Goal: Task Accomplishment & Management: Manage account settings

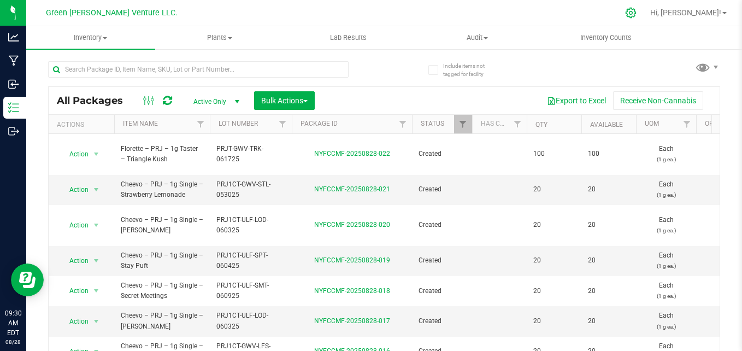
click at [636, 11] on icon at bounding box center [631, 13] width 10 height 10
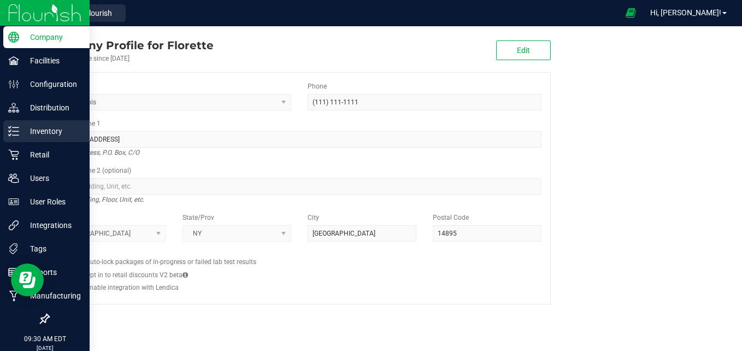
click at [57, 133] on p "Inventory" at bounding box center [52, 131] width 66 height 13
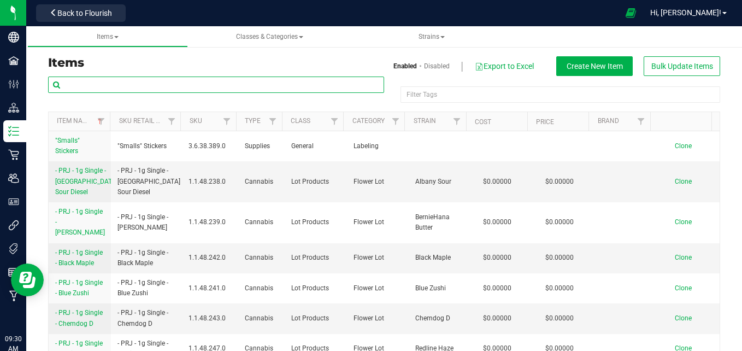
click at [104, 90] on input "text" at bounding box center [216, 85] width 336 height 16
paste input "Florette – Pure Flower Resin Vape 1g – Black Maple"
type input "Florette – Pure Flower Resin Vape 1g – Black Maple"
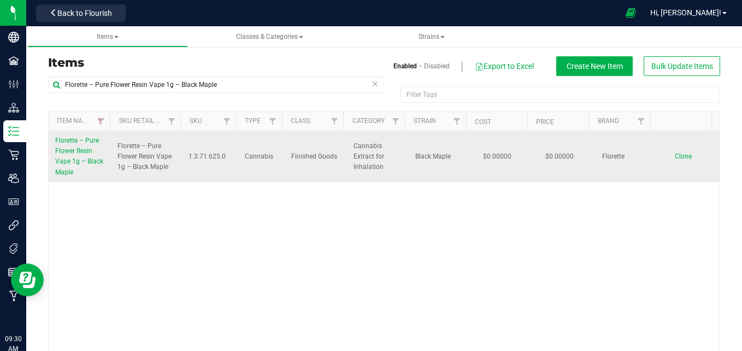
click at [80, 171] on link "Florette – Pure Flower Resin Vape 1g – Black Maple" at bounding box center [79, 157] width 49 height 42
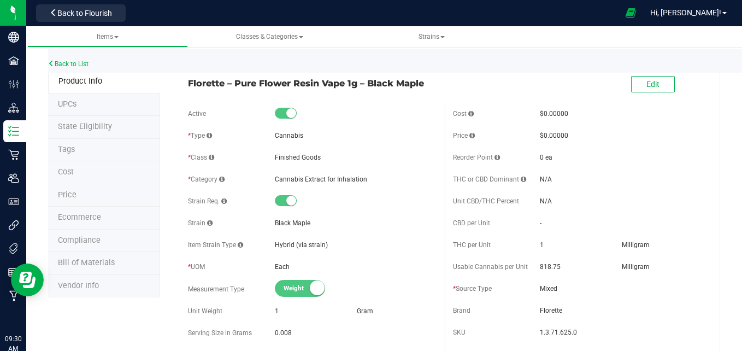
click at [294, 290] on span "Weight" at bounding box center [308, 288] width 49 height 16
click at [288, 115] on small at bounding box center [291, 113] width 10 height 10
click at [647, 87] on span "Edit" at bounding box center [653, 84] width 13 height 9
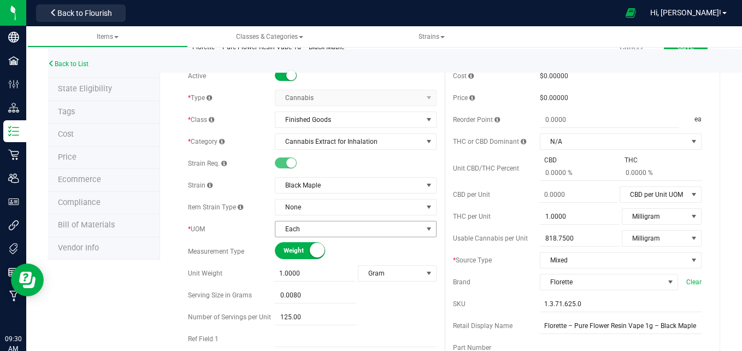
scroll to position [55, 0]
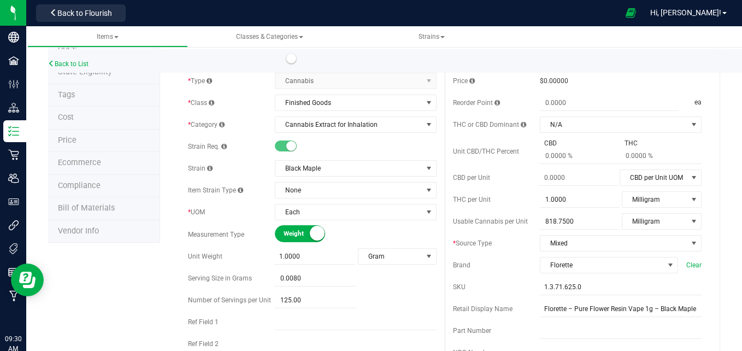
click at [313, 237] on small at bounding box center [317, 233] width 15 height 15
click at [390, 261] on span "Volume UOM" at bounding box center [390, 256] width 65 height 15
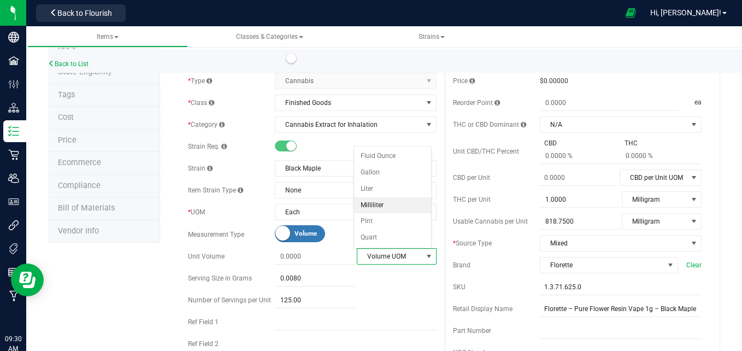
click at [379, 204] on li "Milliliter" at bounding box center [393, 205] width 78 height 16
click at [289, 258] on span at bounding box center [315, 257] width 80 height 16
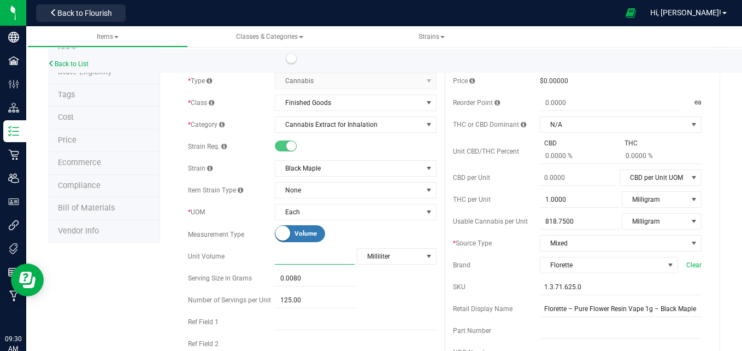
type input "1"
type input "1.0000"
drag, startPoint x: 545, startPoint y: 304, endPoint x: 720, endPoint y: 309, distance: 175.5
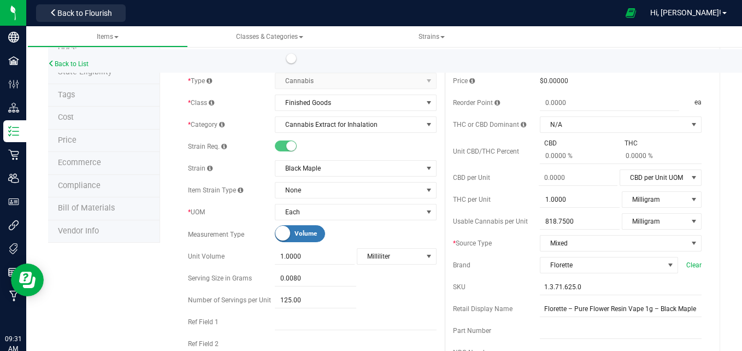
click at [437, 294] on div "Active * Type Cannabis Select type Cannabis Non-Inventory Raw Materials Supplie…" at bounding box center [312, 237] width 265 height 372
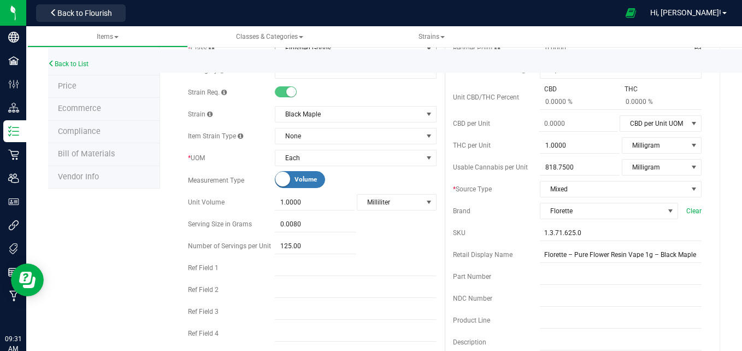
scroll to position [109, 0]
click at [305, 180] on span "Volume" at bounding box center [319, 179] width 49 height 16
click at [306, 175] on span "Weight" at bounding box center [308, 179] width 49 height 16
click at [386, 207] on span "Volume UOM" at bounding box center [390, 201] width 65 height 15
click at [286, 200] on span at bounding box center [315, 202] width 80 height 16
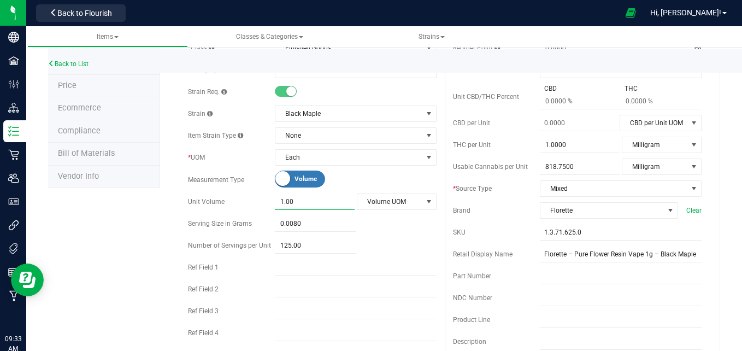
type input "1.000"
type input "1.0000"
click at [387, 201] on span "Volume UOM" at bounding box center [390, 201] width 65 height 15
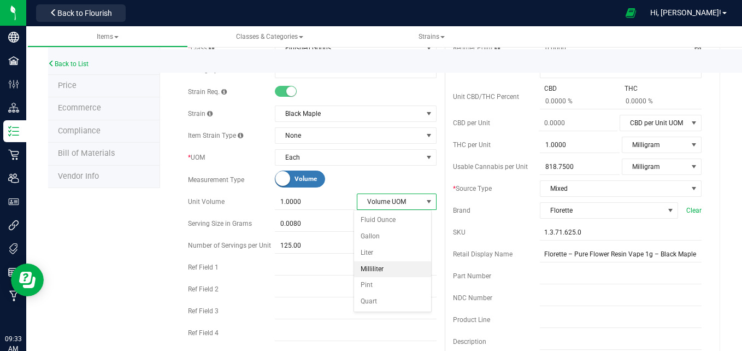
click at [387, 267] on li "Milliliter" at bounding box center [393, 269] width 78 height 16
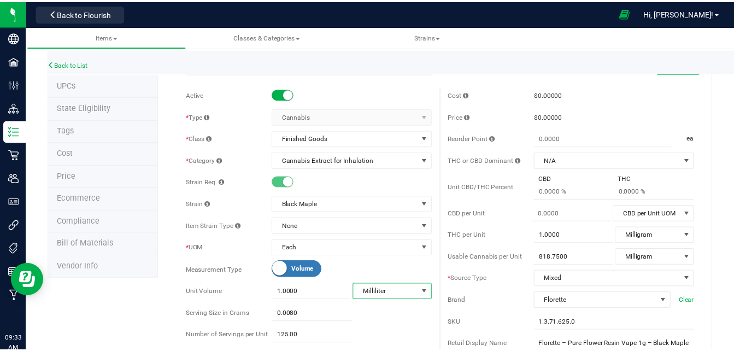
scroll to position [0, 0]
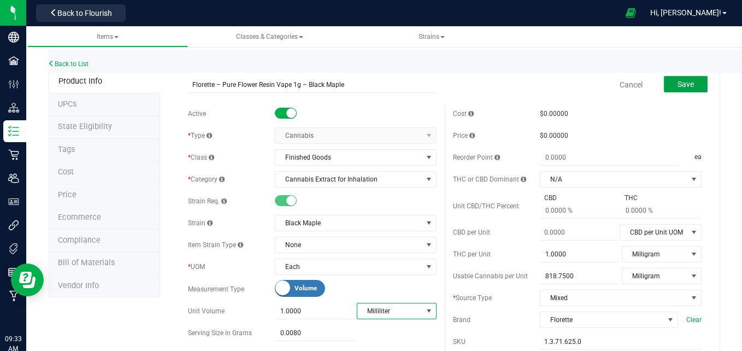
click at [678, 87] on span "Save" at bounding box center [686, 84] width 16 height 9
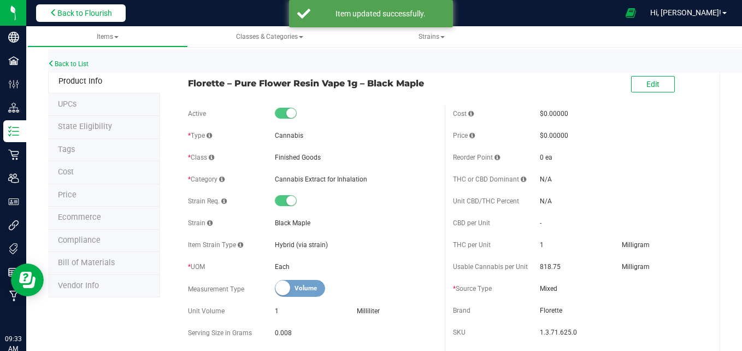
click at [80, 15] on span "Back to Flourish" at bounding box center [84, 13] width 55 height 9
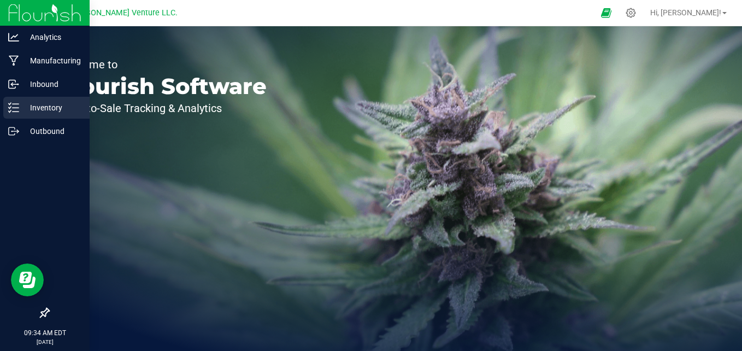
click at [26, 115] on div "Inventory" at bounding box center [46, 108] width 86 height 22
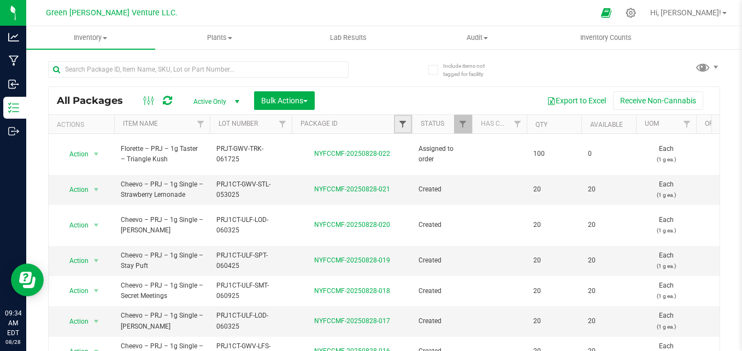
click at [407, 126] on span "Filter" at bounding box center [403, 124] width 9 height 9
click at [407, 125] on span "Filter" at bounding box center [403, 124] width 9 height 9
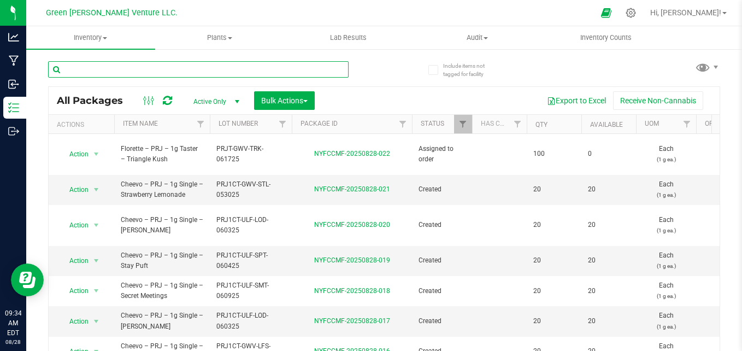
click at [202, 67] on input "text" at bounding box center [198, 69] width 301 height 16
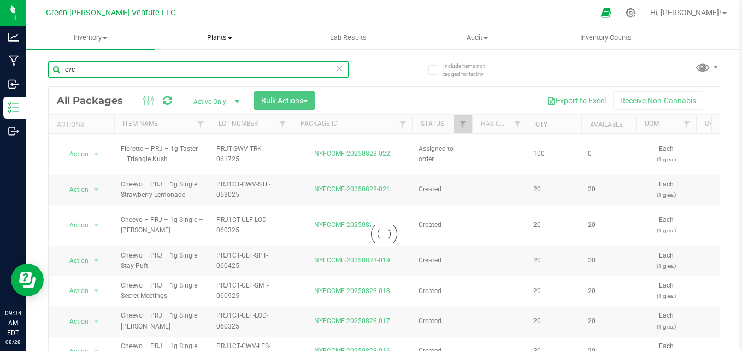
type input "cvc"
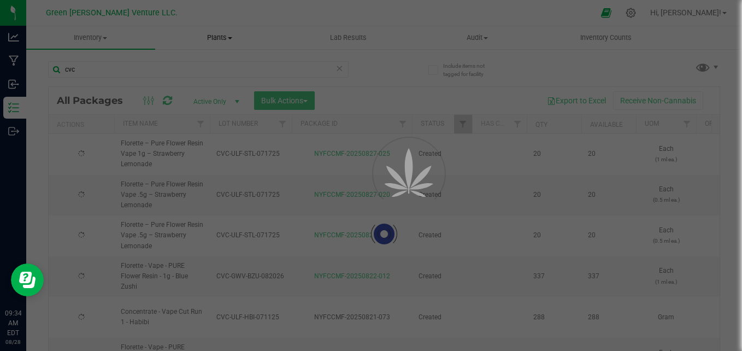
click at [332, 66] on div at bounding box center [371, 175] width 742 height 351
type input "[DATE]"
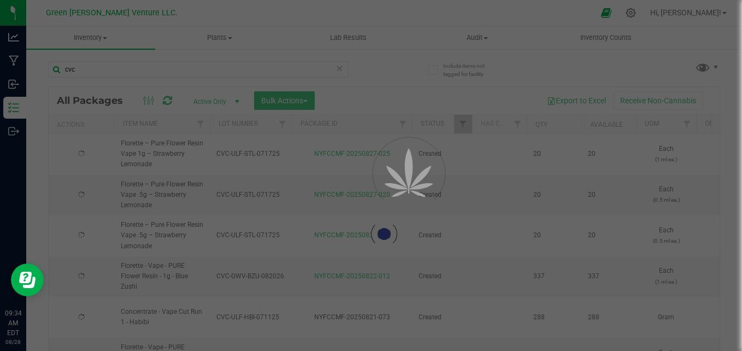
type input "[DATE]"
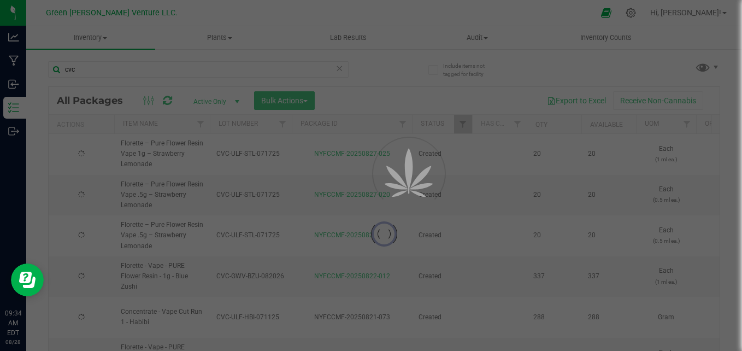
type input "[DATE]"
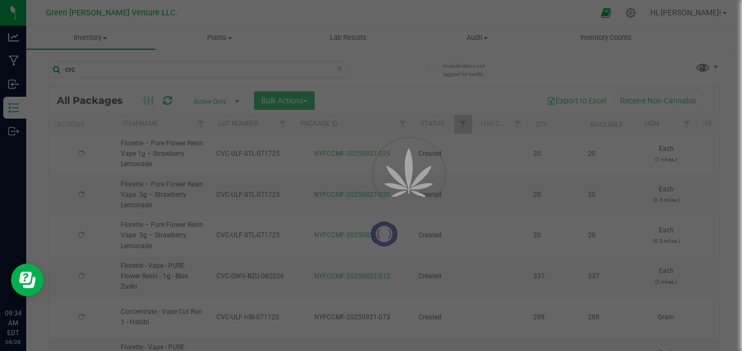
type input "[DATE]"
click at [280, 124] on div at bounding box center [371, 175] width 742 height 351
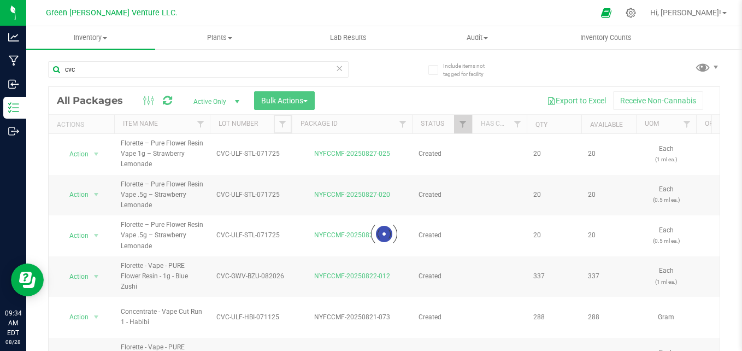
click at [284, 120] on span "Filter" at bounding box center [282, 124] width 9 height 9
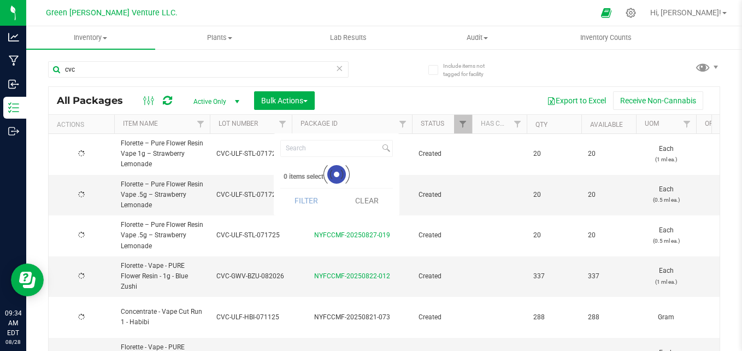
click at [336, 69] on icon at bounding box center [340, 67] width 8 height 13
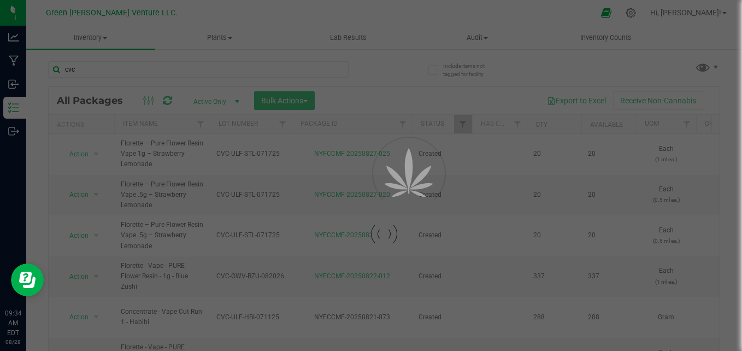
type input "[DATE]"
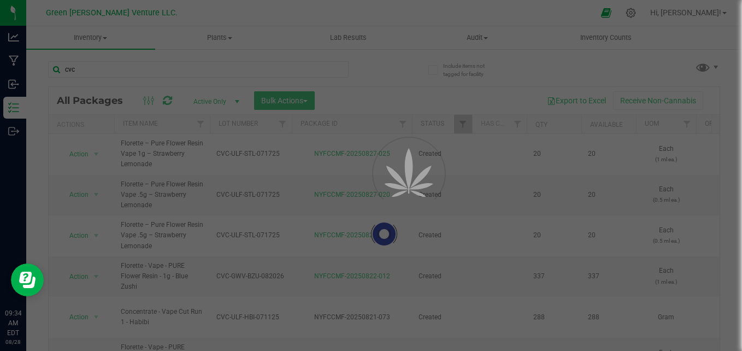
type input "[DATE]"
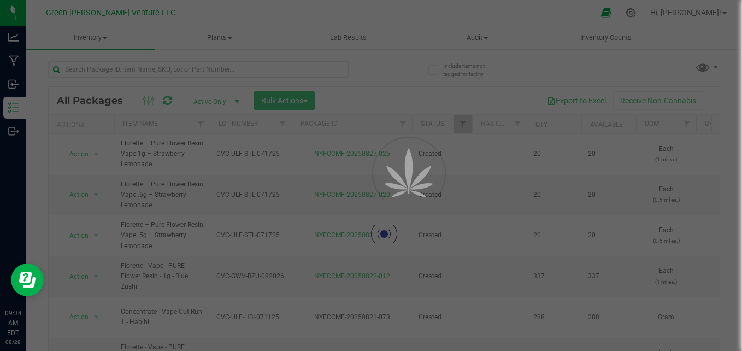
type input "[DATE]"
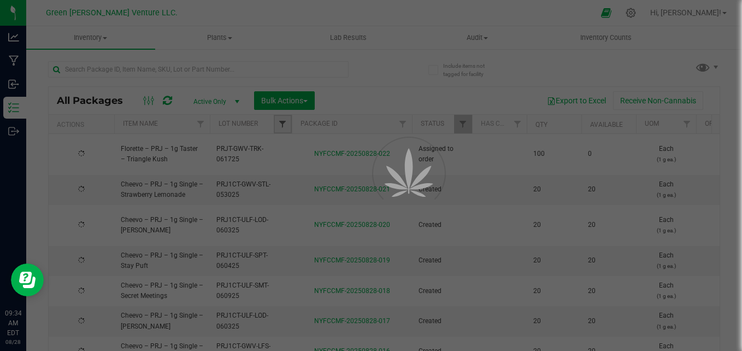
click at [284, 125] on span "Filter" at bounding box center [282, 124] width 9 height 9
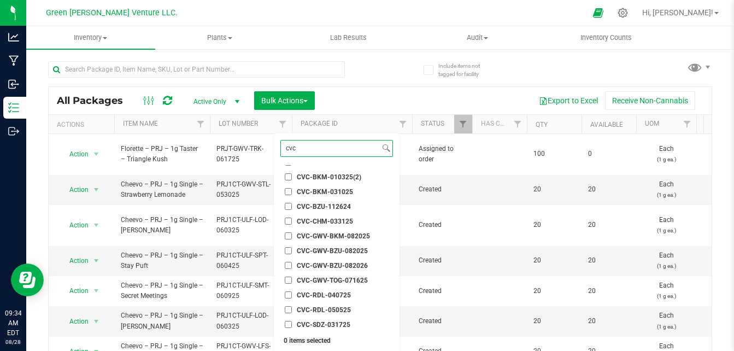
scroll to position [55, 0]
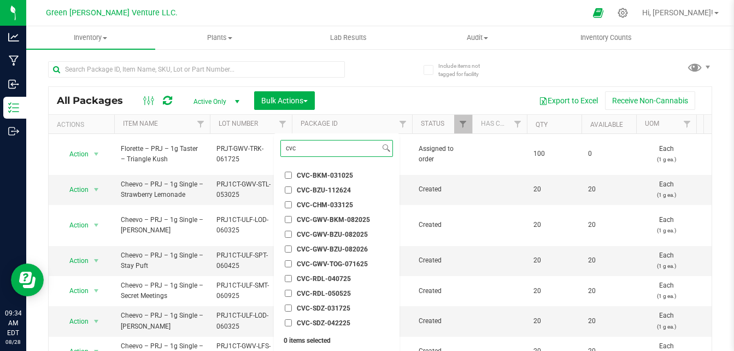
type input "cvc"
click at [321, 232] on span "CVC-GWV-BZU-082025" at bounding box center [332, 234] width 71 height 7
click at [292, 232] on input "CVC-GWV-BZU-082025" at bounding box center [288, 234] width 7 height 7
checkbox input "true"
click at [310, 247] on span "CVC-GWV-BZU-082026" at bounding box center [332, 249] width 71 height 7
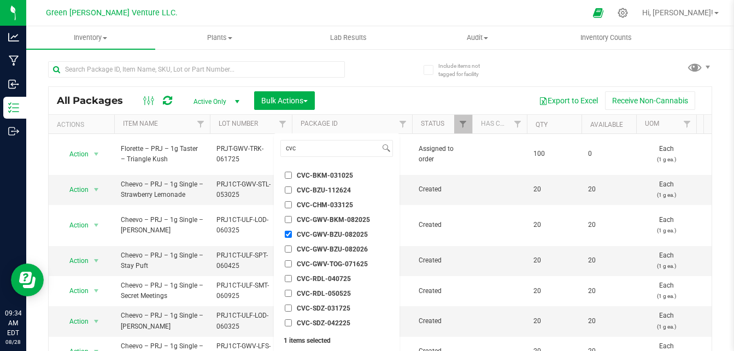
click at [292, 247] on input "CVC-GWV-BZU-082026" at bounding box center [288, 248] width 7 height 7
checkbox input "true"
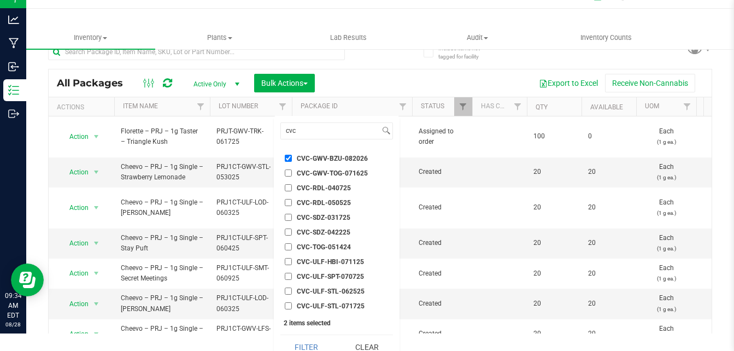
scroll to position [29, 0]
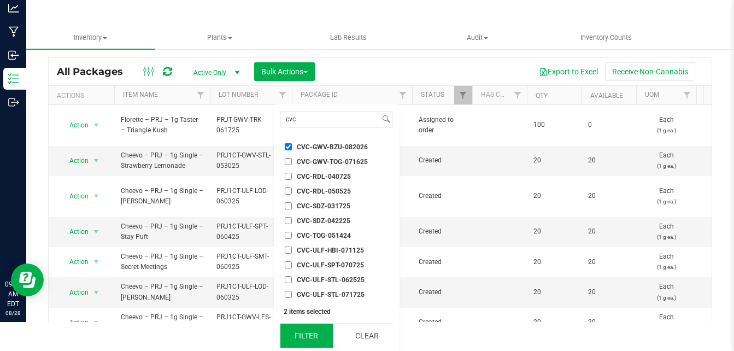
click at [321, 333] on button "Filter" at bounding box center [306, 336] width 52 height 24
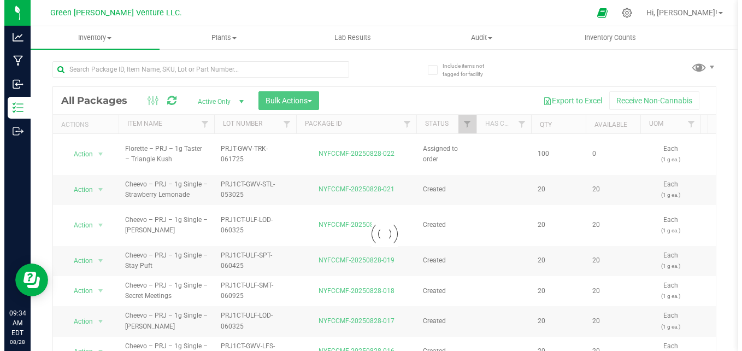
scroll to position [0, 0]
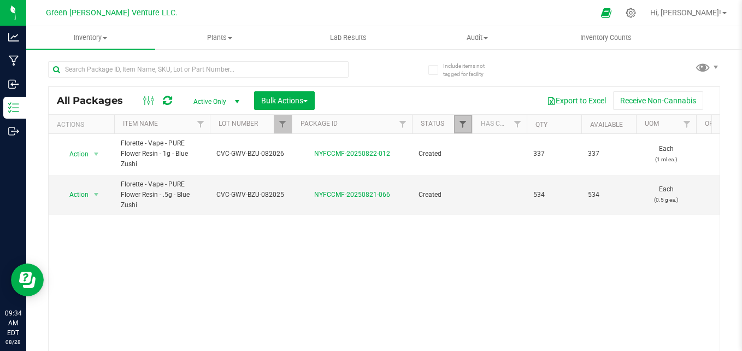
click at [459, 124] on span "Filter" at bounding box center [463, 124] width 9 height 9
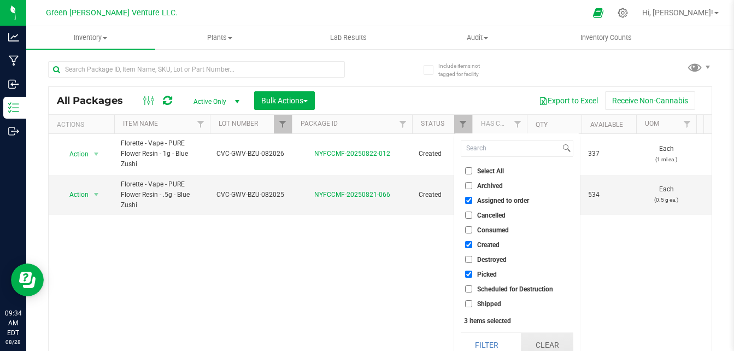
click at [538, 343] on button "Clear" at bounding box center [547, 345] width 52 height 24
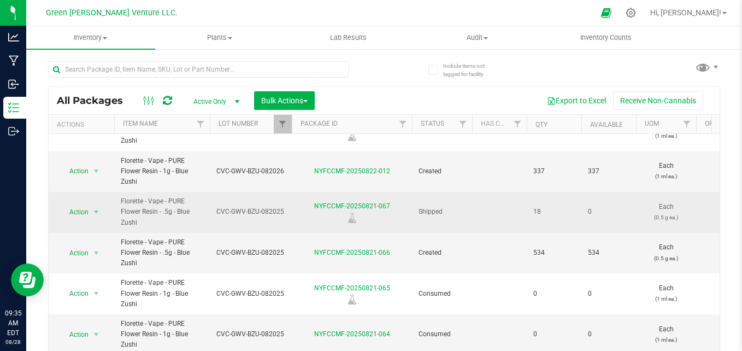
scroll to position [31, 0]
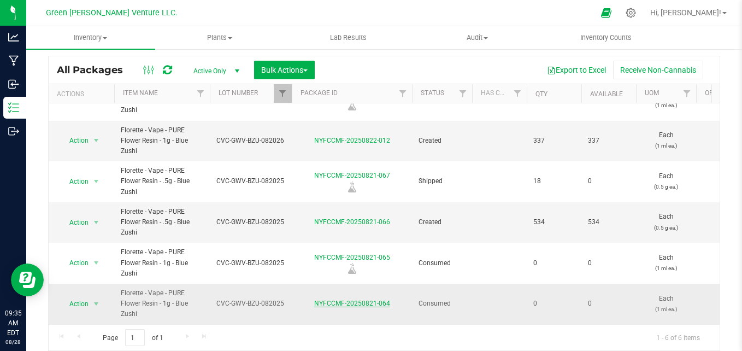
click at [344, 300] on link "NYFCCMF-20250821-064" at bounding box center [352, 304] width 76 height 8
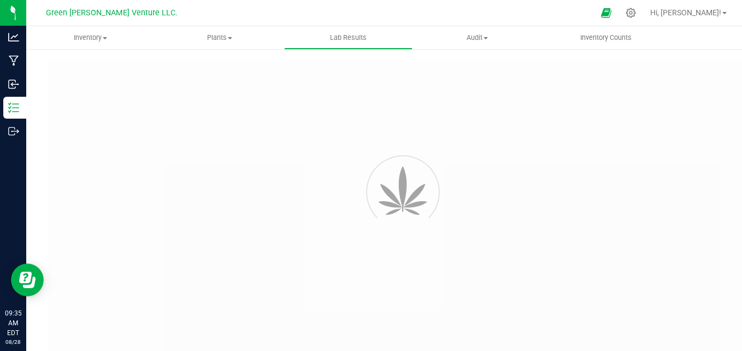
type input "NYFCCMF-20250408-009"
type input "20250408-[PERSON_NAME]-003"
type input "NYFCCMF-20250408-009"
type input "[DATE] 11:39 AM"
type input "[DATE]"
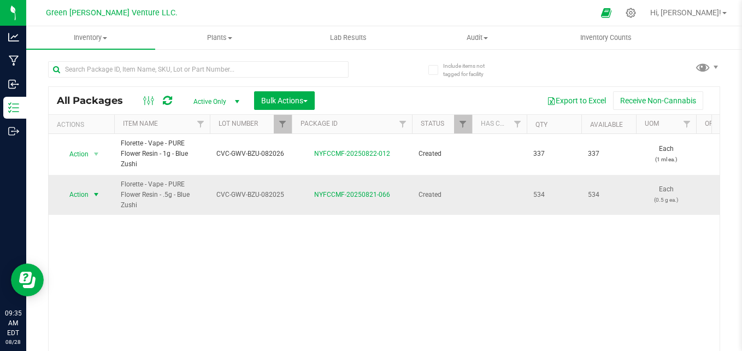
click at [80, 191] on span "Action" at bounding box center [75, 194] width 30 height 15
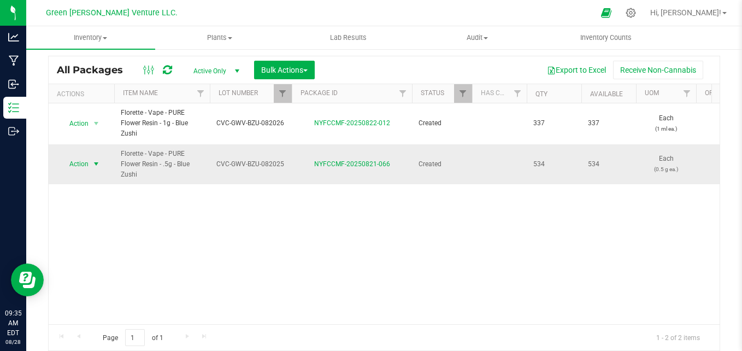
click at [84, 161] on span "Action" at bounding box center [75, 163] width 30 height 15
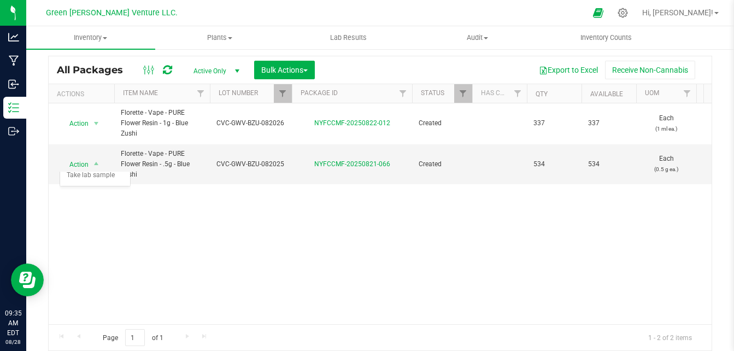
click at [268, 296] on div "Action Action Adjust qty Create package Edit attributes Global inventory Locate…" at bounding box center [380, 213] width 663 height 221
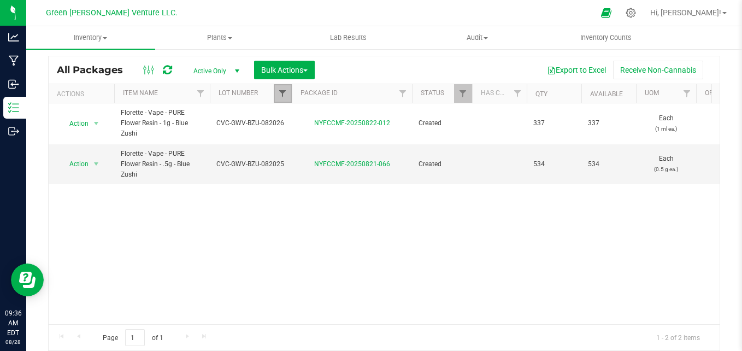
click at [286, 91] on span "Filter" at bounding box center [282, 93] width 9 height 9
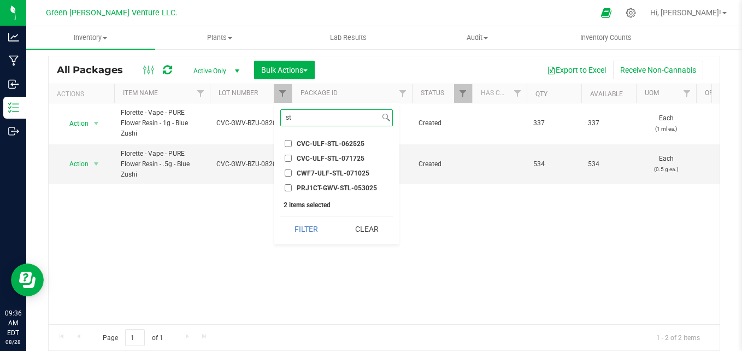
type input "s"
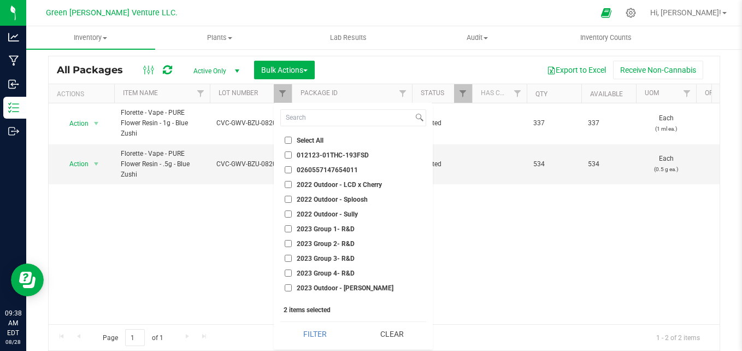
click at [179, 230] on div "Action Action Adjust qty Create package Edit attributes Global inventory Locate…" at bounding box center [384, 213] width 671 height 221
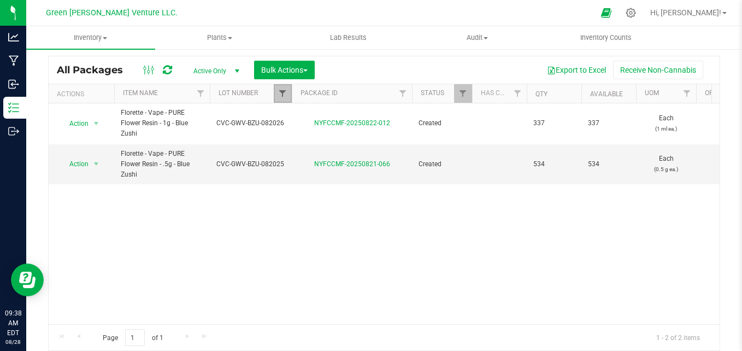
click at [283, 93] on span "Filter" at bounding box center [282, 93] width 9 height 9
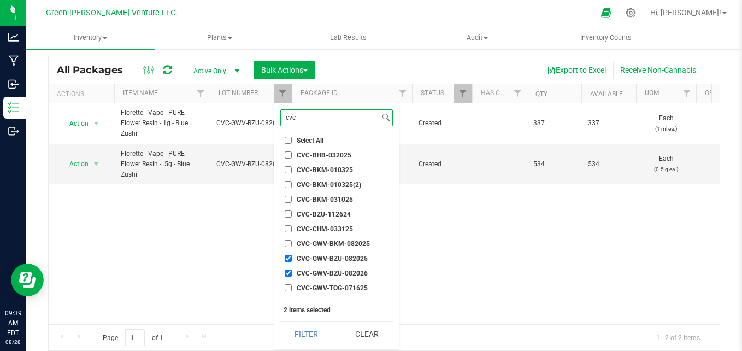
type input "cvc"
click at [313, 244] on span "CVC-GWV-BKM-082025" at bounding box center [333, 244] width 73 height 7
click at [292, 244] on input "CVC-GWV-BKM-082025" at bounding box center [288, 243] width 7 height 7
checkbox input "true"
click at [288, 256] on input "CVC-GWV-BZU-082025" at bounding box center [288, 258] width 7 height 7
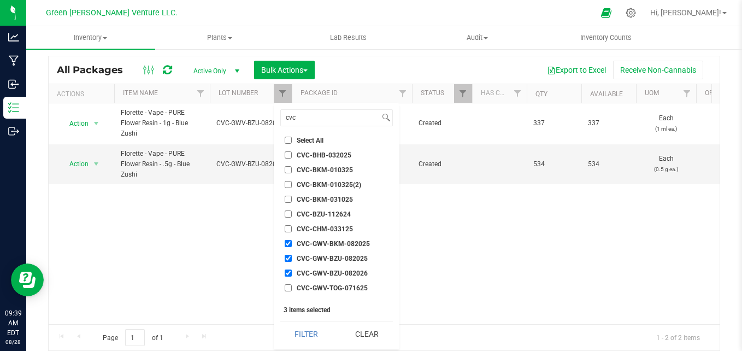
checkbox input "false"
click at [288, 272] on input "CVC-GWV-BZU-082026" at bounding box center [288, 272] width 7 height 7
checkbox input "false"
click at [311, 338] on button "Filter" at bounding box center [306, 334] width 52 height 24
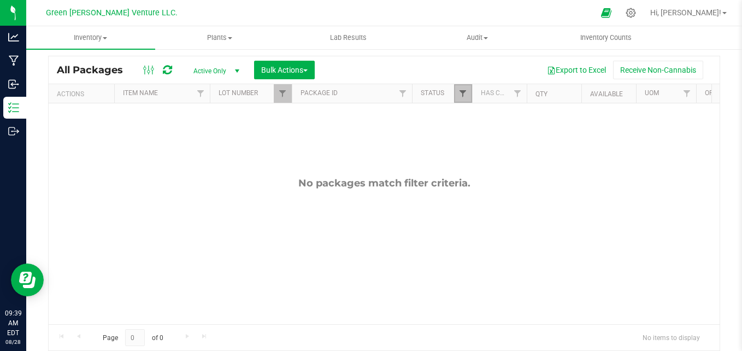
click at [461, 92] on span "Filter" at bounding box center [463, 93] width 9 height 9
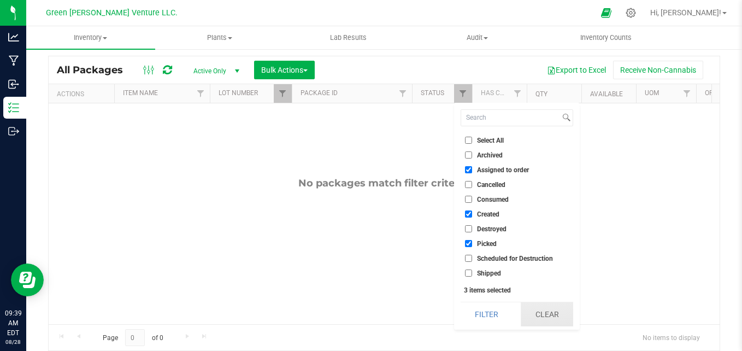
click at [542, 315] on button "Clear" at bounding box center [547, 314] width 52 height 24
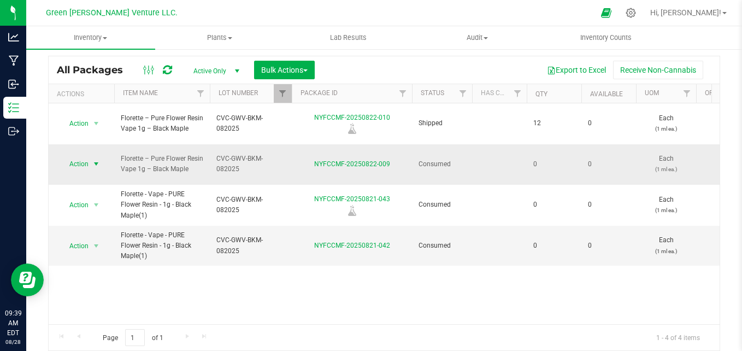
click at [78, 156] on span "Action" at bounding box center [75, 163] width 30 height 15
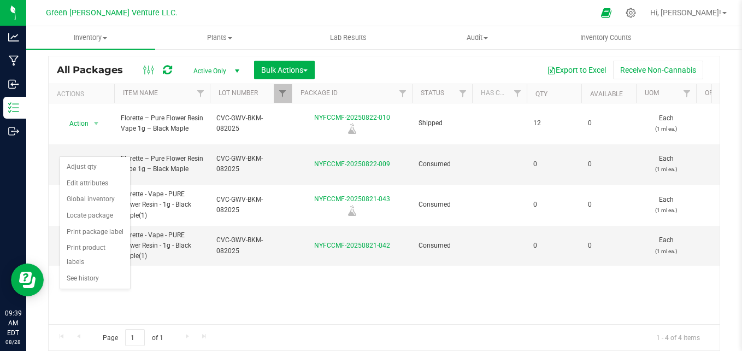
click at [241, 263] on div "Action Action Edit attributes Global inventory Locate package Print package lab…" at bounding box center [384, 213] width 671 height 221
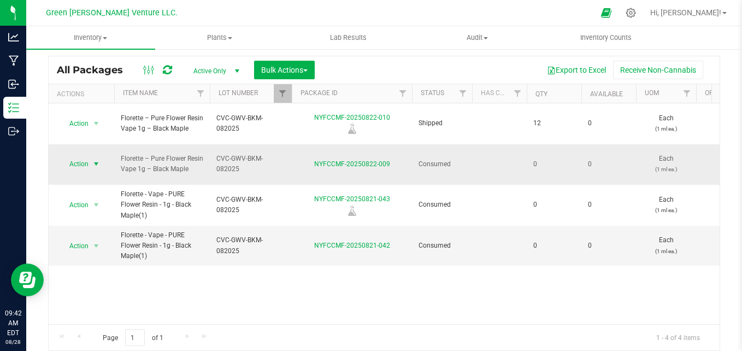
click at [80, 156] on span "Action" at bounding box center [75, 163] width 30 height 15
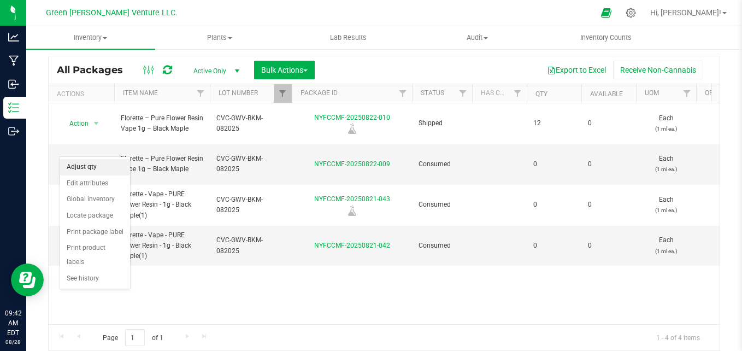
click at [99, 172] on li "Adjust qty" at bounding box center [95, 167] width 70 height 16
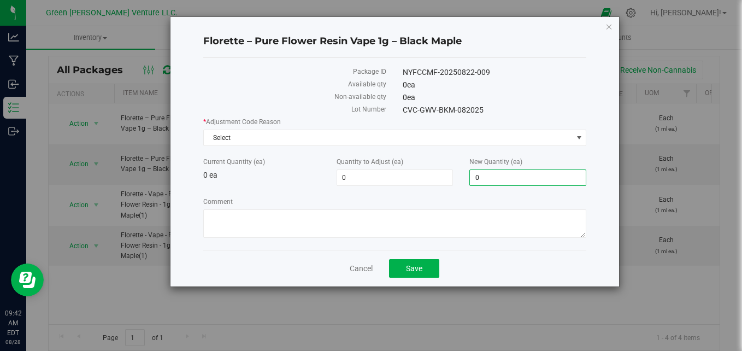
click at [502, 177] on span "0 0" at bounding box center [528, 177] width 117 height 16
type input "384"
click at [386, 132] on span "Select" at bounding box center [388, 137] width 369 height 15
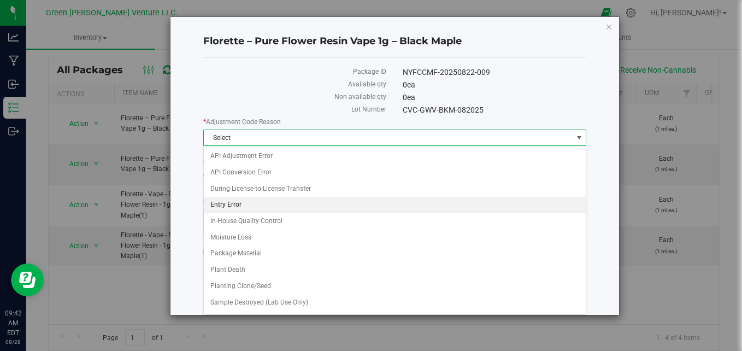
click at [252, 202] on li "Entry Error" at bounding box center [395, 205] width 383 height 16
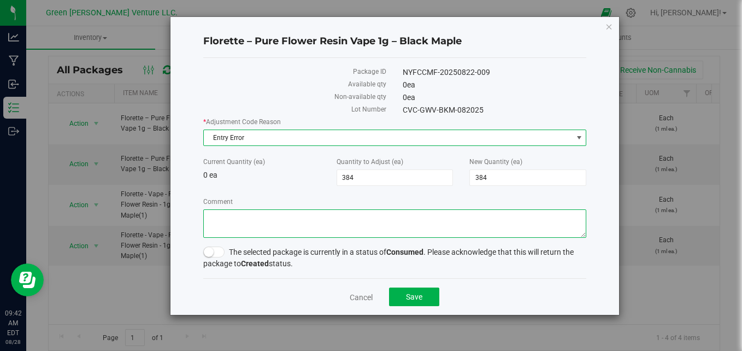
click at [296, 216] on textarea "Comment" at bounding box center [395, 223] width 384 height 28
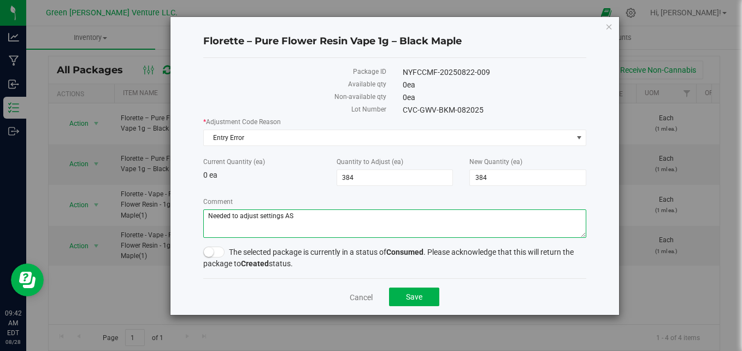
type textarea "Needed to adjust settings AS"
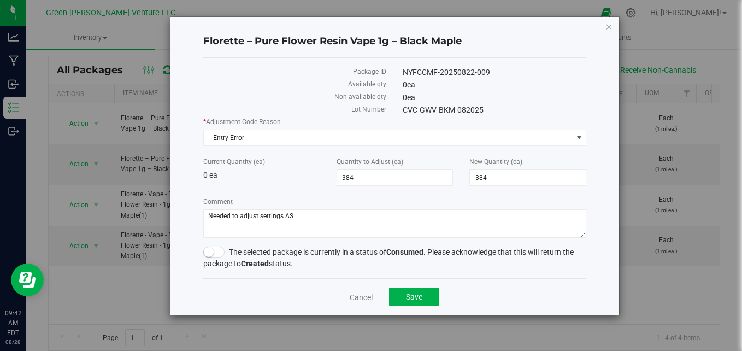
click at [212, 251] on small at bounding box center [209, 252] width 10 height 10
click at [414, 298] on span "Save" at bounding box center [414, 296] width 16 height 9
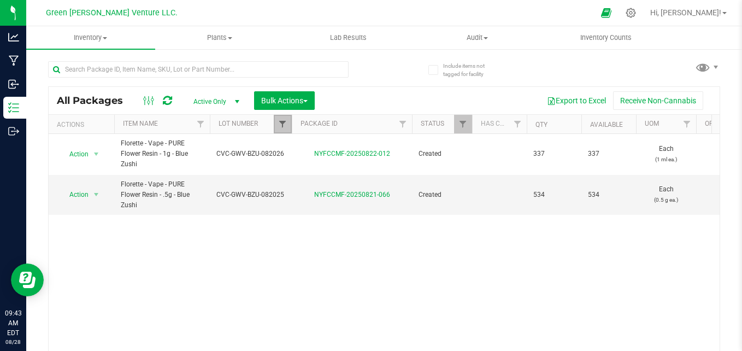
click at [286, 121] on span "Filter" at bounding box center [282, 124] width 9 height 9
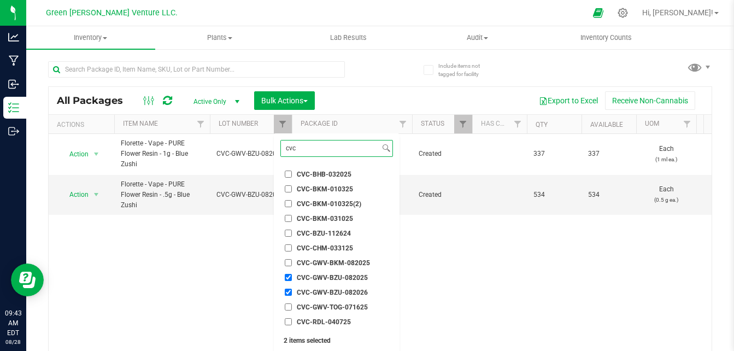
type input "cvc"
click at [312, 260] on span "CVC-GWV-BKM-082025" at bounding box center [333, 263] width 73 height 7
click at [292, 259] on input "CVC-GWV-BKM-082025" at bounding box center [288, 262] width 7 height 7
checkbox input "true"
click at [291, 278] on input "CVC-GWV-BZU-082025" at bounding box center [288, 277] width 7 height 7
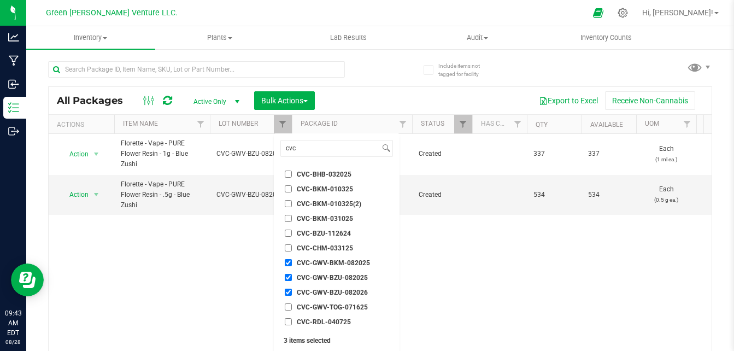
checkbox input "false"
click at [292, 292] on label "CVC-GWV-BZU-082026" at bounding box center [326, 292] width 83 height 7
click at [292, 292] on input "CVC-GWV-BZU-082026" at bounding box center [288, 292] width 7 height 7
checkbox input "false"
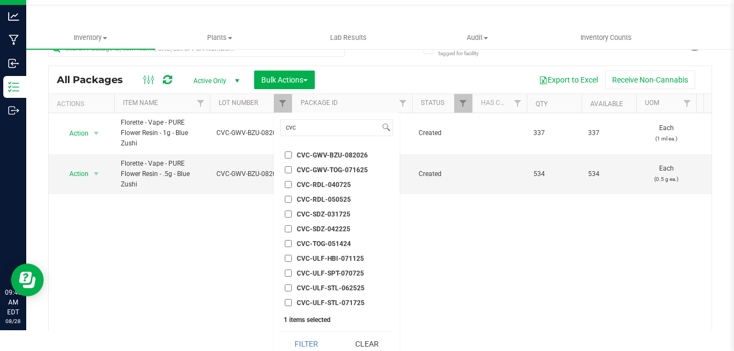
scroll to position [29, 0]
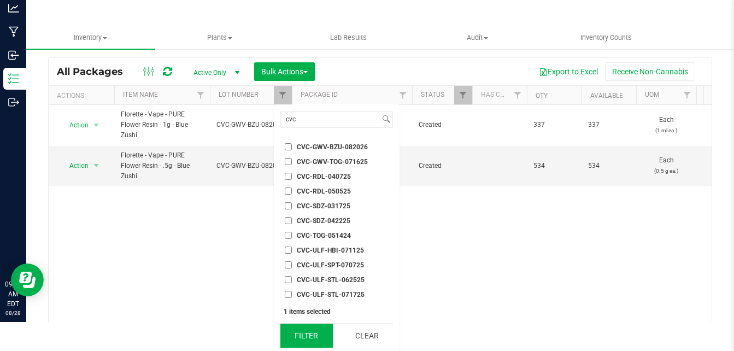
click at [306, 343] on button "Filter" at bounding box center [306, 336] width 52 height 24
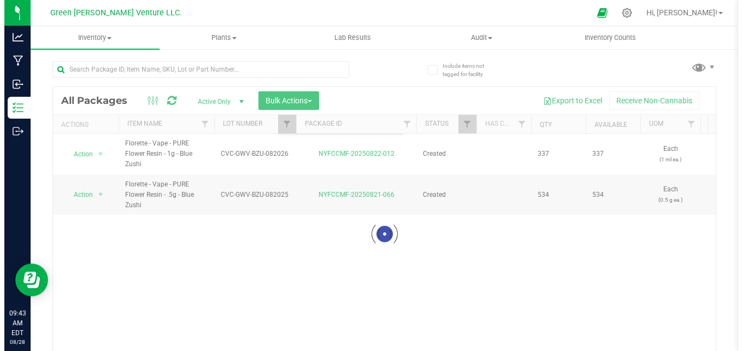
scroll to position [0, 0]
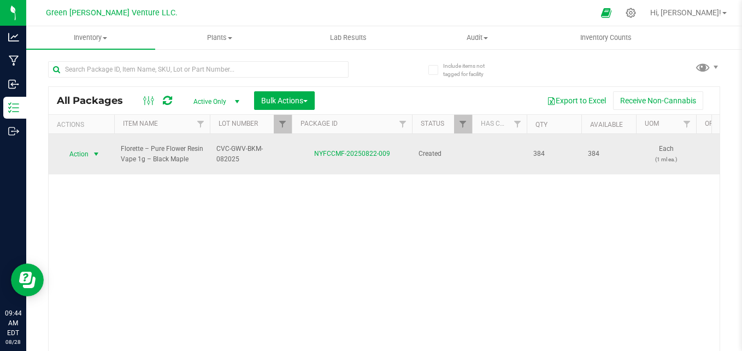
click at [86, 150] on span "Action" at bounding box center [75, 154] width 30 height 15
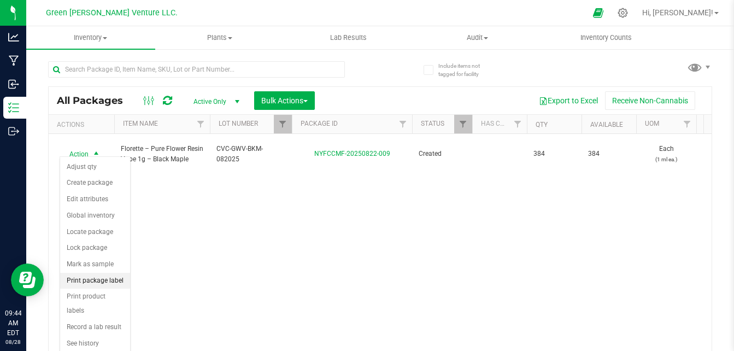
click at [104, 284] on li "Print package label" at bounding box center [95, 281] width 70 height 16
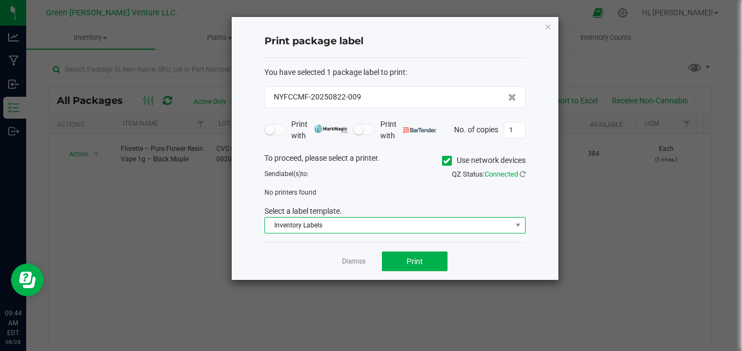
click at [392, 226] on span "Inventory Labels" at bounding box center [388, 225] width 247 height 15
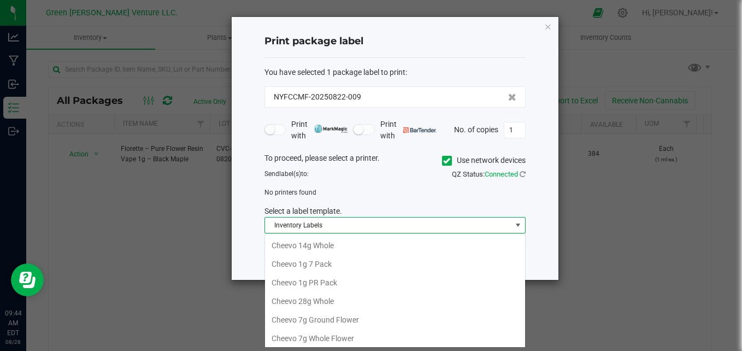
scroll to position [188, 0]
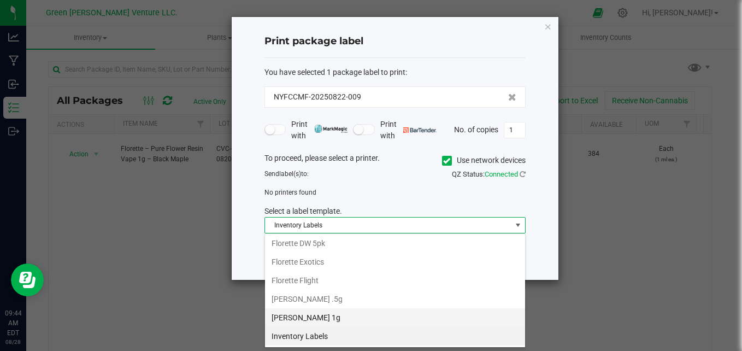
click at [338, 314] on li "[PERSON_NAME] 1g" at bounding box center [395, 317] width 260 height 19
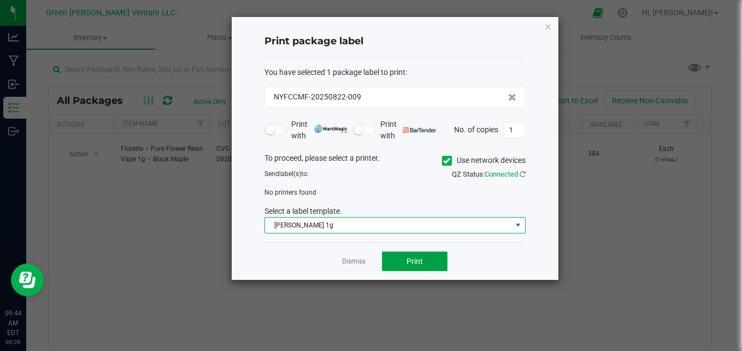
click at [435, 265] on button "Print" at bounding box center [415, 261] width 66 height 20
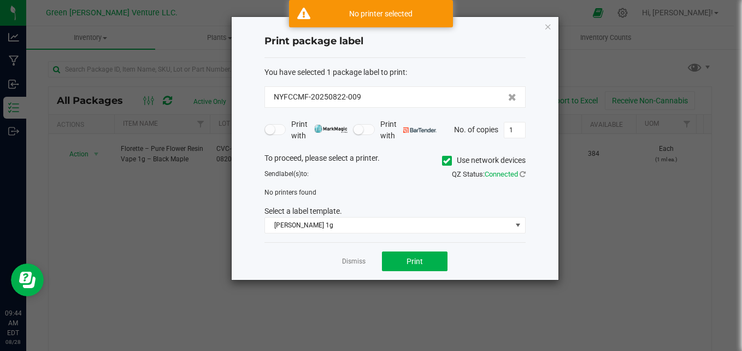
click at [446, 165] on span at bounding box center [447, 161] width 10 height 10
click at [0, 0] on input "Use network devices" at bounding box center [0, 0] width 0 height 0
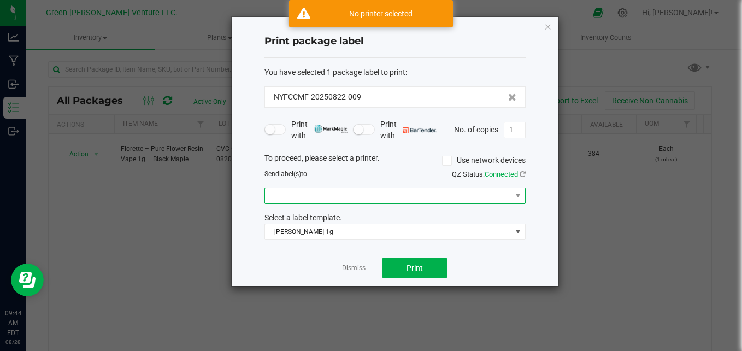
click at [368, 198] on span at bounding box center [388, 195] width 247 height 15
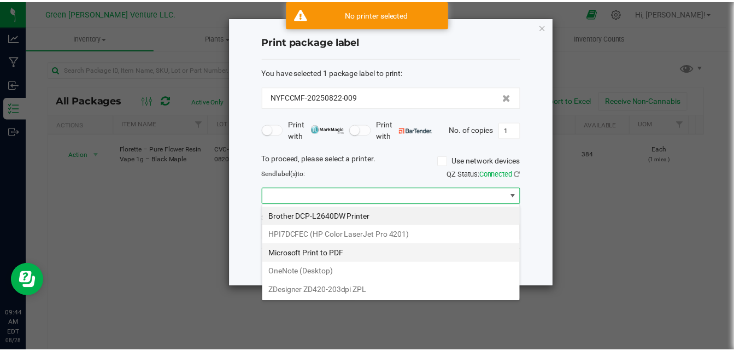
scroll to position [16, 261]
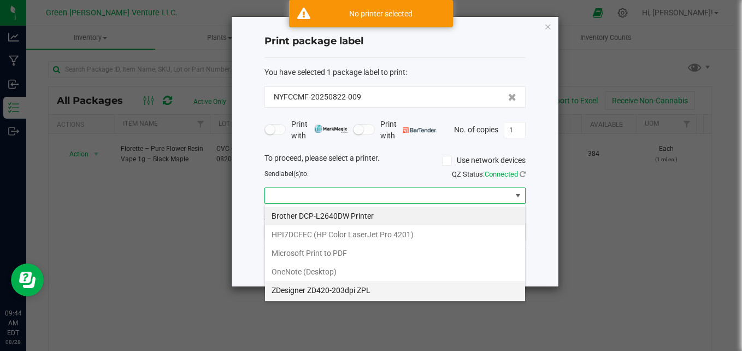
click at [329, 287] on ZPL "ZDesigner ZD420-203dpi ZPL" at bounding box center [395, 290] width 260 height 19
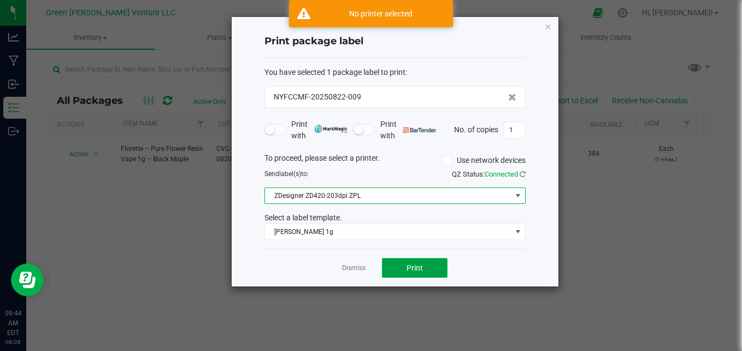
click at [421, 263] on span "Print" at bounding box center [415, 267] width 16 height 9
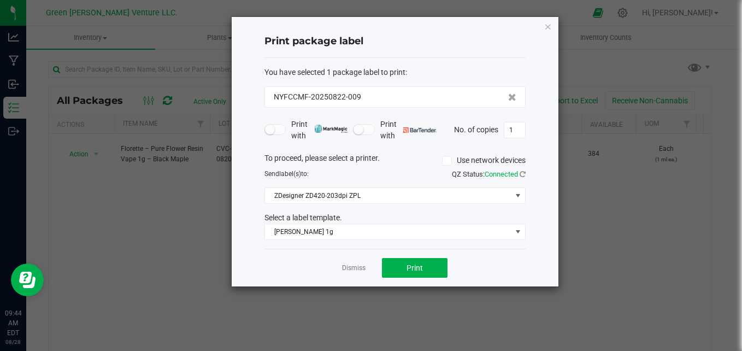
click at [344, 262] on app-cancel-button "Dismiss" at bounding box center [354, 267] width 24 height 11
click at [355, 263] on app-cancel-button "Dismiss" at bounding box center [354, 267] width 24 height 11
click at [353, 267] on link "Dismiss" at bounding box center [354, 267] width 24 height 9
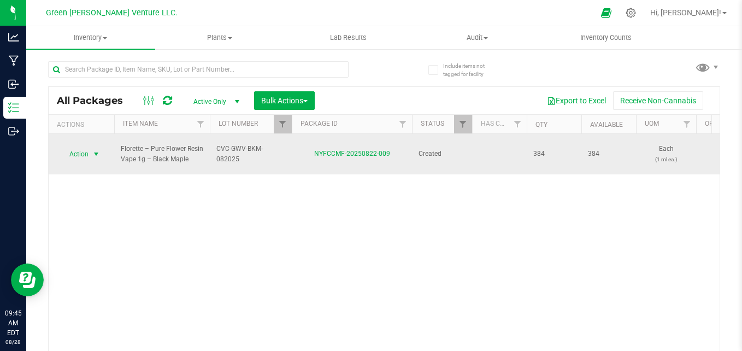
click at [80, 147] on span "Action" at bounding box center [75, 154] width 30 height 15
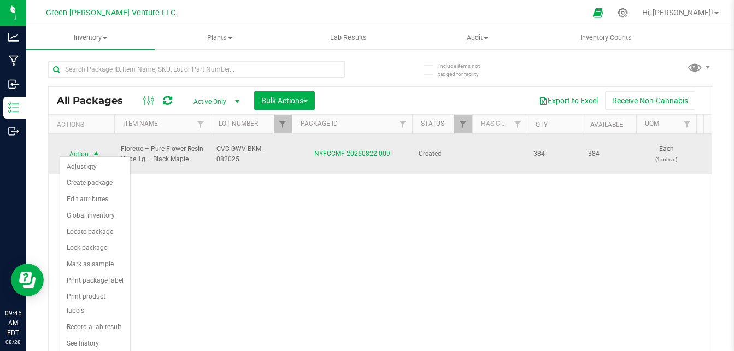
click at [82, 147] on span "Action" at bounding box center [75, 154] width 30 height 15
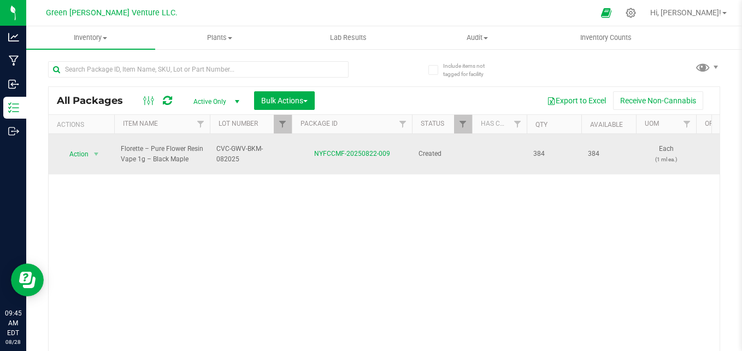
drag, startPoint x: 286, startPoint y: 147, endPoint x: 213, endPoint y: 154, distance: 73.6
click at [213, 154] on td "CVC-GWV-BKM-082025" at bounding box center [251, 154] width 82 height 40
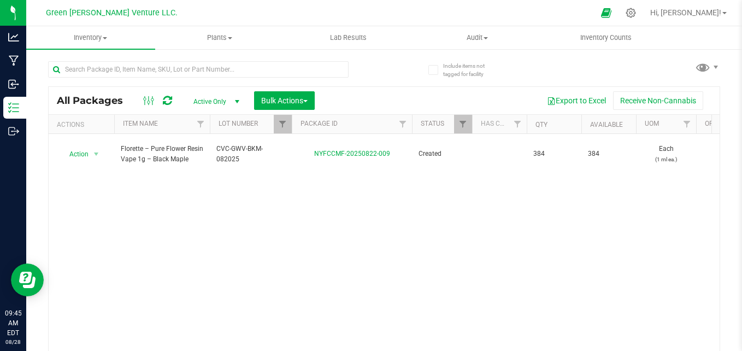
drag, startPoint x: 316, startPoint y: 226, endPoint x: 336, endPoint y: 237, distance: 22.7
click at [318, 228] on div "Action Action Adjust qty Create package Edit attributes Global inventory Locate…" at bounding box center [384, 244] width 671 height 221
click at [281, 119] on link "Filter" at bounding box center [283, 124] width 18 height 19
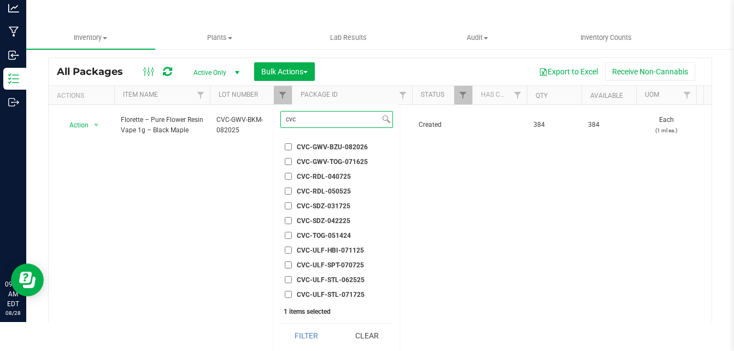
scroll to position [62, 0]
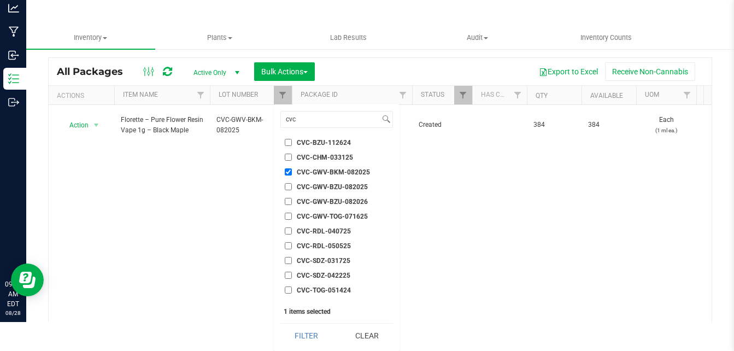
click at [288, 167] on li "CVC-GWV-BKM-082025" at bounding box center [336, 171] width 113 height 11
click at [289, 172] on input "CVC-GWV-BKM-082025" at bounding box center [288, 171] width 7 height 7
checkbox input "false"
click at [291, 181] on li "CVC-GWV-BZU-082025" at bounding box center [336, 186] width 113 height 11
click at [289, 185] on input "CVC-GWV-BZU-082025" at bounding box center [288, 186] width 7 height 7
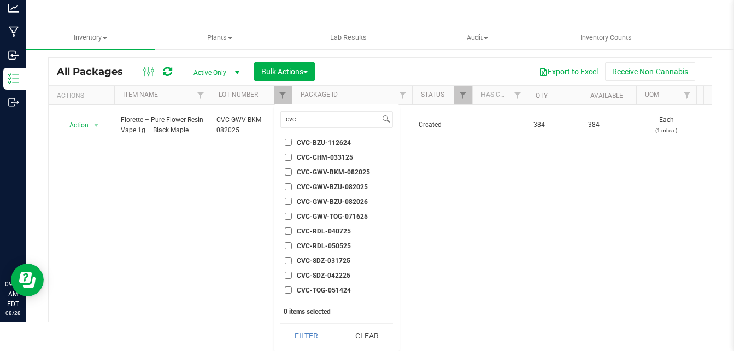
checkbox input "true"
click at [289, 201] on input "CVC-GWV-BZU-082026" at bounding box center [288, 201] width 7 height 7
checkbox input "true"
click at [317, 335] on button "Filter" at bounding box center [306, 336] width 52 height 24
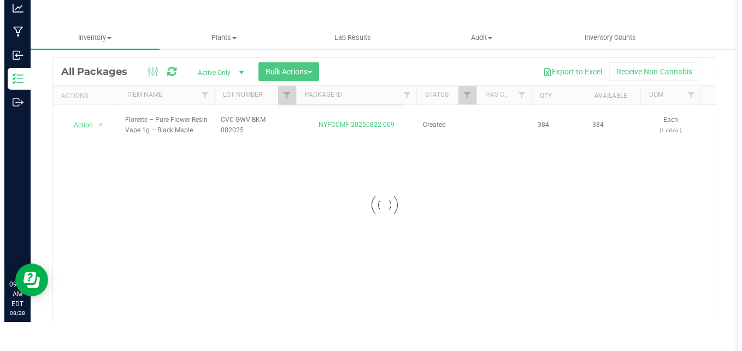
scroll to position [0, 0]
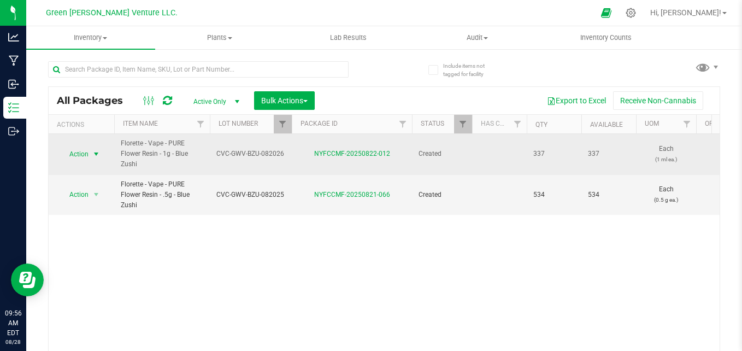
click at [69, 151] on span "Action" at bounding box center [75, 154] width 30 height 15
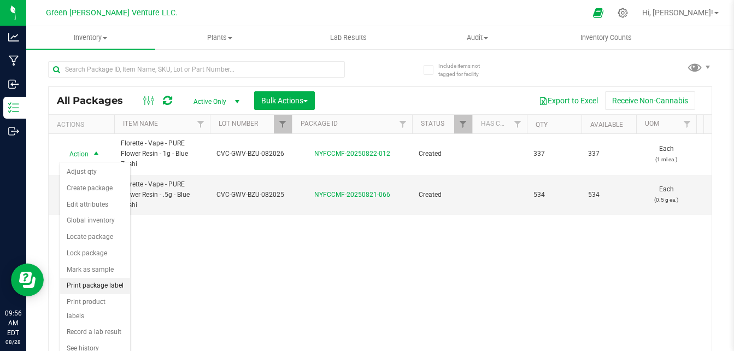
click at [96, 290] on li "Print package label" at bounding box center [95, 286] width 70 height 16
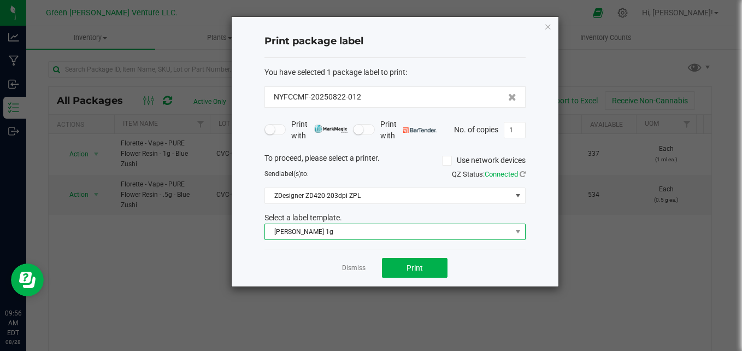
click at [346, 231] on span "[PERSON_NAME] 1g" at bounding box center [388, 231] width 247 height 15
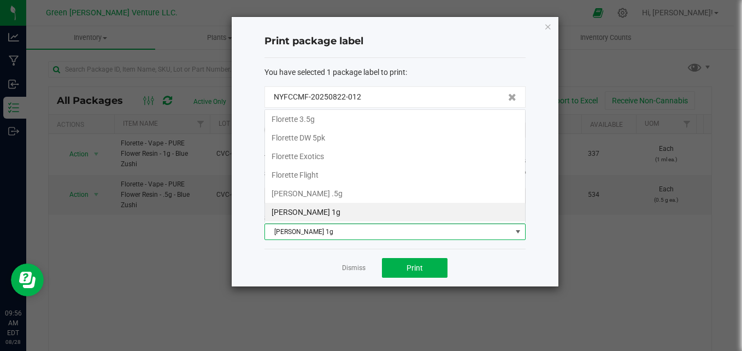
scroll to position [16, 261]
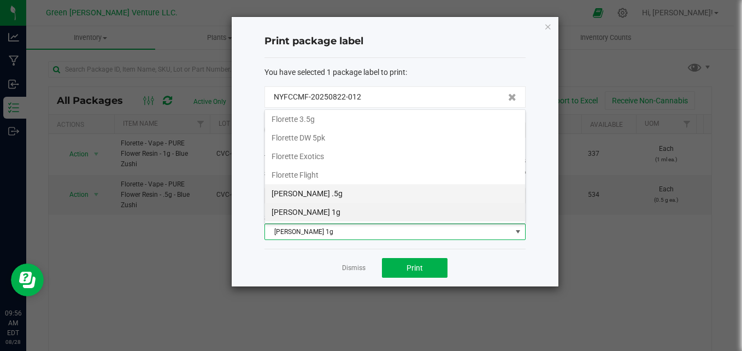
click at [331, 196] on li "[PERSON_NAME] .5g" at bounding box center [395, 193] width 260 height 19
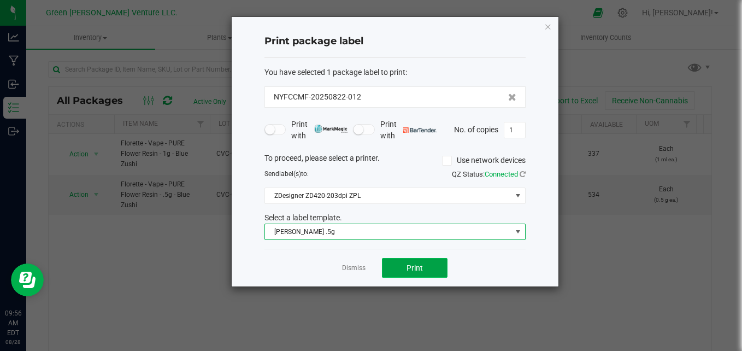
click at [418, 268] on span "Print" at bounding box center [415, 267] width 16 height 9
click at [426, 228] on span "[PERSON_NAME] .5g" at bounding box center [388, 231] width 247 height 15
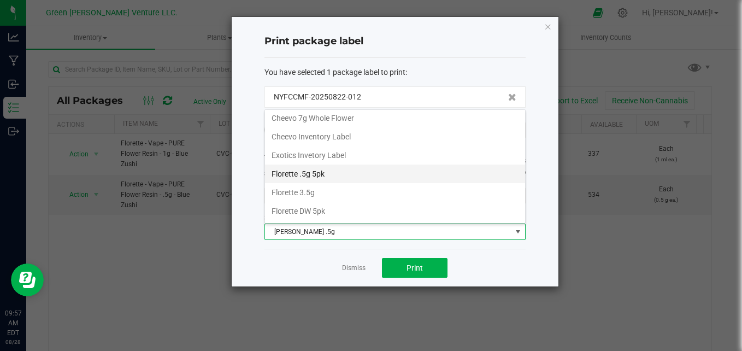
scroll to position [188, 0]
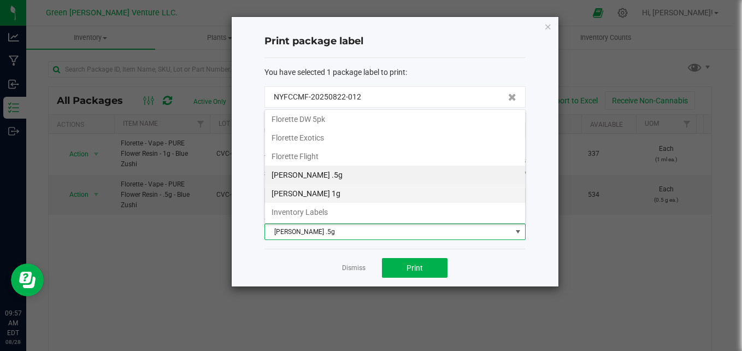
click at [335, 192] on li "[PERSON_NAME] 1g" at bounding box center [395, 193] width 260 height 19
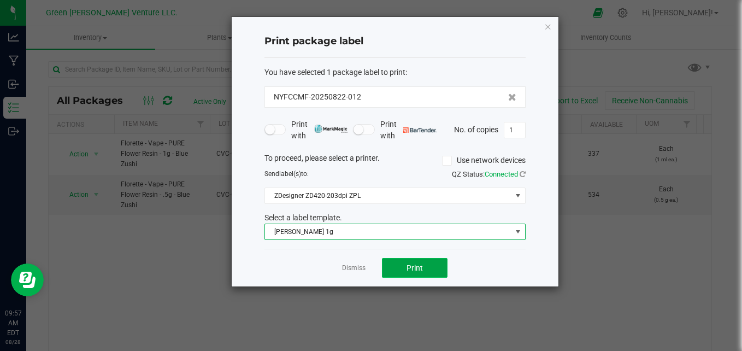
click at [409, 273] on button "Print" at bounding box center [415, 268] width 66 height 20
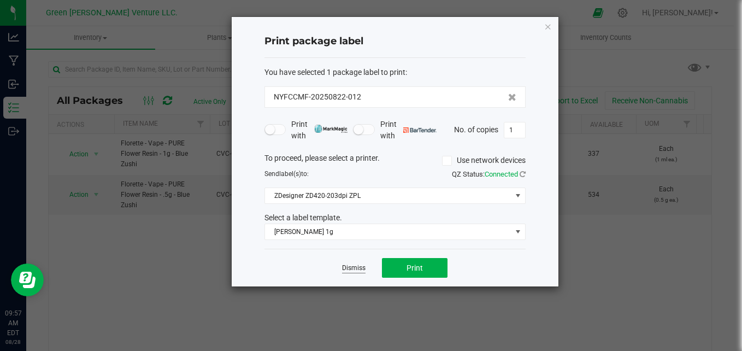
click at [352, 267] on link "Dismiss" at bounding box center [354, 267] width 24 height 9
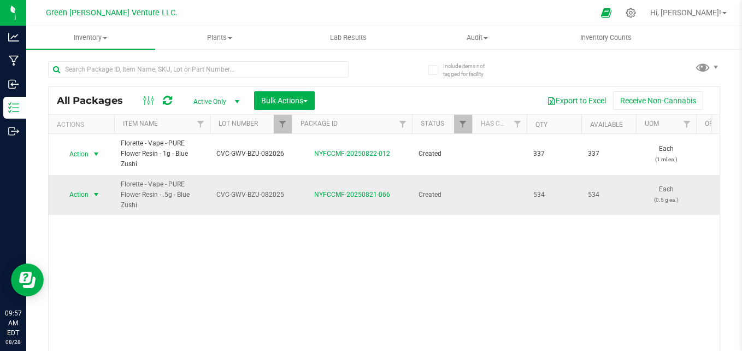
click at [80, 194] on span "Action" at bounding box center [75, 194] width 30 height 15
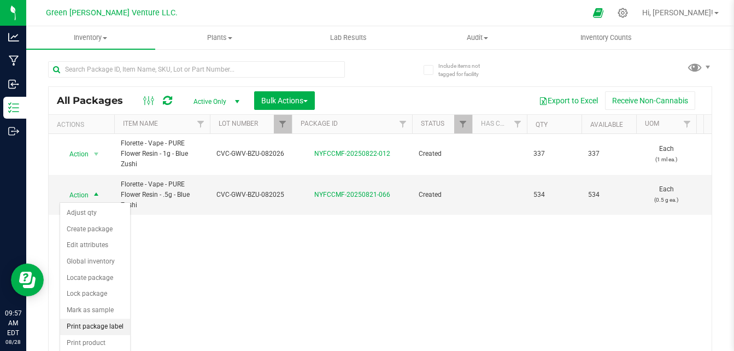
click at [89, 329] on li "Print package label" at bounding box center [95, 327] width 70 height 16
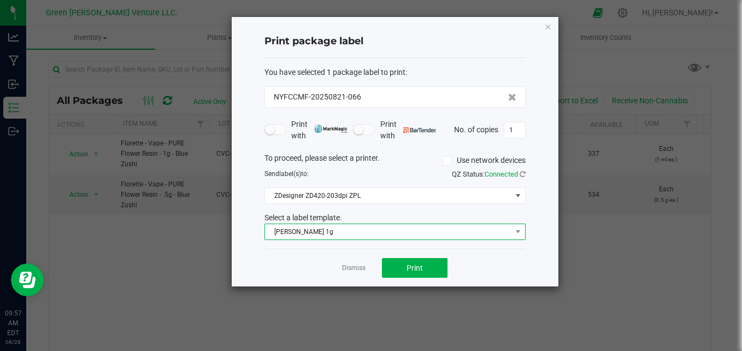
click at [330, 226] on span "[PERSON_NAME] 1g" at bounding box center [388, 231] width 247 height 15
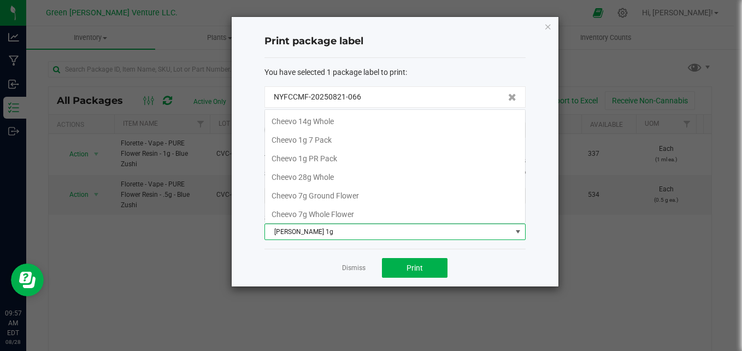
scroll to position [169, 0]
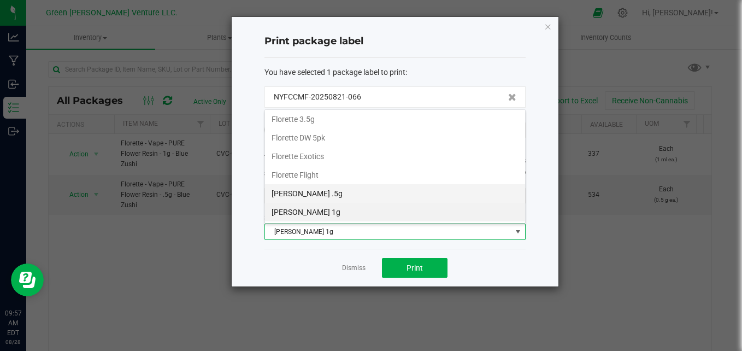
click at [330, 200] on li "[PERSON_NAME] .5g" at bounding box center [395, 193] width 260 height 19
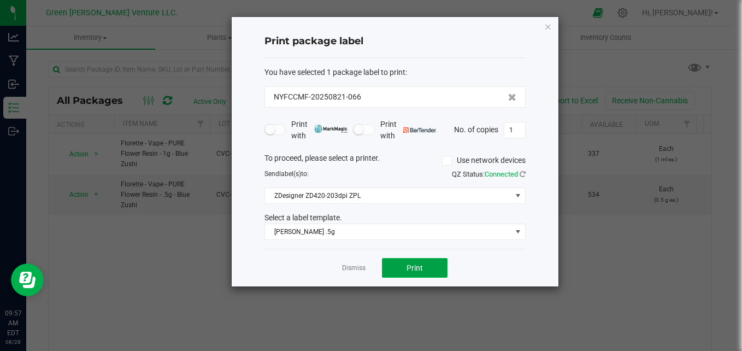
click at [420, 267] on span "Print" at bounding box center [415, 267] width 16 height 9
click at [354, 268] on link "Dismiss" at bounding box center [354, 267] width 24 height 9
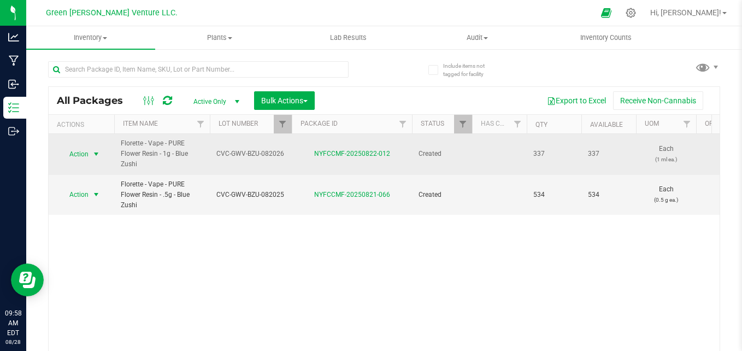
click at [85, 157] on span "Action" at bounding box center [75, 154] width 30 height 15
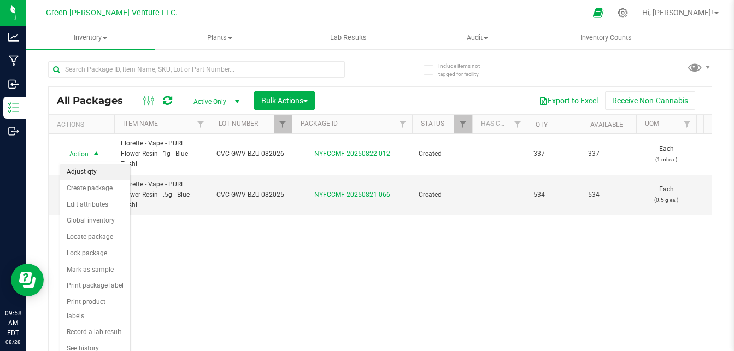
click at [103, 178] on li "Adjust qty" at bounding box center [95, 172] width 70 height 16
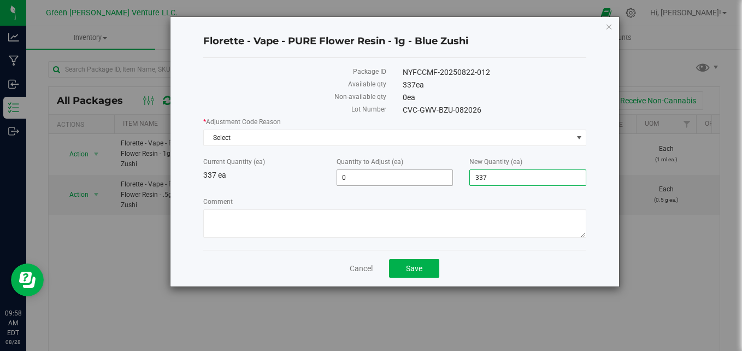
drag, startPoint x: 501, startPoint y: 174, endPoint x: 425, endPoint y: 183, distance: 76.5
click at [429, 184] on div "Current Quantity (ea) 337 ea Quantity to Adjust (ea) 0 0 New Quantity (ea) 337 …" at bounding box center [395, 171] width 400 height 29
type input "0"
type input "-337"
type input "0"
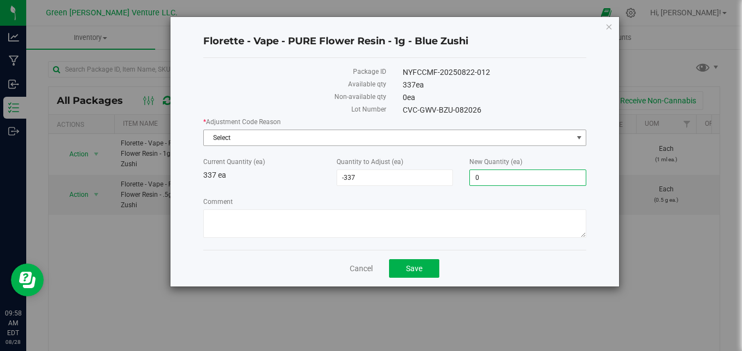
click at [349, 139] on span "Select" at bounding box center [388, 137] width 369 height 15
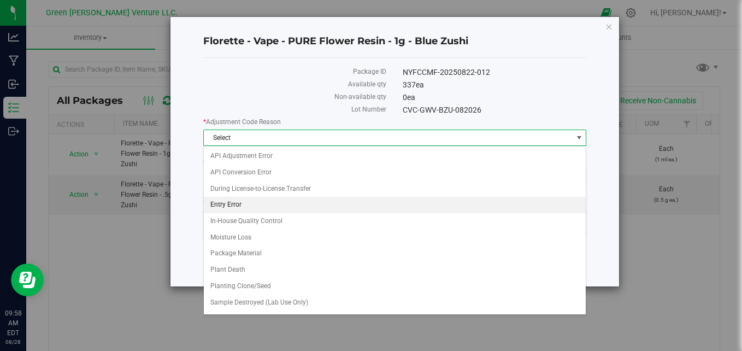
click at [250, 213] on li "Entry Error" at bounding box center [395, 205] width 383 height 16
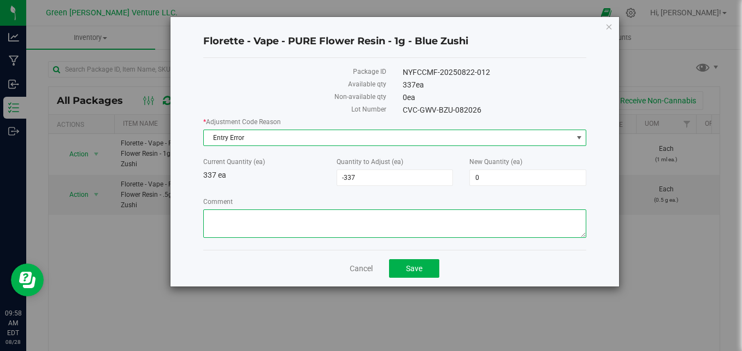
click at [294, 232] on textarea "Comment" at bounding box center [395, 223] width 384 height 28
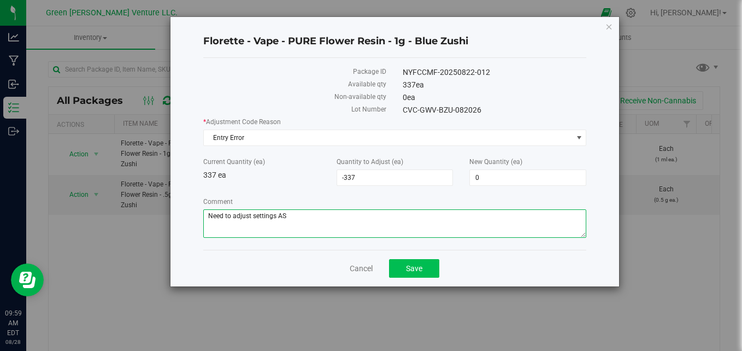
type textarea "Need to adjust settings AS"
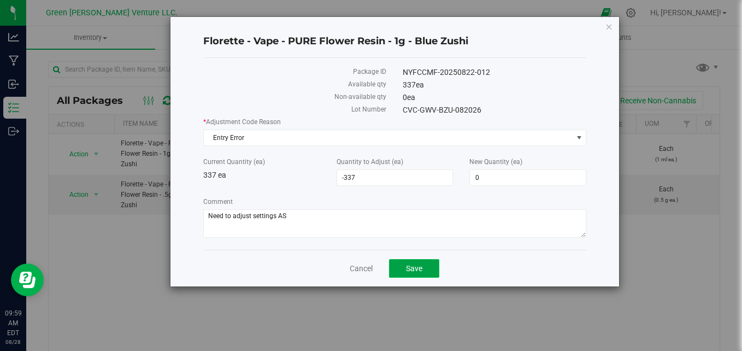
click at [424, 269] on button "Save" at bounding box center [414, 268] width 50 height 19
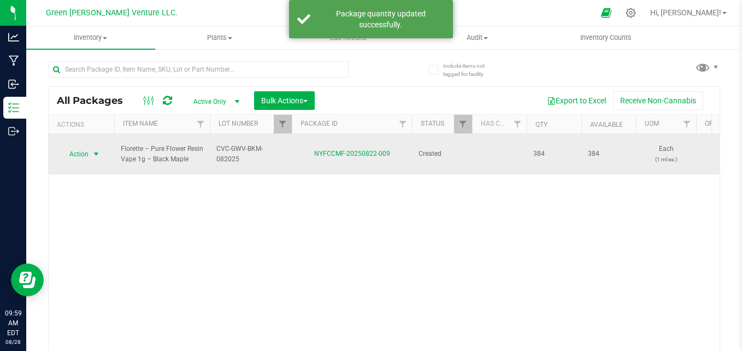
click at [77, 147] on span "Action" at bounding box center [75, 154] width 30 height 15
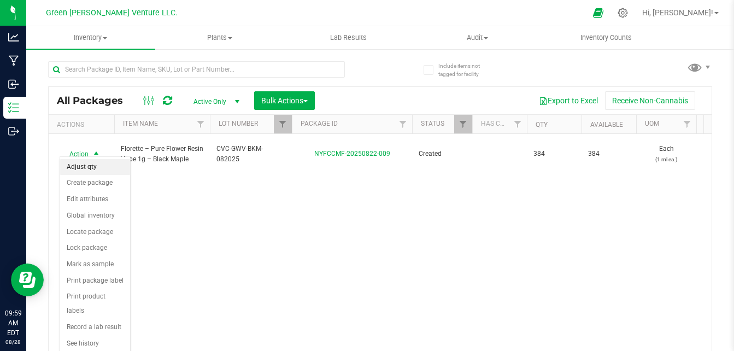
click at [115, 172] on li "Adjust qty" at bounding box center [95, 167] width 70 height 16
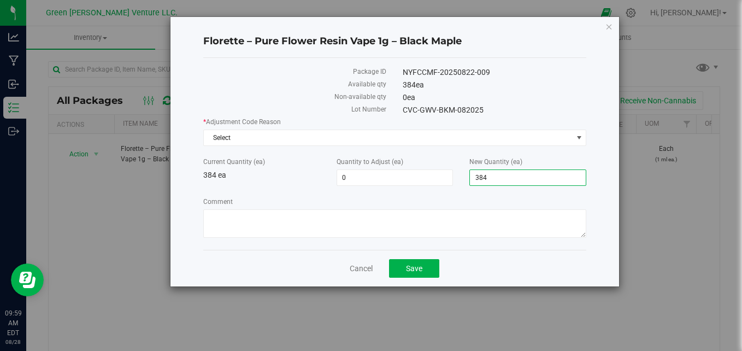
drag, startPoint x: 500, startPoint y: 179, endPoint x: 465, endPoint y: 179, distance: 34.4
click at [465, 179] on div "New Quantity (ea) 384 384" at bounding box center [527, 171] width 133 height 29
type input "0"
type input "-384"
type input "0"
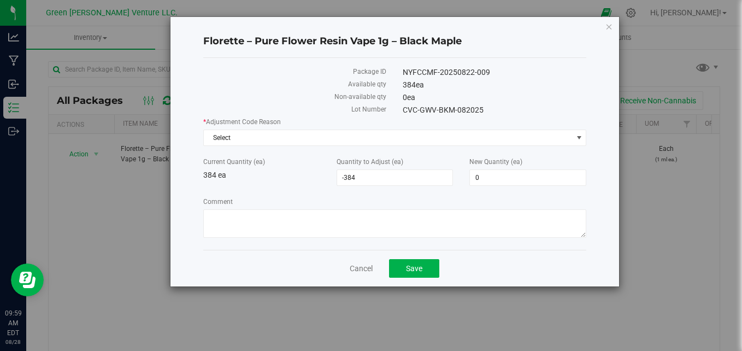
click at [426, 146] on div "* Adjustment Code Reason Select Select API Adjustment Error API Conversion Erro…" at bounding box center [395, 179] width 384 height 124
click at [428, 142] on span "Select" at bounding box center [388, 137] width 369 height 15
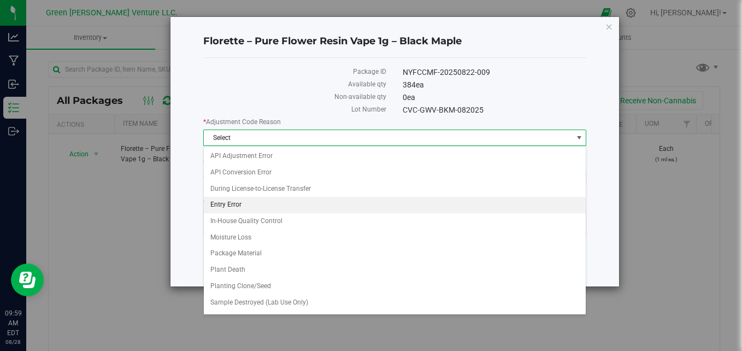
click at [246, 200] on li "Entry Error" at bounding box center [395, 205] width 383 height 16
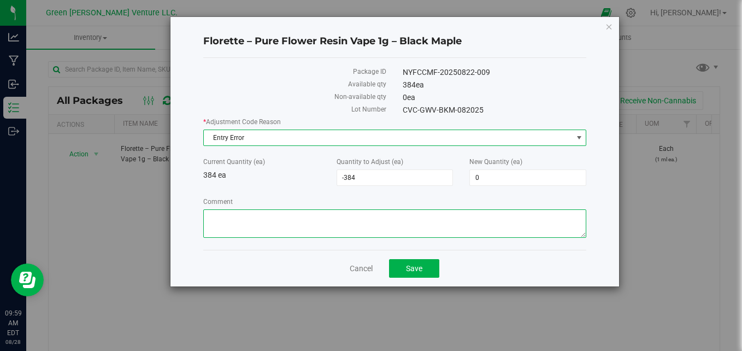
click at [326, 212] on textarea "Comment" at bounding box center [395, 223] width 384 height 28
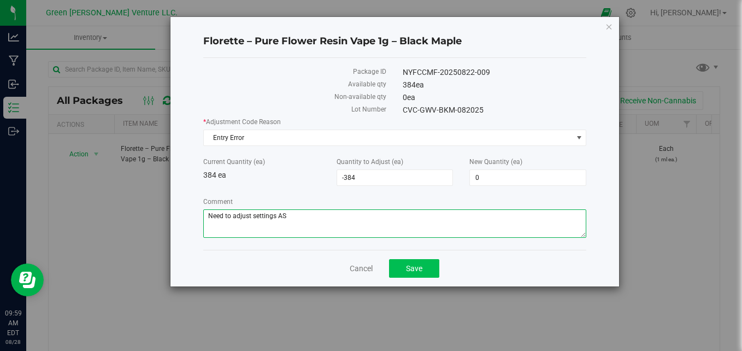
type textarea "Need to adjust settings AS"
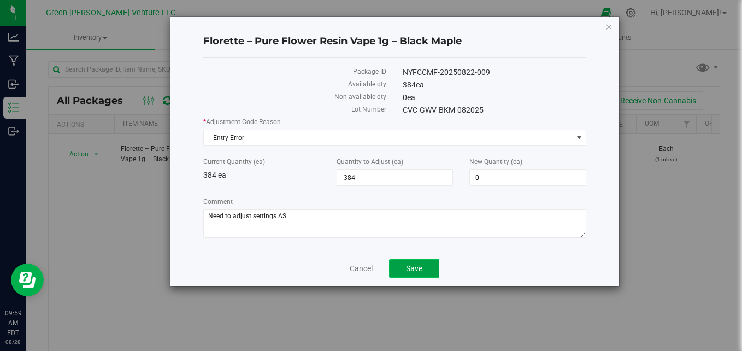
click at [410, 274] on button "Save" at bounding box center [414, 268] width 50 height 19
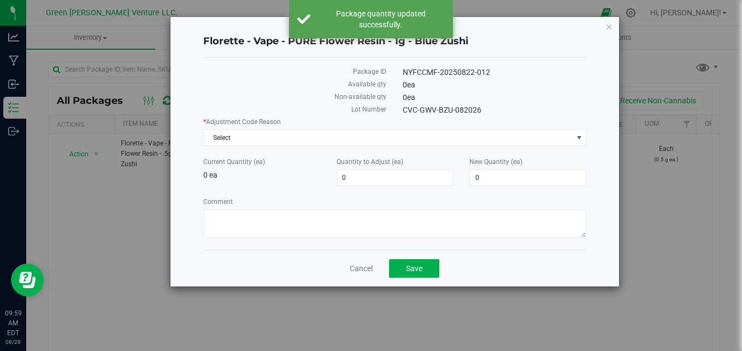
click at [603, 29] on div "Florette - Vape - PURE Flower Resin - 1g - Blue Zushi Package ID NYFCCMF-202508…" at bounding box center [395, 151] width 449 height 269
click at [604, 27] on div "Florette - Vape - PURE Flower Resin - 1g - Blue Zushi Package ID NYFCCMF-202508…" at bounding box center [395, 151] width 449 height 269
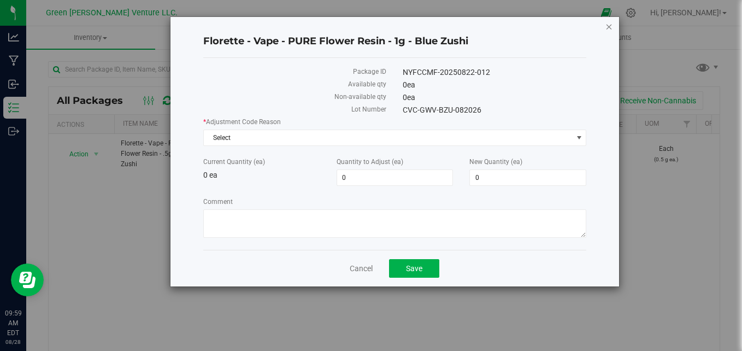
click at [607, 25] on icon "button" at bounding box center [610, 26] width 8 height 13
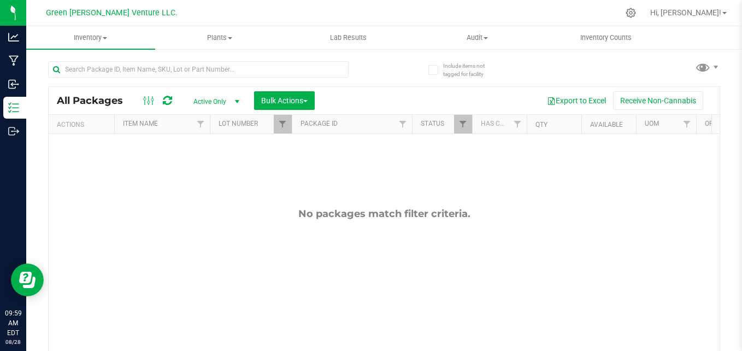
click at [472, 121] on div at bounding box center [472, 124] width 5 height 19
click at [464, 123] on span "Filter" at bounding box center [463, 124] width 9 height 9
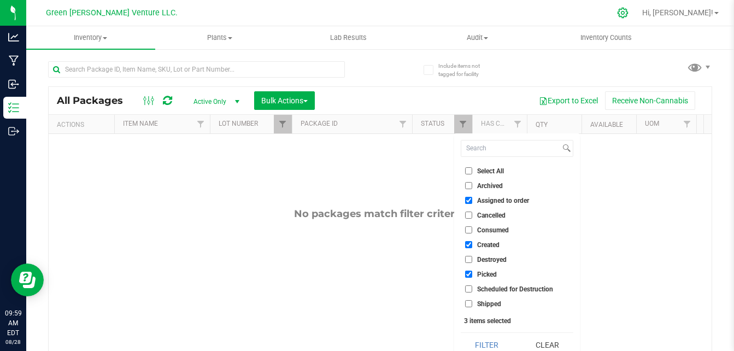
click at [637, 8] on div at bounding box center [623, 13] width 27 height 24
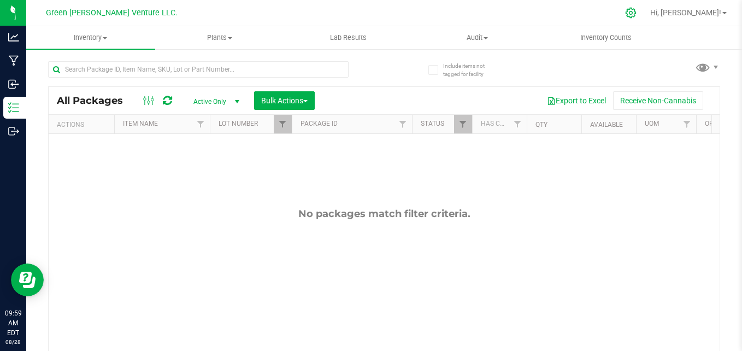
click at [637, 15] on icon at bounding box center [630, 12] width 11 height 11
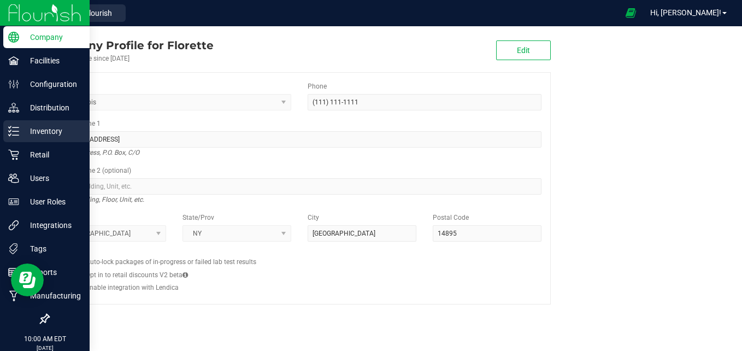
click at [28, 129] on p "Inventory" at bounding box center [52, 131] width 66 height 13
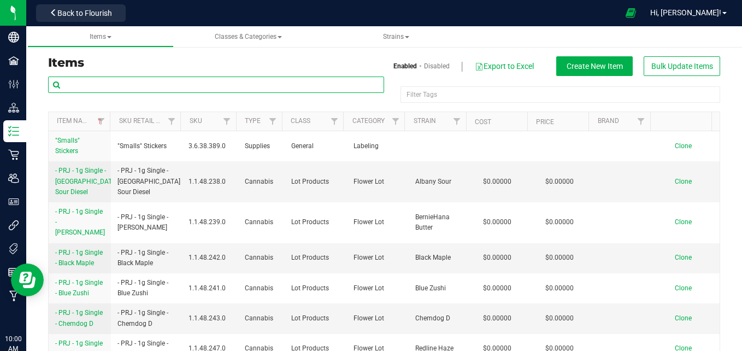
click at [192, 86] on input "text" at bounding box center [216, 85] width 336 height 16
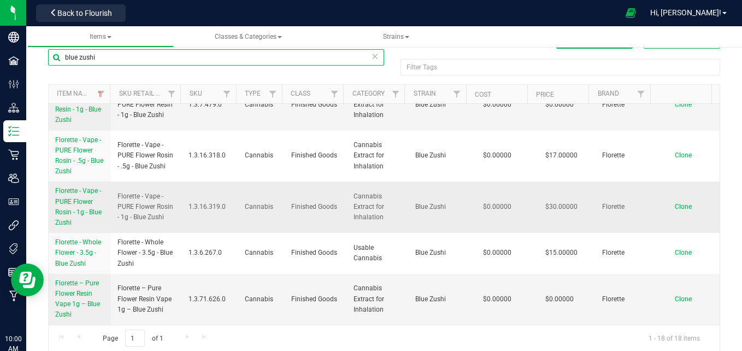
scroll to position [39, 0]
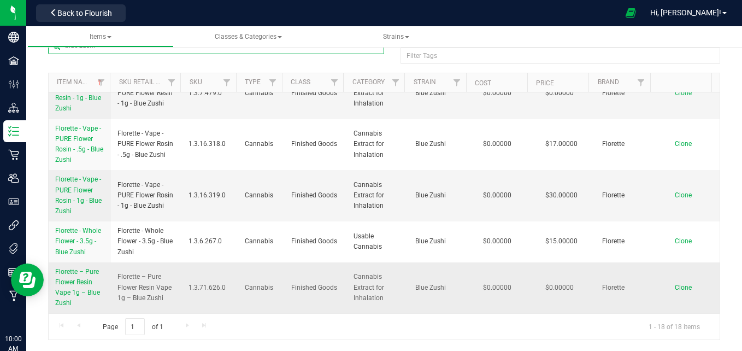
type input "blue zushi"
click at [77, 288] on link "Florette – Pure Flower Resin Vape 1g – Blue Zushi" at bounding box center [79, 288] width 49 height 42
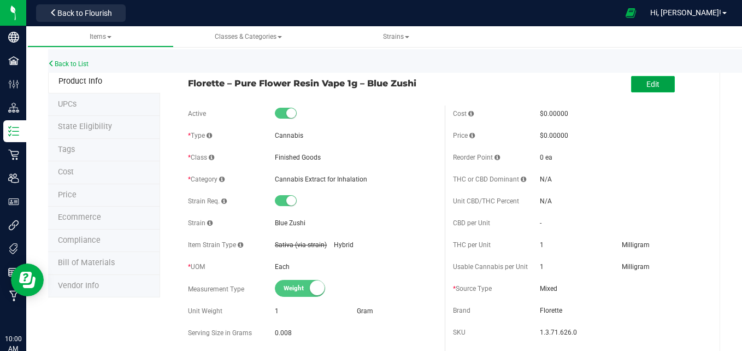
click at [647, 86] on span "Edit" at bounding box center [653, 84] width 13 height 9
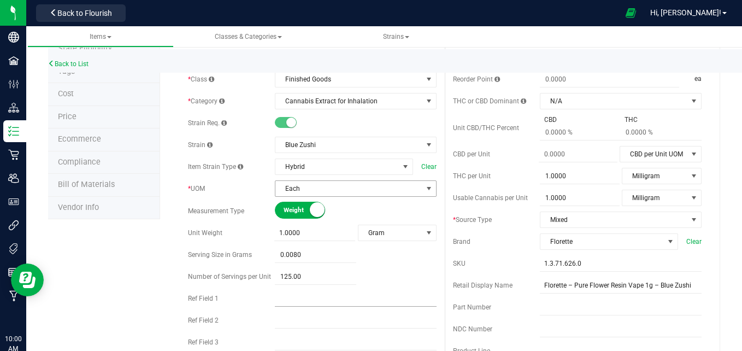
scroll to position [109, 0]
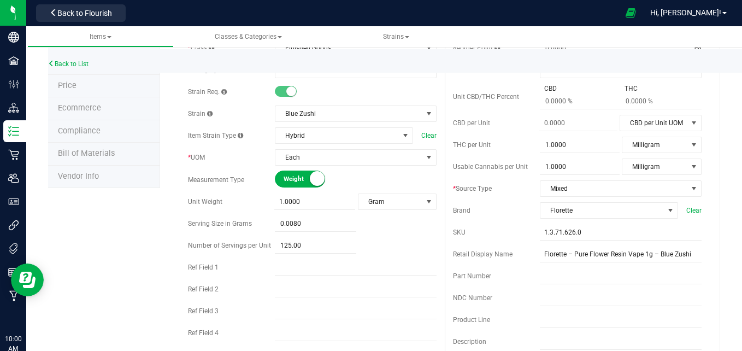
click at [306, 179] on span "Weight" at bounding box center [308, 179] width 49 height 16
click at [305, 198] on span at bounding box center [315, 202] width 80 height 16
type input "1"
type input "1.0000"
click at [406, 236] on div "Active * Type Cannabis Select type Cannabis Non-Inventory Raw Materials Supplie…" at bounding box center [312, 182] width 265 height 372
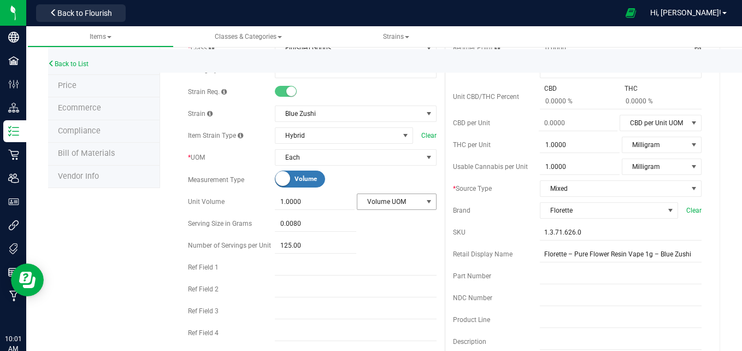
click at [404, 206] on span "Volume UOM" at bounding box center [390, 201] width 65 height 15
click at [392, 269] on li "Milliliter" at bounding box center [393, 269] width 78 height 16
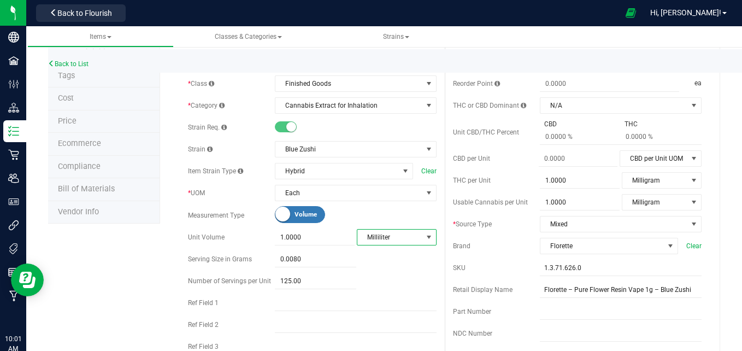
scroll to position [55, 0]
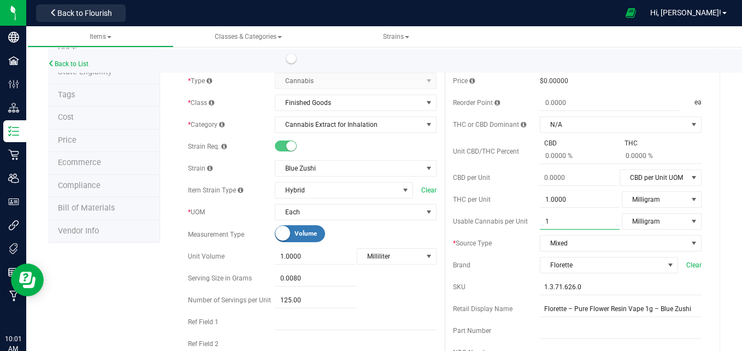
drag, startPoint x: 549, startPoint y: 225, endPoint x: 531, endPoint y: 225, distance: 18.0
click at [531, 225] on div "Usable Cannabis per Unit 1.0000 1 Milligram Usable Cannabis Qty UOM Fluid Ounce…" at bounding box center [577, 221] width 249 height 16
click at [557, 221] on span at bounding box center [580, 222] width 80 height 16
type input "801.25"
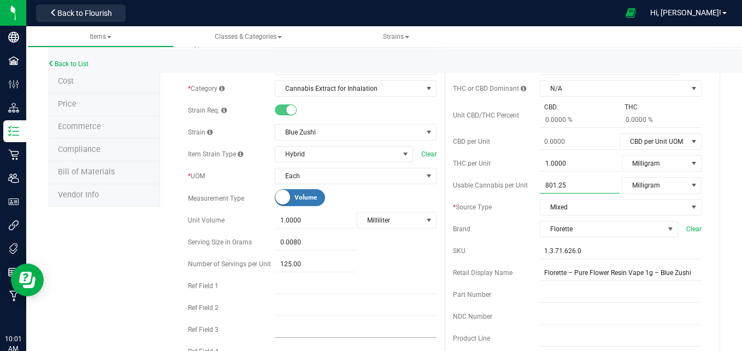
scroll to position [109, 0]
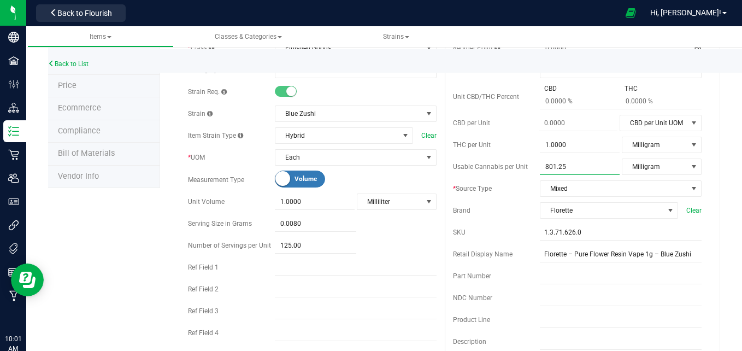
type input "801.2500"
click at [425, 240] on div "125.00 125" at bounding box center [356, 246] width 162 height 16
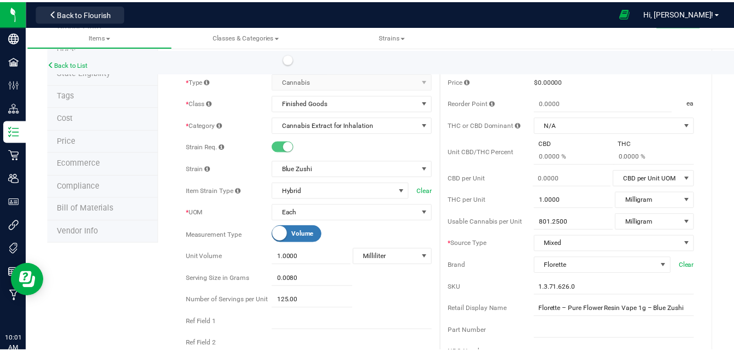
scroll to position [0, 0]
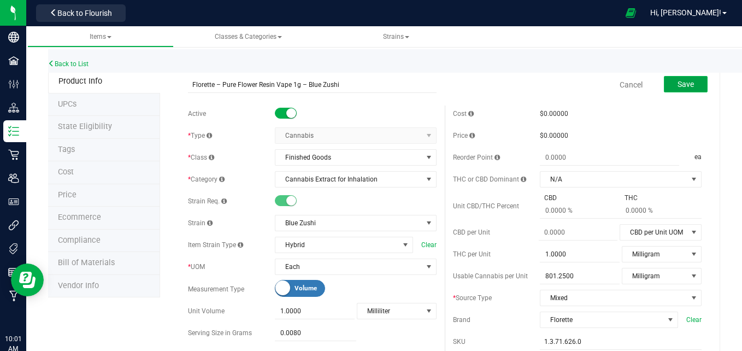
click at [678, 80] on span "Save" at bounding box center [686, 84] width 16 height 9
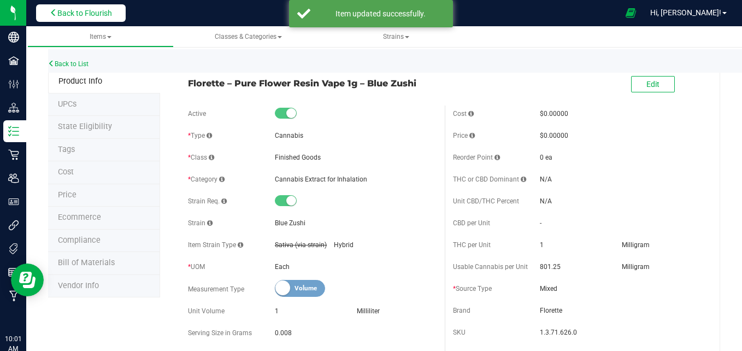
click at [74, 10] on span "Back to Flourish" at bounding box center [84, 13] width 55 height 9
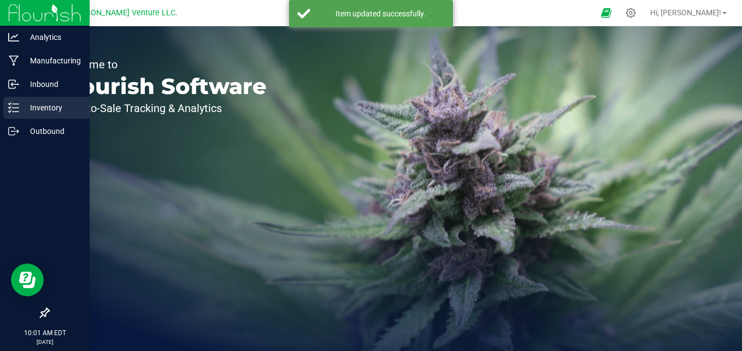
click at [49, 99] on div "Inventory" at bounding box center [46, 108] width 86 height 22
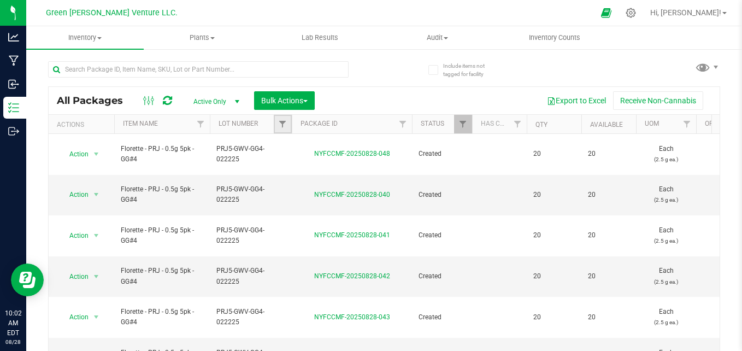
click at [278, 121] on link "Filter" at bounding box center [283, 124] width 18 height 19
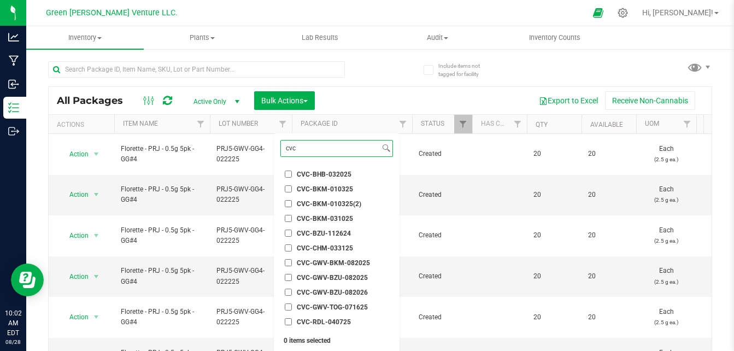
type input "cvc"
click at [355, 275] on span "CVC-GWV-BZU-082025" at bounding box center [332, 277] width 71 height 7
click at [292, 275] on input "CVC-GWV-BZU-082025" at bounding box center [288, 277] width 7 height 7
checkbox input "true"
click at [348, 285] on ul "Select All 012123-01THC-193FSD 0260557147654011 2022 Outdoor - LCD x Cherry 202…" at bounding box center [336, 247] width 113 height 164
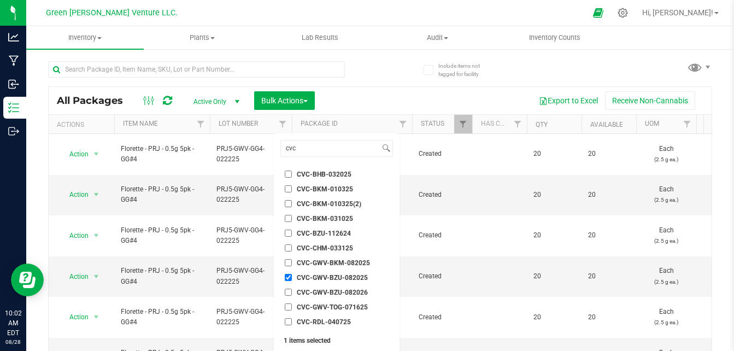
click at [338, 294] on span "CVC-GWV-BZU-082026" at bounding box center [332, 292] width 71 height 7
click at [292, 294] on input "CVC-GWV-BZU-082026" at bounding box center [288, 292] width 7 height 7
checkbox input "true"
click at [287, 278] on input "CVC-GWV-BZU-082025" at bounding box center [288, 277] width 7 height 7
checkbox input "false"
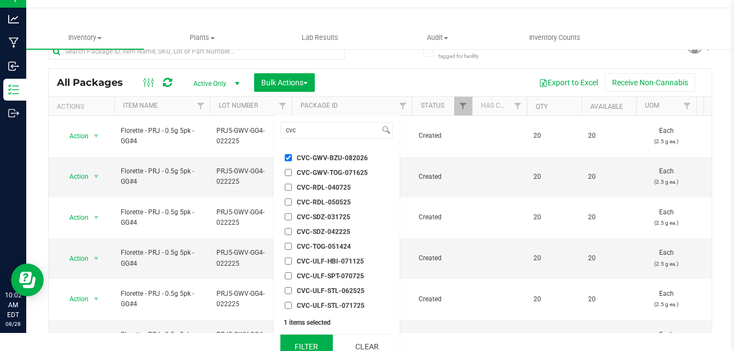
scroll to position [29, 0]
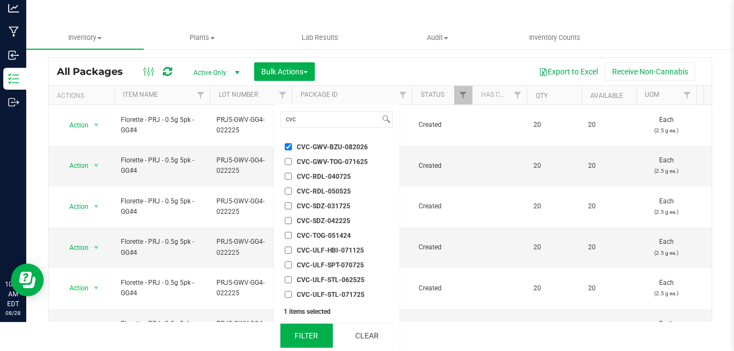
click at [307, 338] on button "Filter" at bounding box center [306, 336] width 52 height 24
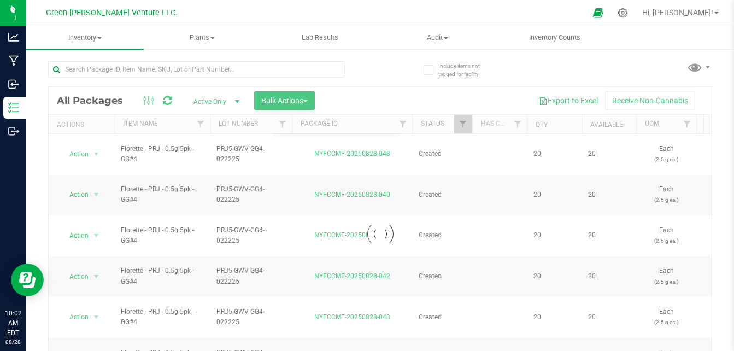
scroll to position [0, 0]
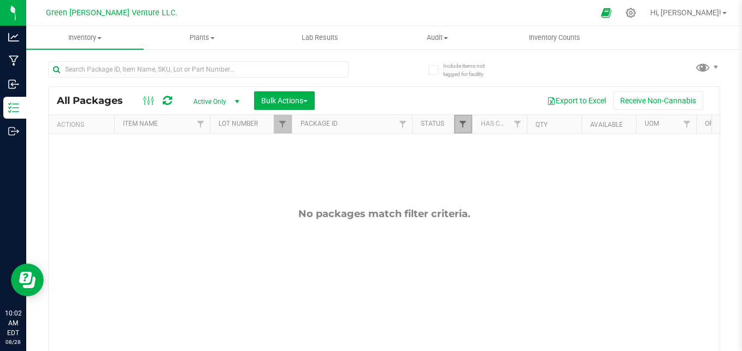
click at [459, 121] on span "Filter" at bounding box center [463, 124] width 9 height 9
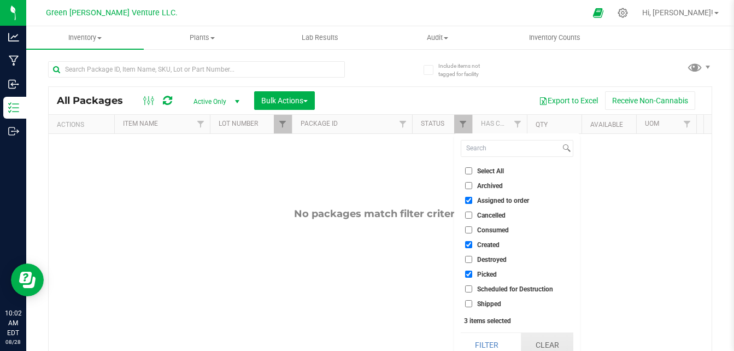
click at [547, 339] on button "Clear" at bounding box center [547, 345] width 52 height 24
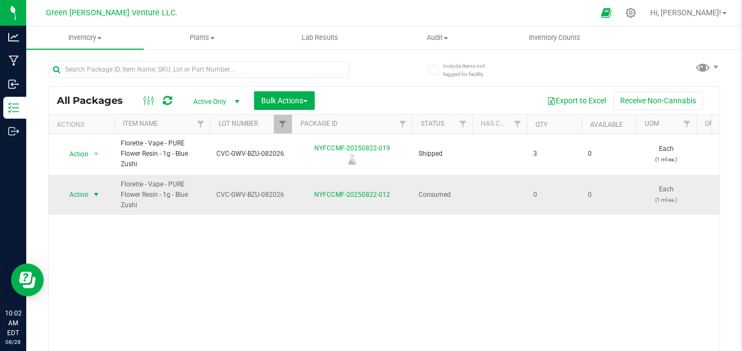
click at [85, 193] on span "Action" at bounding box center [75, 194] width 30 height 15
click at [95, 215] on li "Adjust qty" at bounding box center [95, 213] width 70 height 16
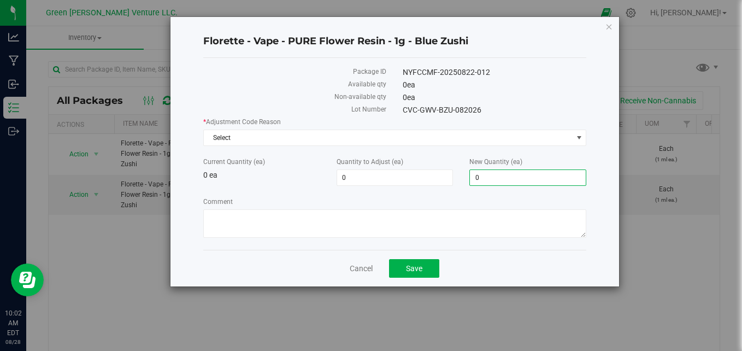
click at [483, 179] on span "0 0" at bounding box center [528, 177] width 117 height 16
type input "337"
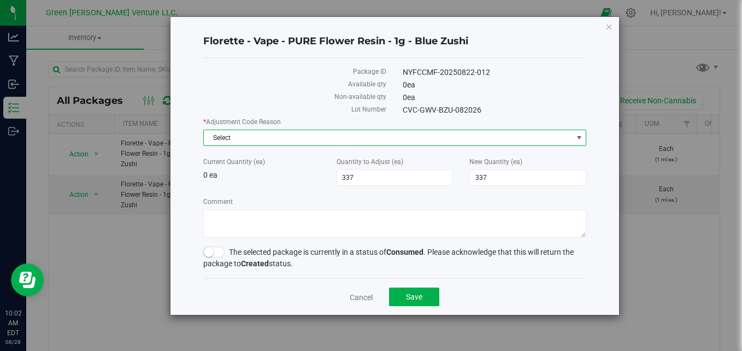
click at [367, 137] on span "Select" at bounding box center [388, 137] width 369 height 15
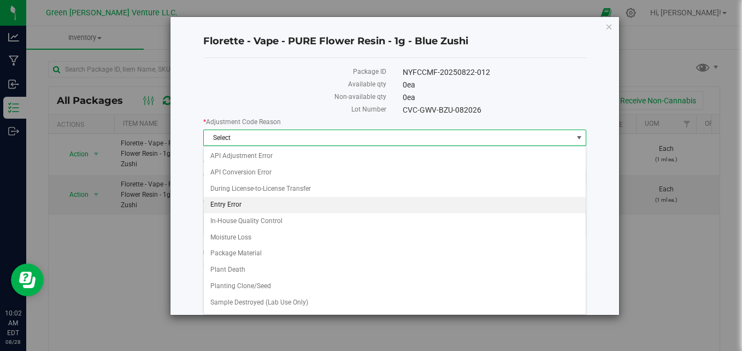
click at [250, 204] on li "Entry Error" at bounding box center [395, 205] width 383 height 16
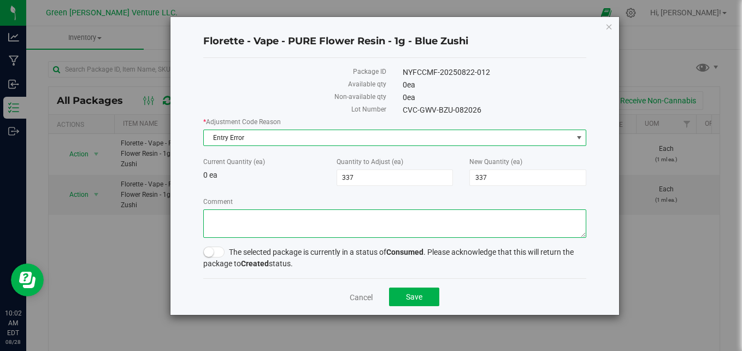
click at [302, 228] on textarea "Comment" at bounding box center [395, 223] width 384 height 28
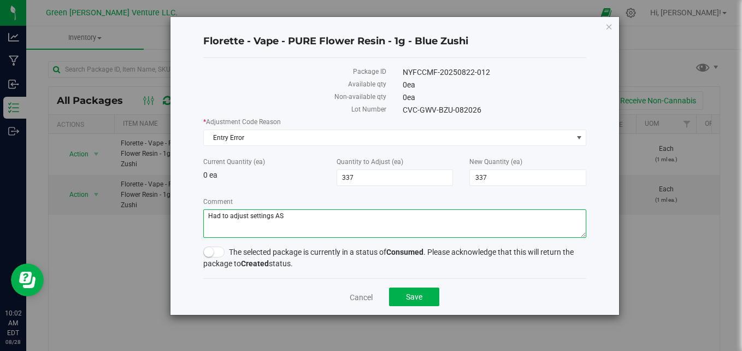
type textarea "Had to adjust settings AS"
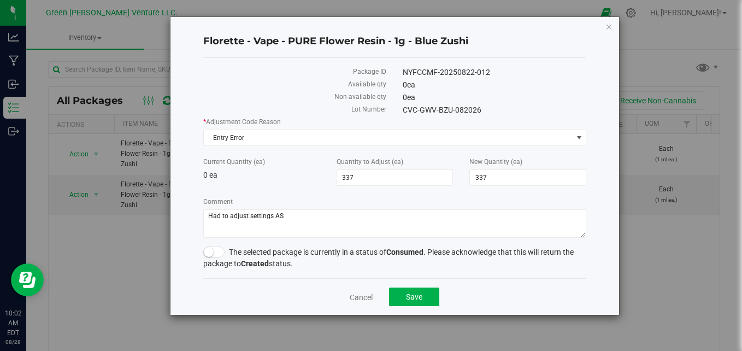
click at [222, 247] on div "The selected package is currently in a status of Consumed . Please acknowledge …" at bounding box center [395, 258] width 384 height 23
click at [221, 251] on span at bounding box center [214, 252] width 22 height 11
click at [413, 300] on span "Save" at bounding box center [414, 296] width 16 height 9
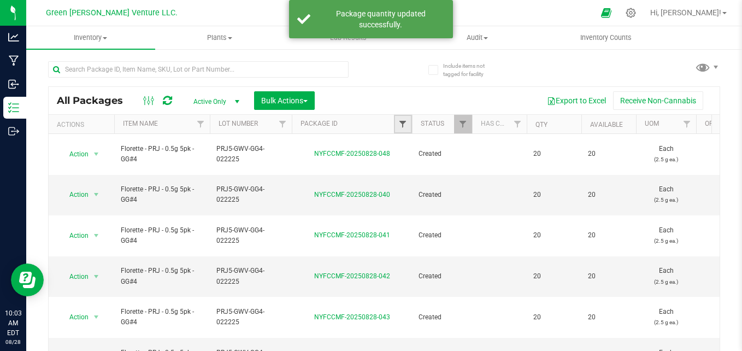
click at [407, 128] on span "Filter" at bounding box center [403, 124] width 9 height 9
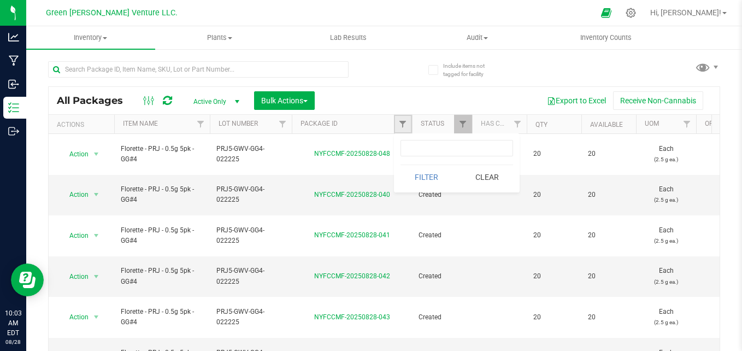
click at [405, 130] on link "Filter" at bounding box center [403, 124] width 18 height 19
click at [278, 119] on link "Filter" at bounding box center [283, 124] width 18 height 19
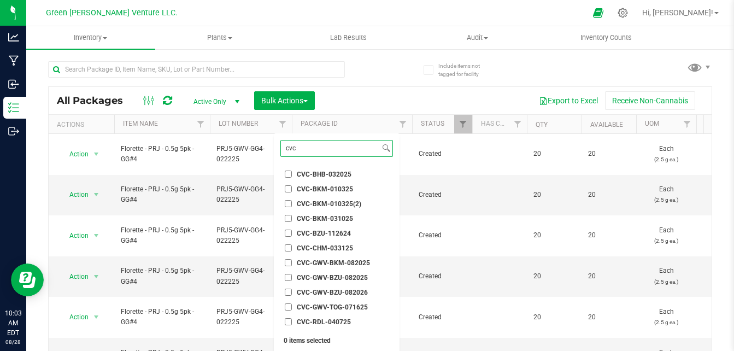
type input "cvc"
click at [330, 291] on span "CVC-GWV-BZU-082026" at bounding box center [332, 292] width 71 height 7
click at [292, 291] on input "CVC-GWV-BZU-082026" at bounding box center [288, 292] width 7 height 7
checkbox input "true"
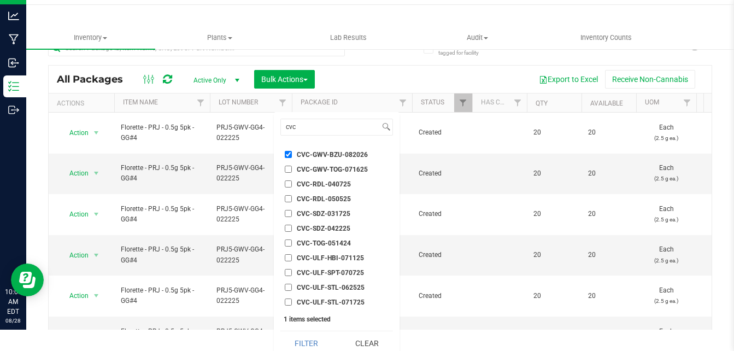
scroll to position [29, 0]
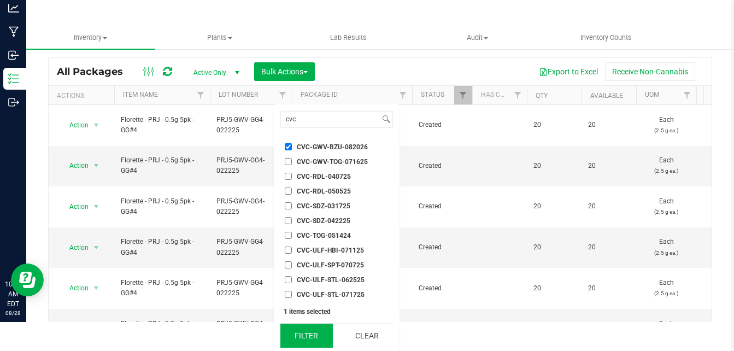
click at [314, 341] on button "Filter" at bounding box center [306, 336] width 52 height 24
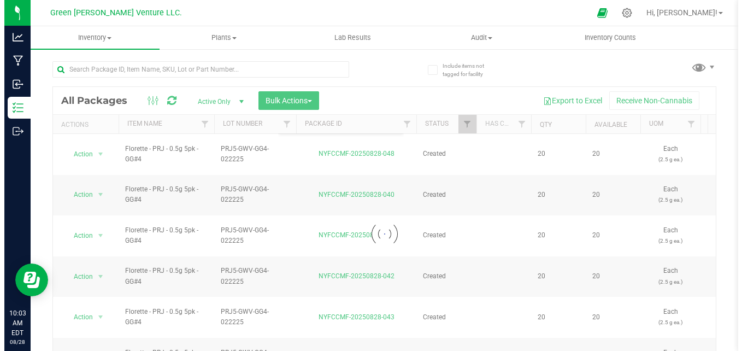
scroll to position [0, 0]
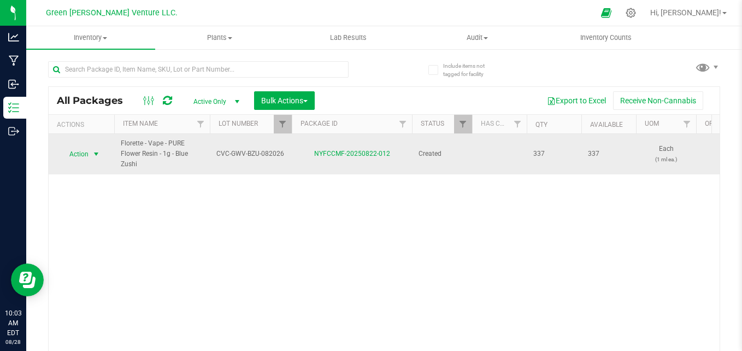
click at [87, 154] on span "Action" at bounding box center [75, 154] width 30 height 15
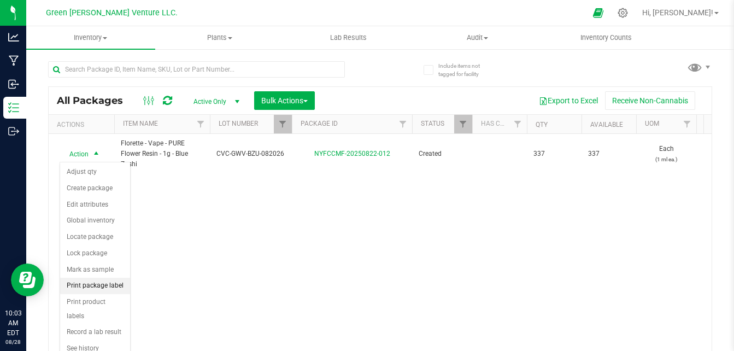
click at [88, 290] on li "Print package label" at bounding box center [95, 286] width 70 height 16
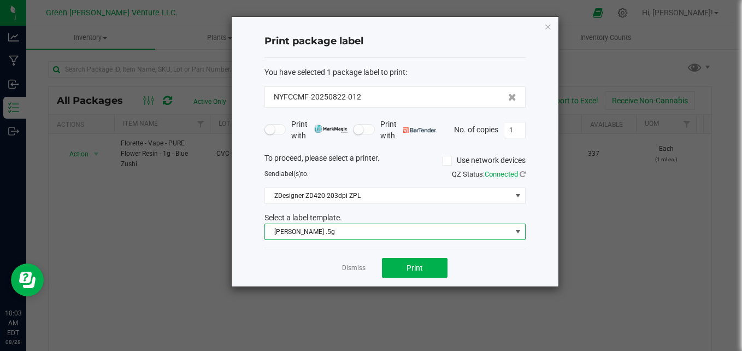
click at [307, 235] on span "[PERSON_NAME] .5g" at bounding box center [388, 231] width 247 height 15
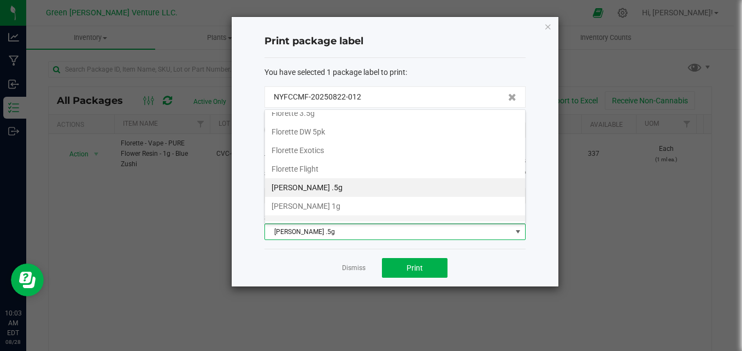
scroll to position [188, 0]
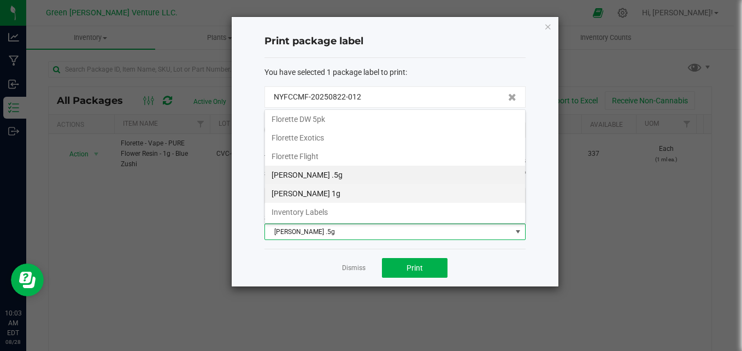
click at [332, 192] on li "[PERSON_NAME] 1g" at bounding box center [395, 193] width 260 height 19
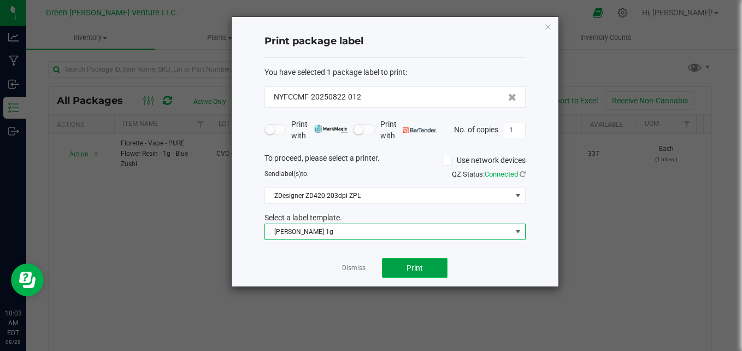
click at [412, 271] on span "Print" at bounding box center [415, 267] width 16 height 9
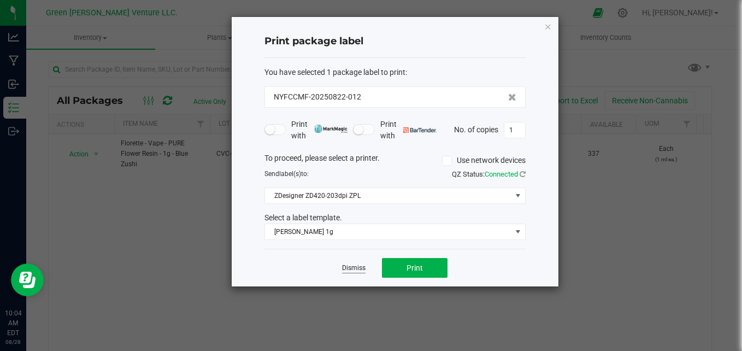
click at [354, 269] on link "Dismiss" at bounding box center [354, 267] width 24 height 9
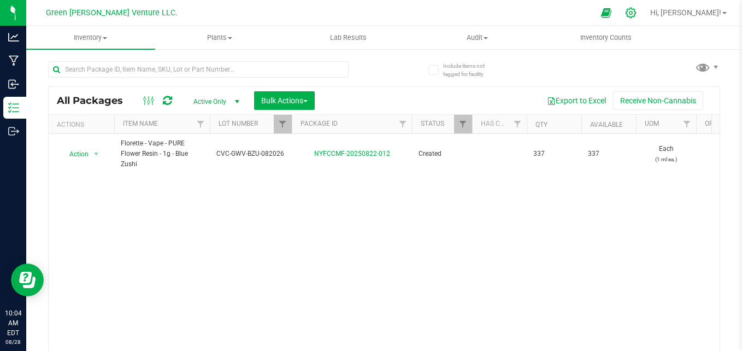
click at [636, 12] on icon at bounding box center [631, 13] width 10 height 10
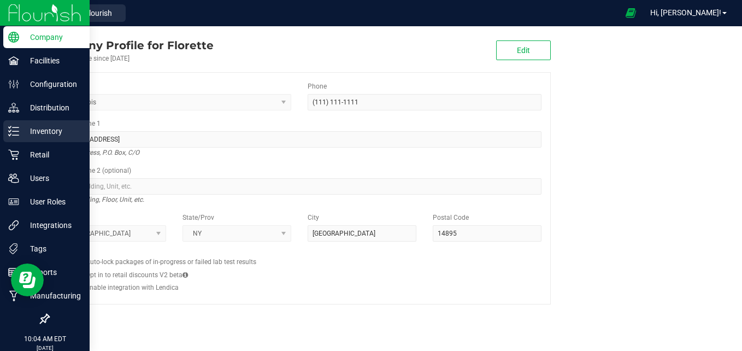
click at [69, 135] on p "Inventory" at bounding box center [52, 131] width 66 height 13
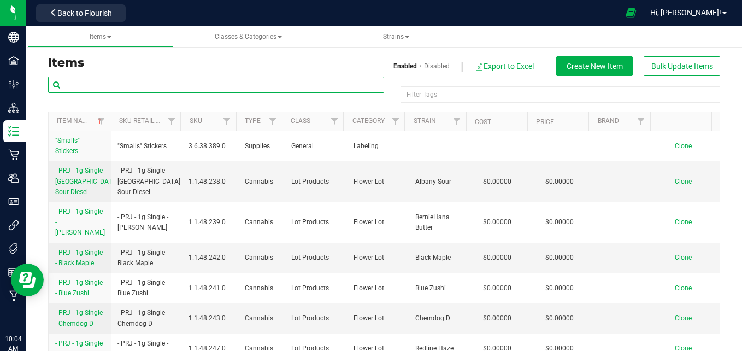
click at [132, 86] on input "text" at bounding box center [216, 85] width 336 height 16
type input "blue zushi"
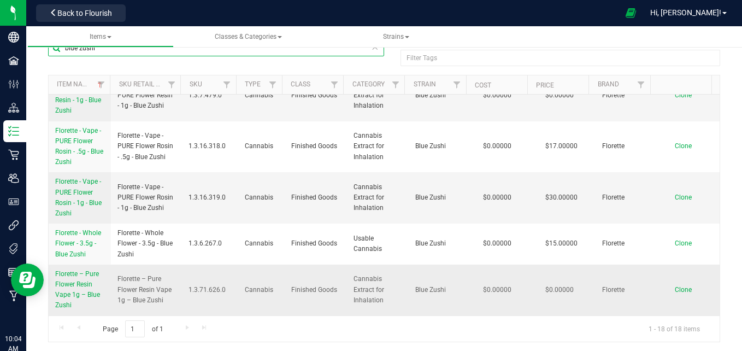
scroll to position [39, 0]
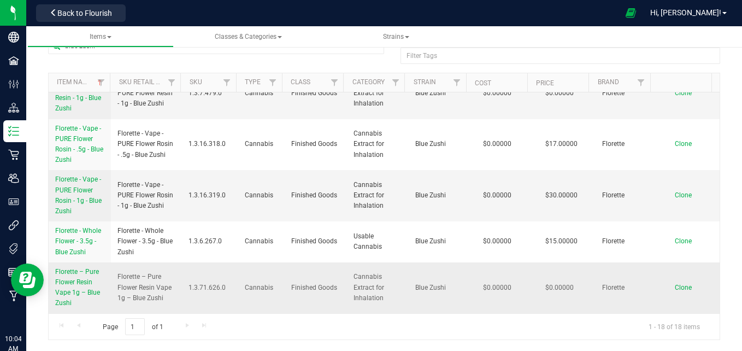
click at [80, 286] on link "Florette – Pure Flower Resin Vape 1g – Blue Zushi" at bounding box center [79, 288] width 49 height 42
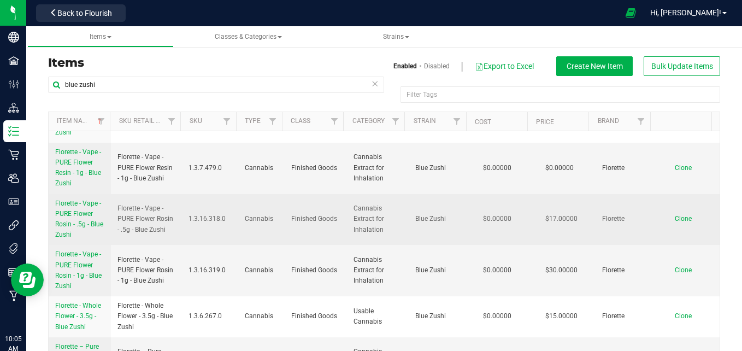
scroll to position [490, 0]
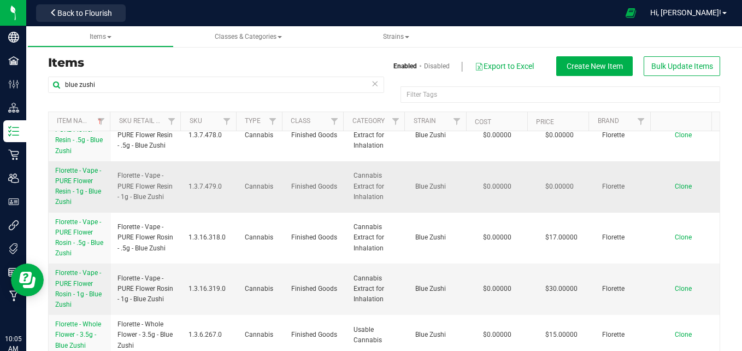
click at [80, 191] on span "Florette - Vape - PURE Flower Resin - 1g - Blue Zushi" at bounding box center [78, 186] width 46 height 39
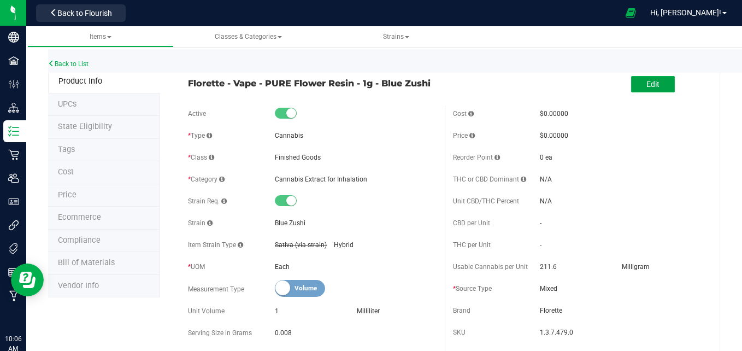
click at [652, 90] on button "Edit" at bounding box center [653, 84] width 44 height 16
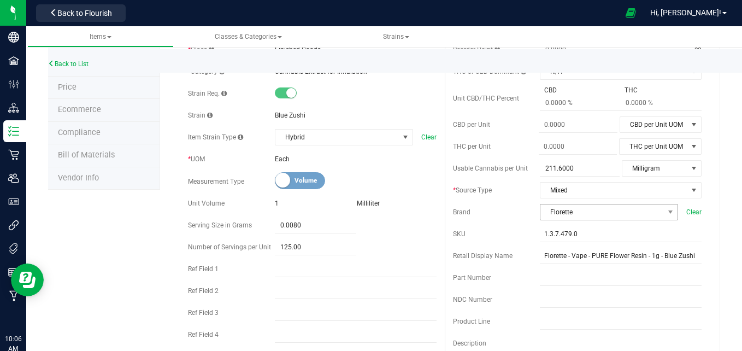
scroll to position [109, 0]
drag, startPoint x: 570, startPoint y: 162, endPoint x: 531, endPoint y: 167, distance: 39.6
click at [531, 167] on div "Usable Cannabis per Unit 211.6000 211.6 Milligram Usable Cannabis Qty UOM Fluid…" at bounding box center [577, 167] width 249 height 16
type input "801.25"
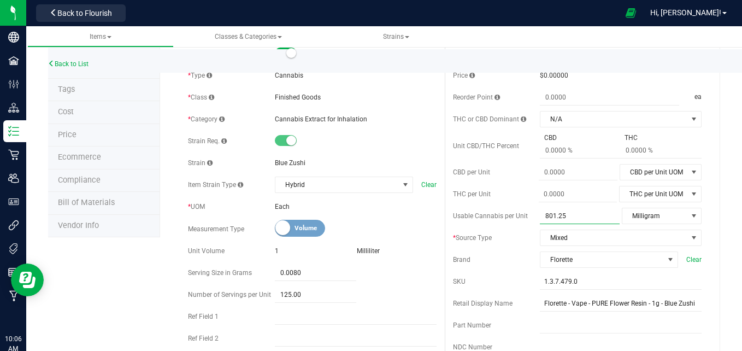
scroll to position [0, 0]
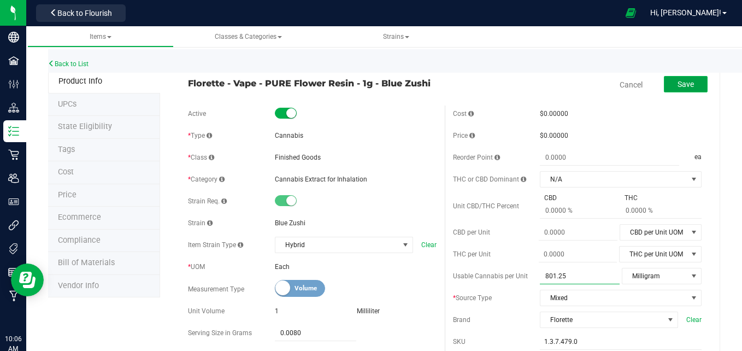
type input "801.2500"
click at [681, 80] on span "Save" at bounding box center [686, 84] width 16 height 9
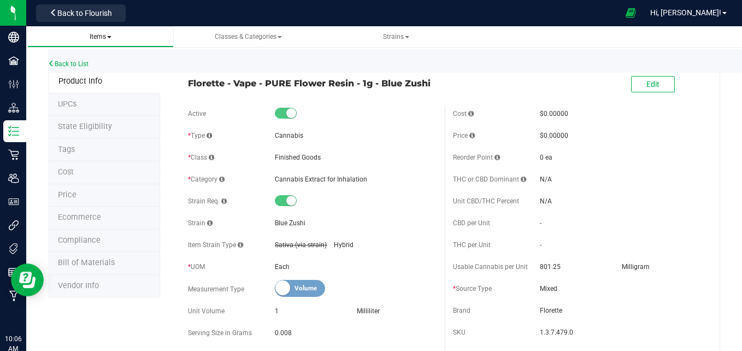
click at [104, 37] on span "Items" at bounding box center [101, 37] width 22 height 8
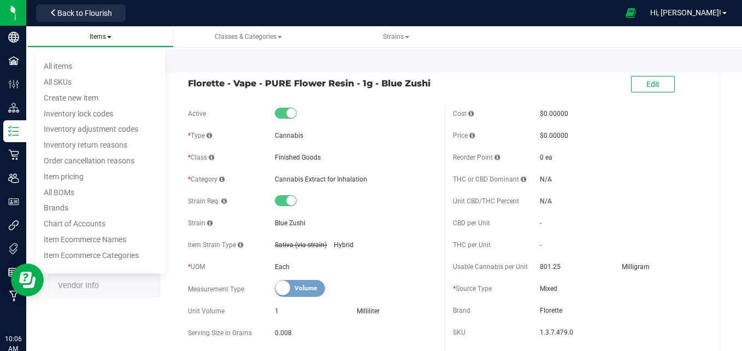
click at [104, 39] on span "Items" at bounding box center [101, 37] width 22 height 8
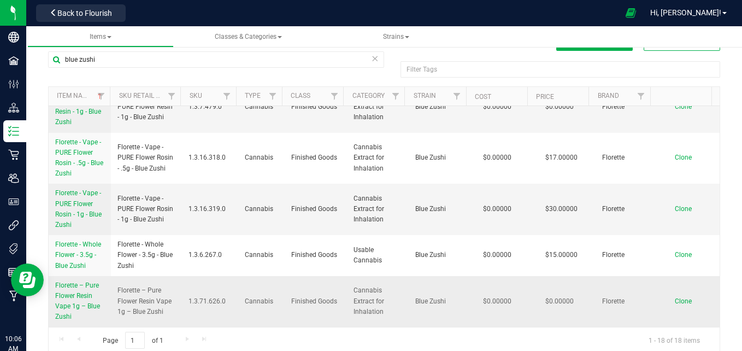
scroll to position [39, 0]
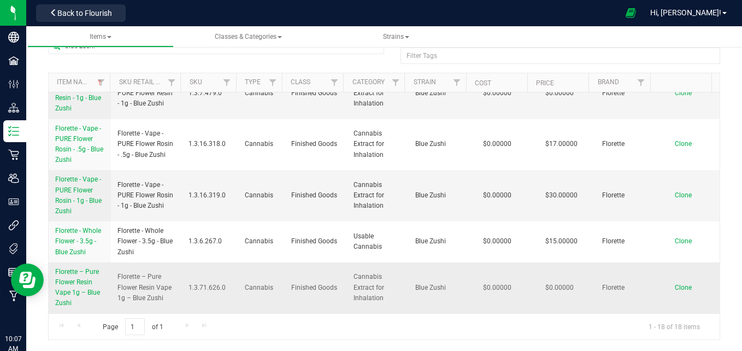
click at [81, 285] on span "Florette – Pure Flower Resin Vape 1g – Blue Zushi" at bounding box center [77, 287] width 45 height 39
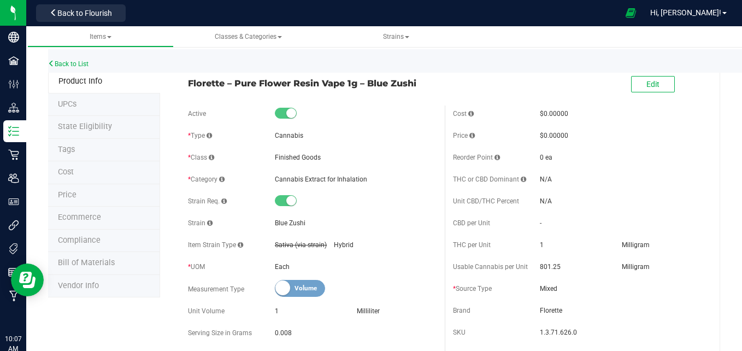
drag, startPoint x: 427, startPoint y: 80, endPoint x: 188, endPoint y: 83, distance: 238.9
click at [188, 83] on span "Florette – Pure Flower Resin Vape 1g – Blue Zushi" at bounding box center [312, 83] width 249 height 13
copy span "Florette – Pure Flower Resin Vape 1g – Blue Zushi"
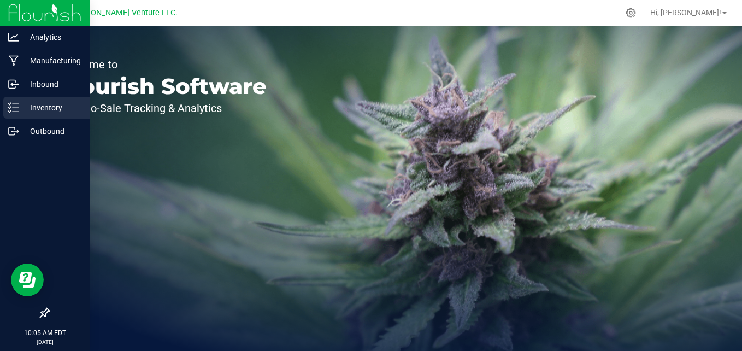
click at [19, 109] on icon at bounding box center [13, 107] width 11 height 11
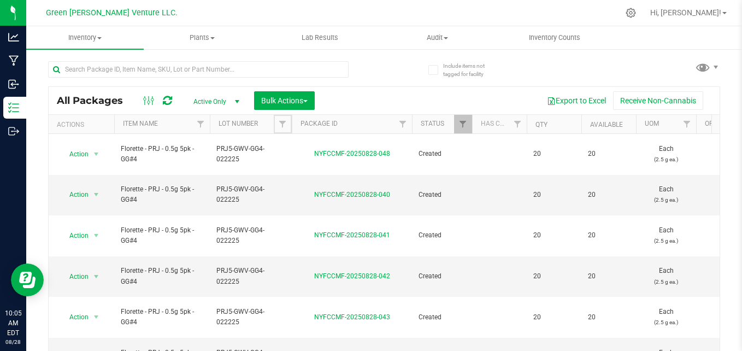
click at [281, 126] on span "Filter" at bounding box center [282, 124] width 9 height 9
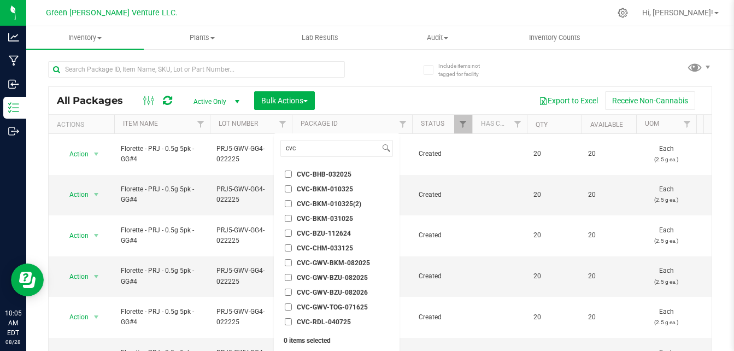
type input "cvc"
click at [347, 289] on span "CVC-GWV-BZU-082026" at bounding box center [332, 292] width 71 height 7
click at [292, 289] on input "CVC-GWV-BZU-082026" at bounding box center [288, 292] width 7 height 7
checkbox input "true"
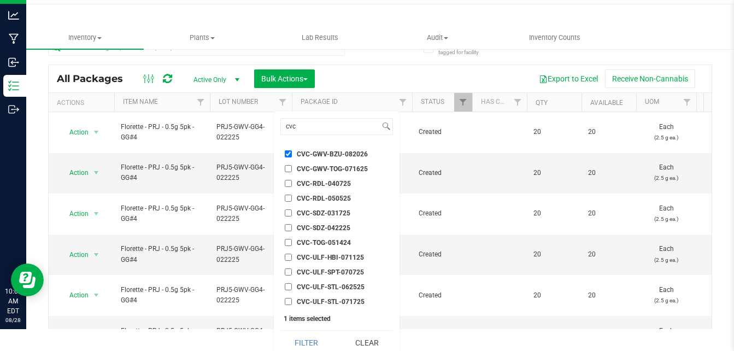
scroll to position [29, 0]
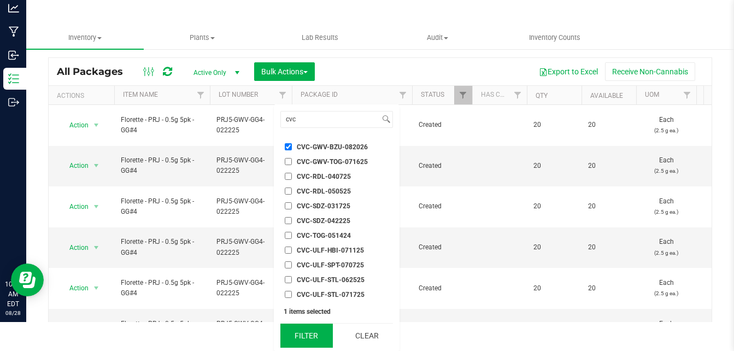
click at [314, 336] on button "Filter" at bounding box center [306, 336] width 52 height 24
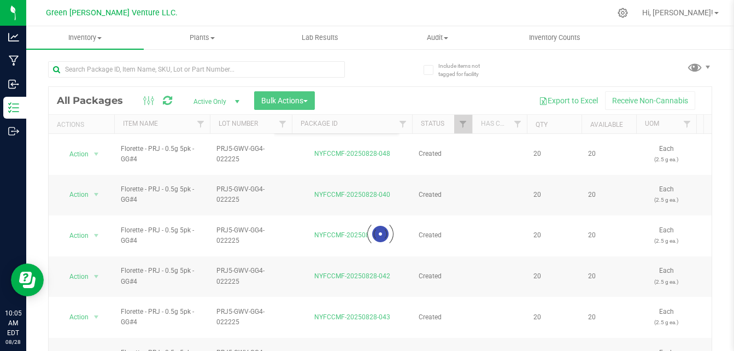
scroll to position [0, 0]
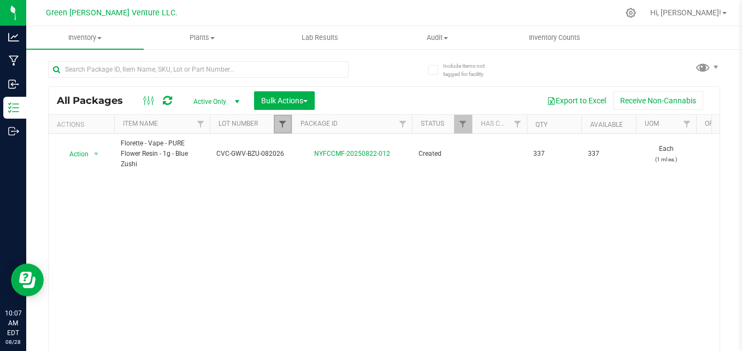
click at [286, 124] on span "Filter" at bounding box center [282, 124] width 9 height 9
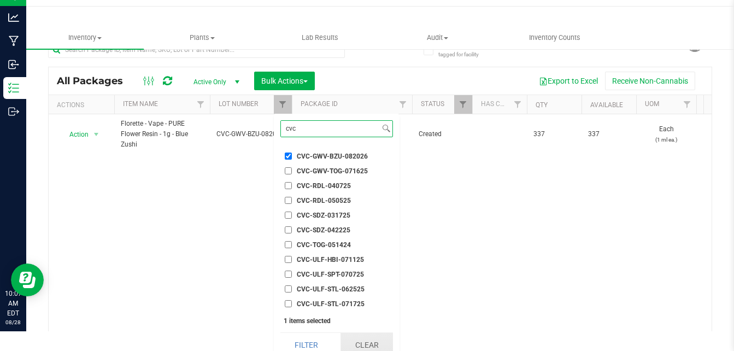
scroll to position [29, 0]
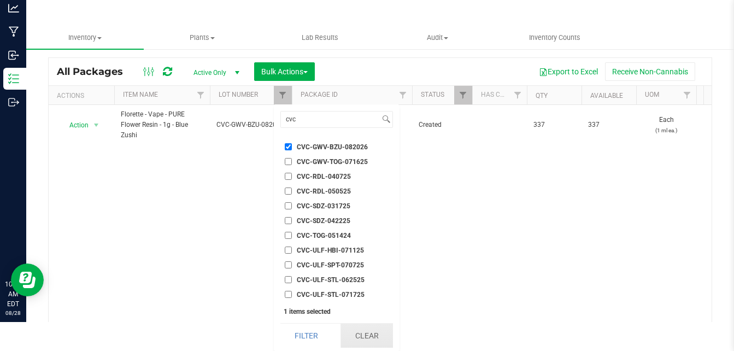
click at [364, 341] on button "Clear" at bounding box center [367, 336] width 52 height 24
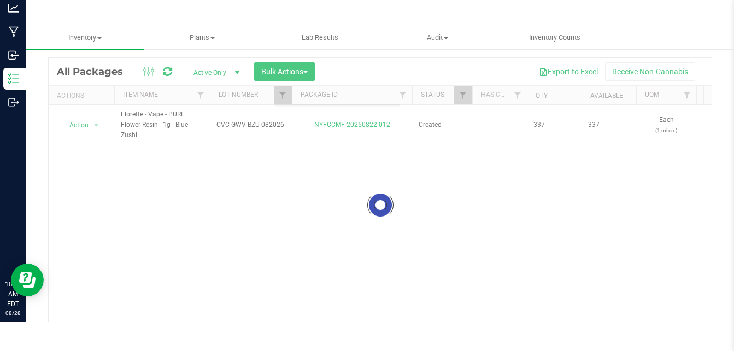
scroll to position [0, 0]
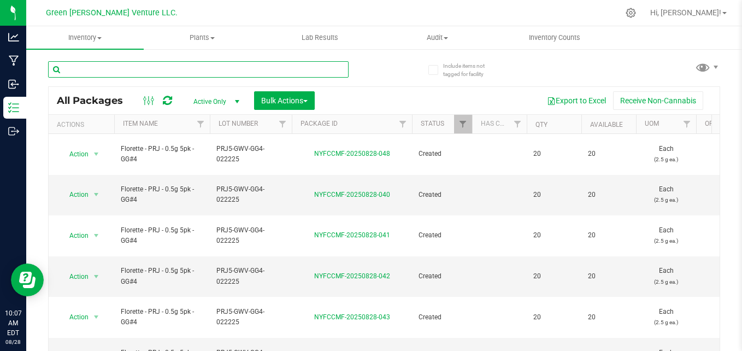
click at [198, 72] on input "text" at bounding box center [198, 69] width 301 height 16
paste input "Florette – Pure Flower Resin Vape 1g – Blue Zushi"
type input "Florette – Pure Flower Resin Vape 1g – Blue Zushi"
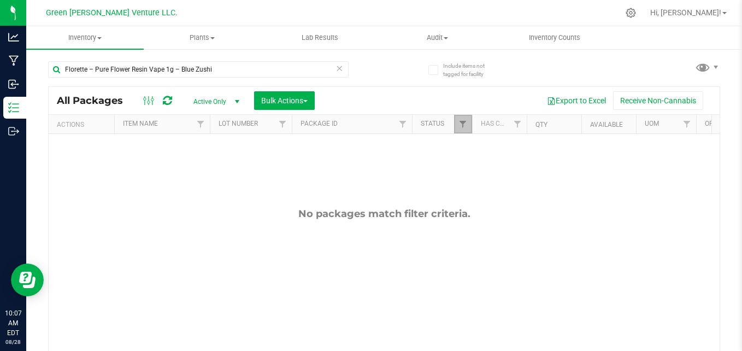
click at [458, 123] on link "Filter" at bounding box center [463, 124] width 18 height 19
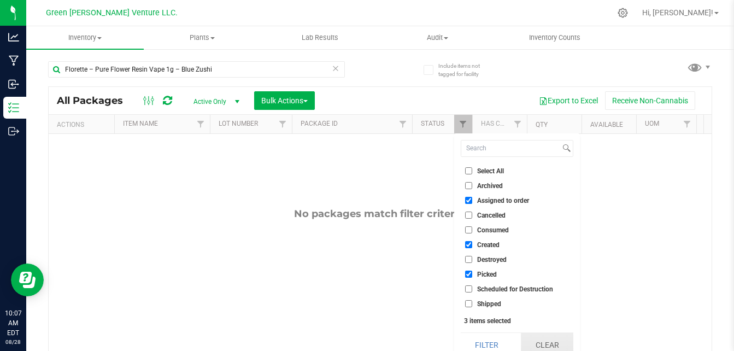
click at [554, 341] on button "Clear" at bounding box center [547, 345] width 52 height 24
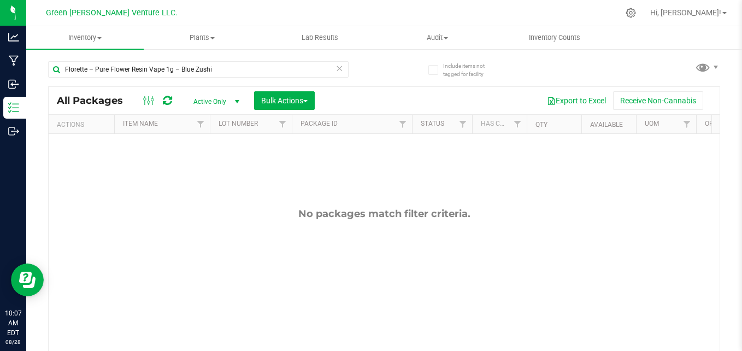
click at [336, 70] on icon at bounding box center [340, 67] width 8 height 13
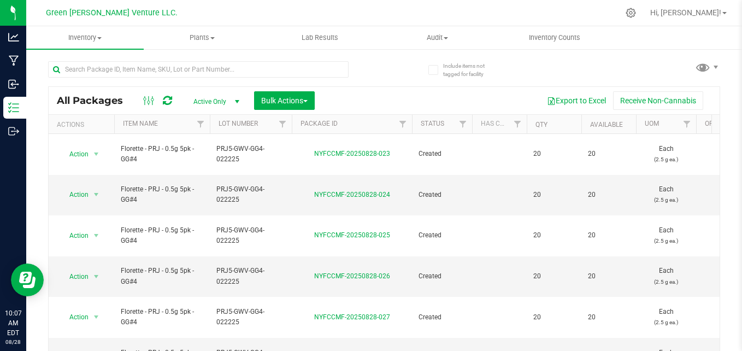
click at [290, 122] on div at bounding box center [292, 124] width 5 height 19
click at [278, 122] on span "Filter" at bounding box center [282, 124] width 9 height 9
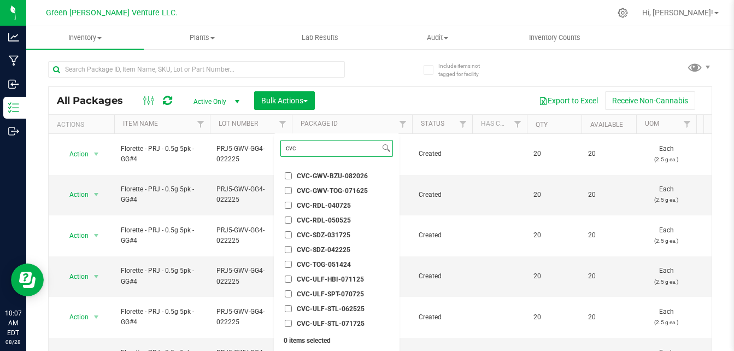
scroll to position [73, 0]
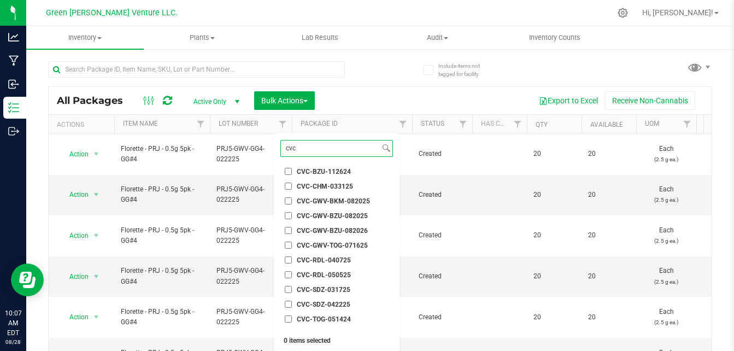
type input "cvc"
click at [343, 228] on span "CVC-GWV-BZU-082026" at bounding box center [332, 230] width 71 height 7
click at [292, 228] on input "CVC-GWV-BZU-082026" at bounding box center [288, 230] width 7 height 7
checkbox input "true"
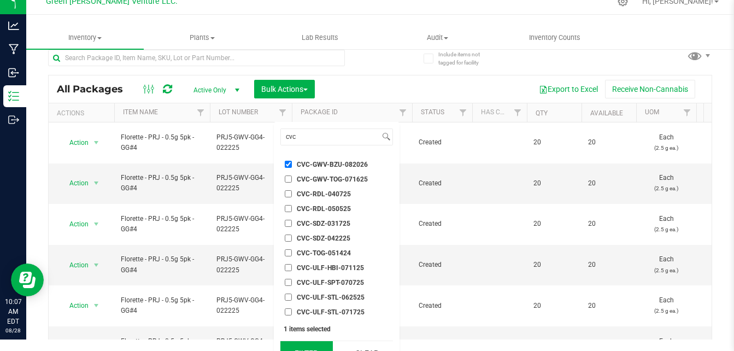
scroll to position [29, 0]
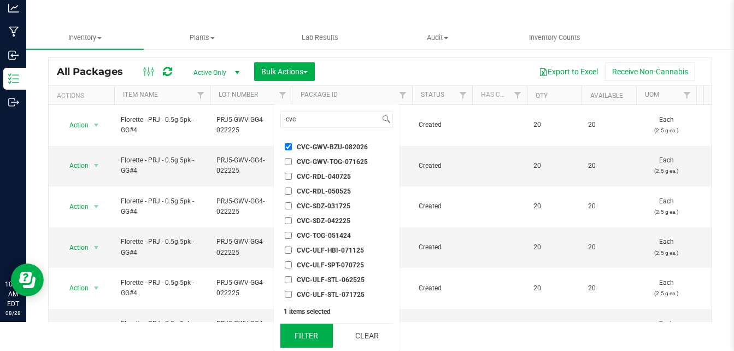
click at [303, 344] on button "Filter" at bounding box center [306, 336] width 52 height 24
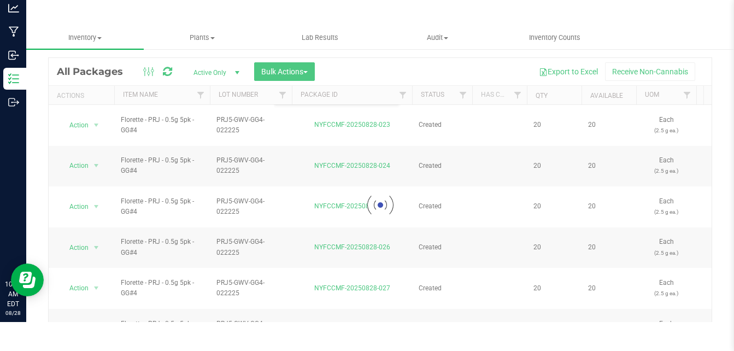
scroll to position [0, 0]
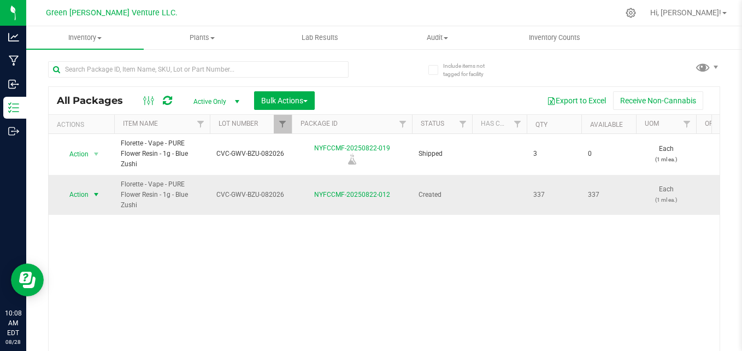
click at [93, 191] on span "select" at bounding box center [96, 194] width 9 height 9
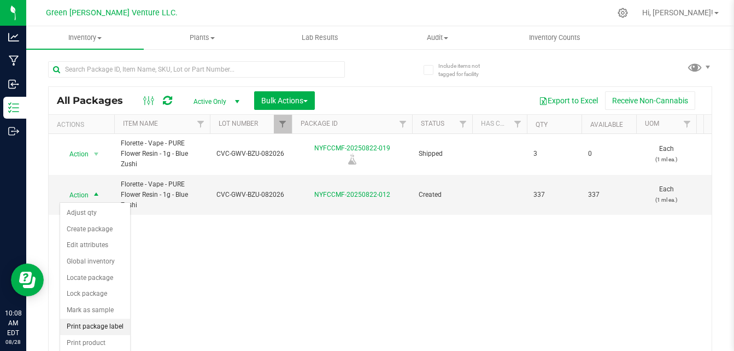
click at [103, 322] on li "Print package label" at bounding box center [95, 327] width 70 height 16
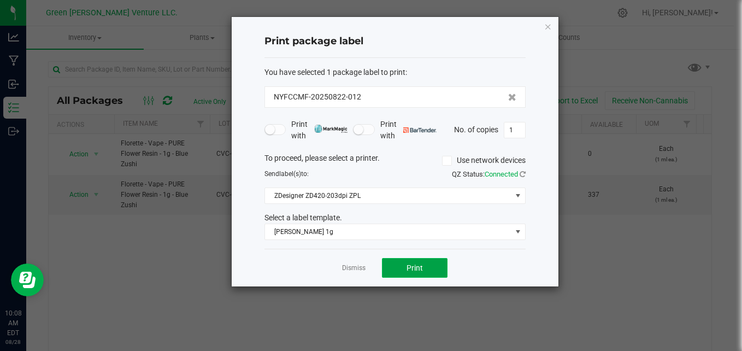
click at [403, 264] on button "Print" at bounding box center [415, 268] width 66 height 20
click at [357, 271] on link "Dismiss" at bounding box center [354, 267] width 24 height 9
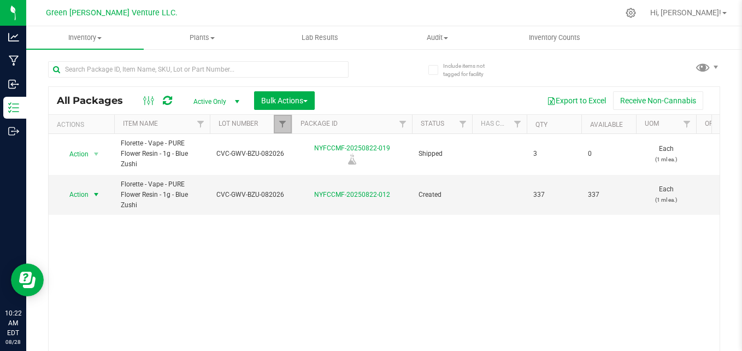
click at [277, 126] on link "Filter" at bounding box center [283, 124] width 18 height 19
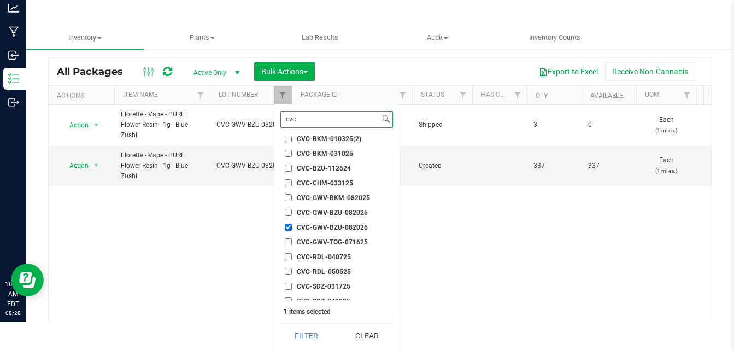
scroll to position [19, 0]
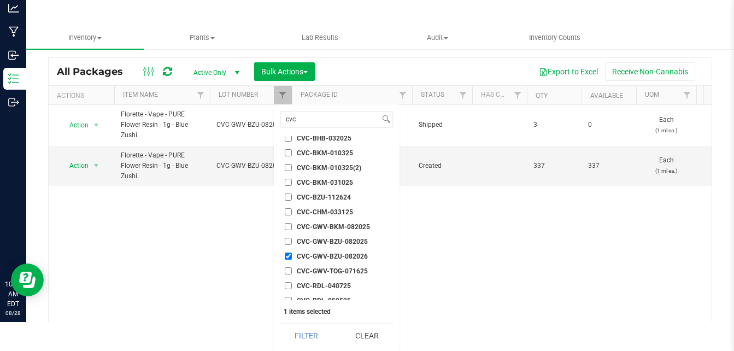
click at [339, 240] on span "CVC-GWV-BZU-082025" at bounding box center [332, 241] width 71 height 7
click at [292, 240] on input "CVC-GWV-BZU-082025" at bounding box center [288, 241] width 7 height 7
checkbox input "true"
click at [288, 255] on input "CVC-GWV-BZU-082026" at bounding box center [288, 256] width 7 height 7
checkbox input "false"
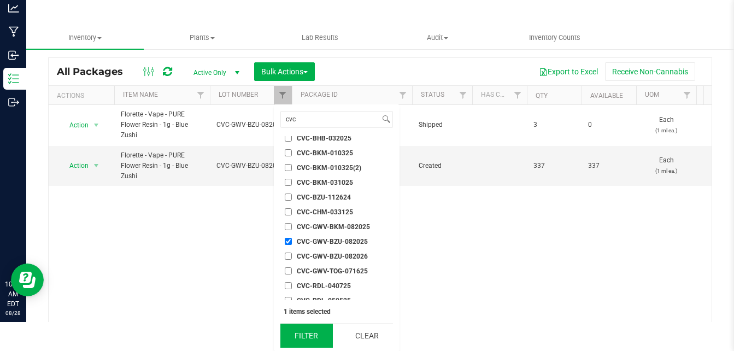
click at [310, 336] on button "Filter" at bounding box center [306, 336] width 52 height 24
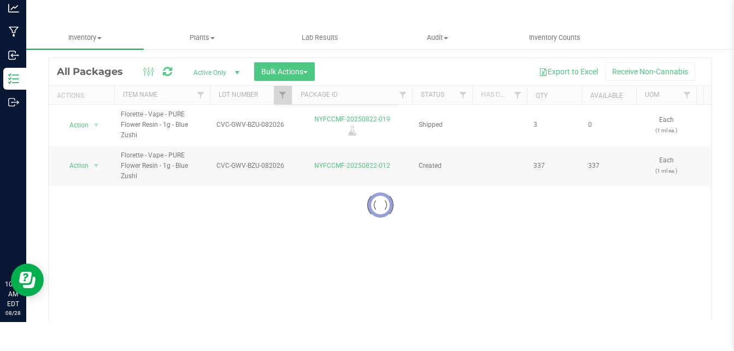
scroll to position [0, 0]
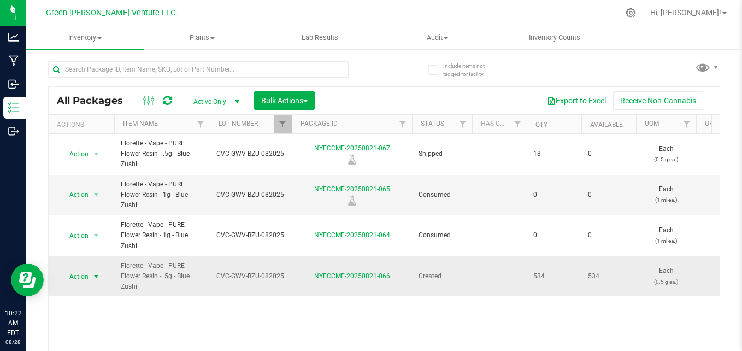
click at [85, 276] on span "Action" at bounding box center [75, 276] width 30 height 15
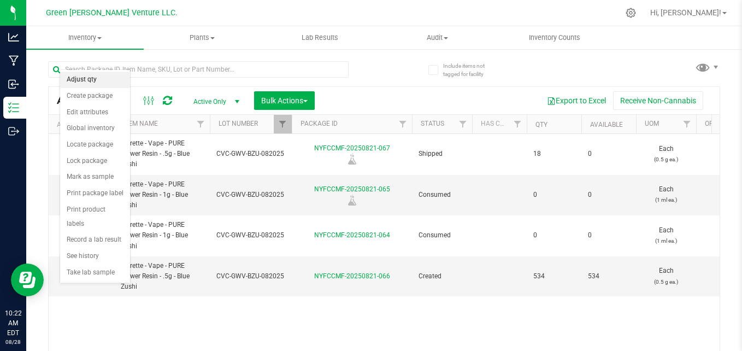
click at [103, 78] on li "Adjust qty" at bounding box center [95, 80] width 70 height 16
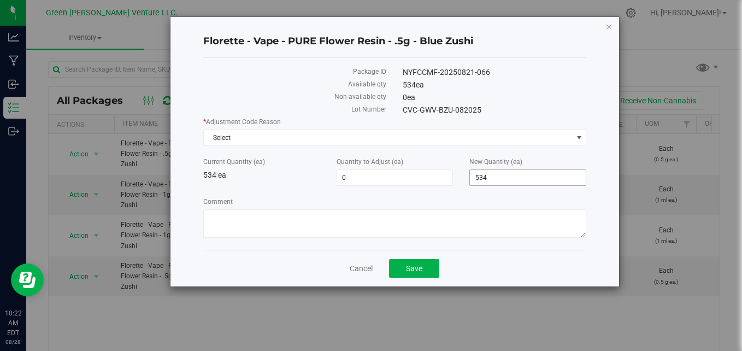
drag, startPoint x: 495, startPoint y: 177, endPoint x: 372, endPoint y: 190, distance: 123.8
click at [384, 195] on div "* Adjustment Code Reason Select Select API Adjustment Error API Conversion Erro…" at bounding box center [395, 179] width 384 height 124
type input "0"
type input "-534"
type input "0"
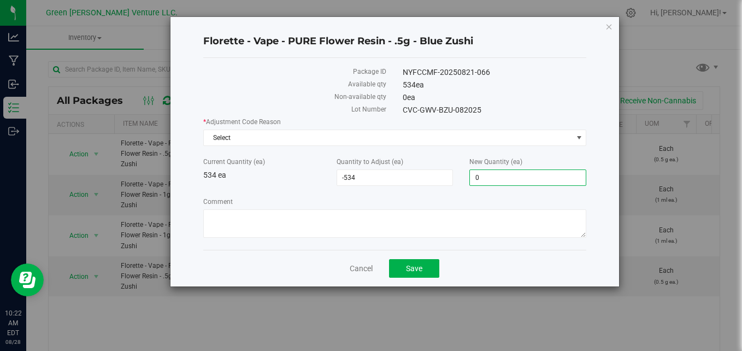
click at [285, 200] on label "Comment" at bounding box center [395, 202] width 384 height 10
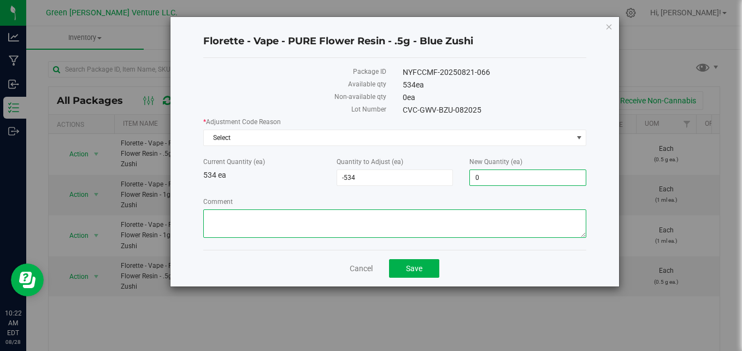
click at [285, 209] on textarea "Comment" at bounding box center [395, 223] width 384 height 28
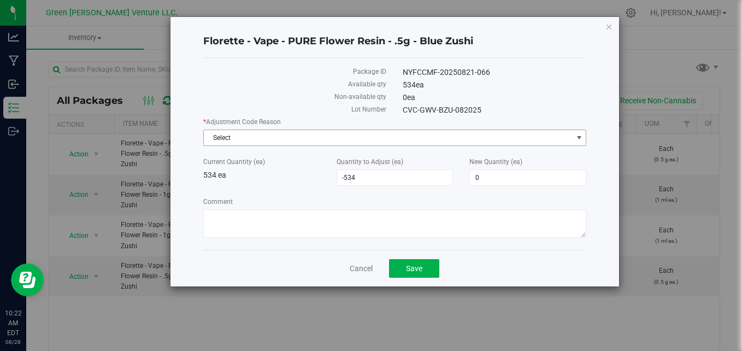
click at [291, 131] on span "Select" at bounding box center [388, 137] width 369 height 15
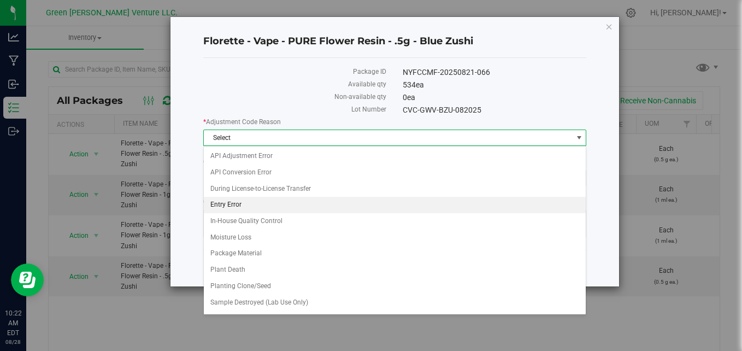
click at [242, 202] on li "Entry Error" at bounding box center [395, 205] width 383 height 16
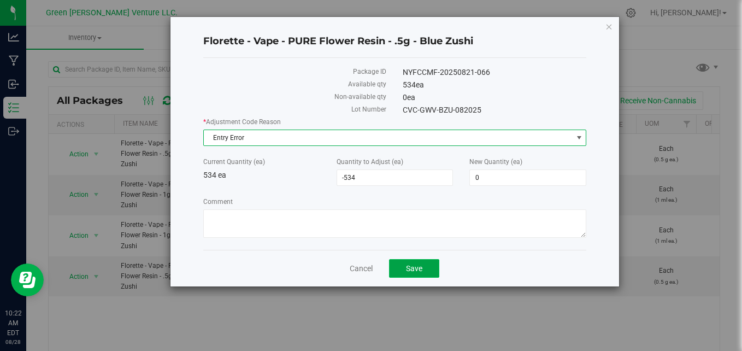
click at [418, 265] on span "Save" at bounding box center [414, 268] width 16 height 9
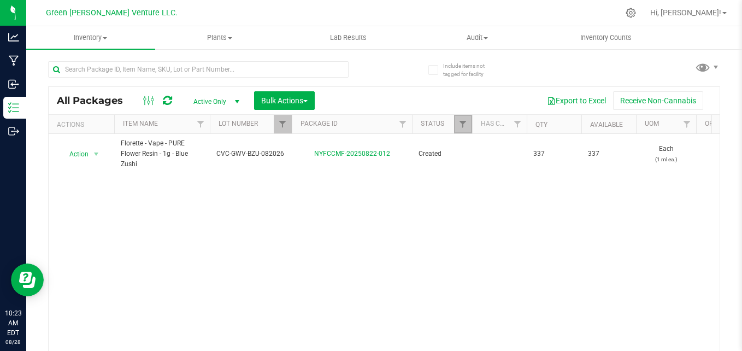
click at [458, 118] on link "Filter" at bounding box center [463, 124] width 18 height 19
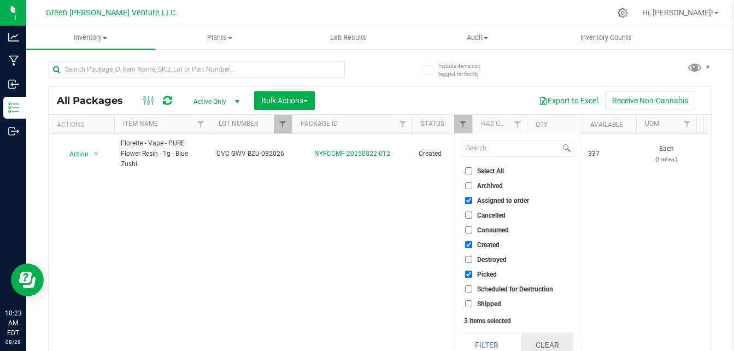
click at [543, 336] on button "Clear" at bounding box center [547, 345] width 52 height 24
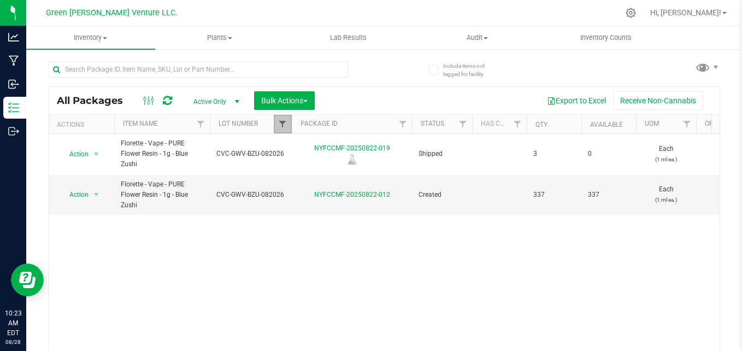
click at [281, 124] on span "Filter" at bounding box center [282, 124] width 9 height 9
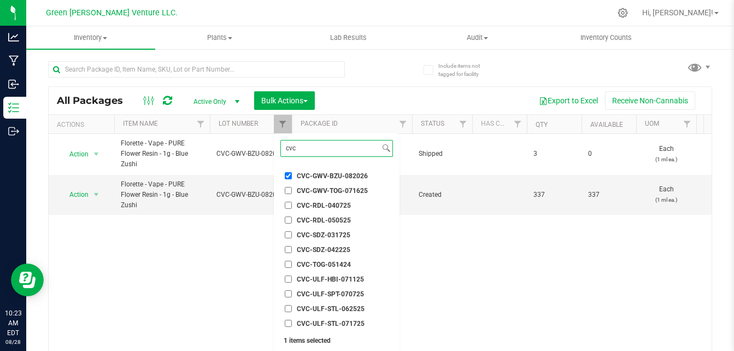
scroll to position [62, 0]
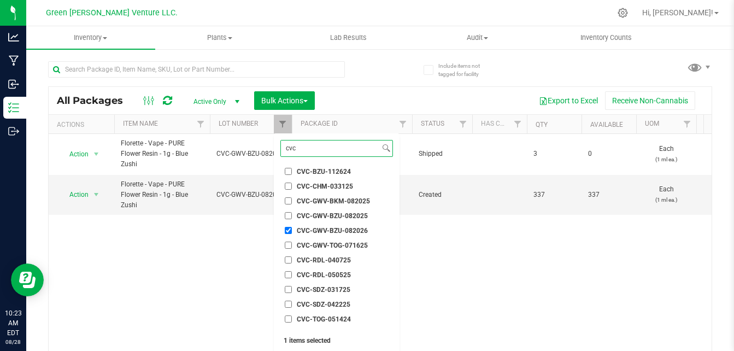
type input "cvc"
click at [325, 214] on span "CVC-GWV-BZU-082025" at bounding box center [332, 216] width 71 height 7
click at [292, 214] on input "CVC-GWV-BZU-082025" at bounding box center [288, 215] width 7 height 7
checkbox input "true"
click at [311, 227] on span "CVC-GWV-BZU-082026" at bounding box center [332, 230] width 71 height 7
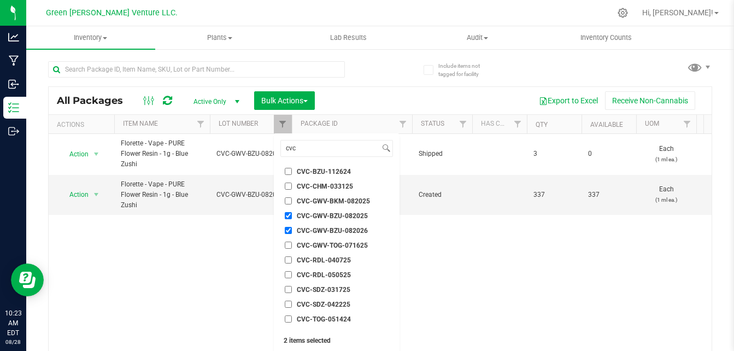
click at [292, 227] on input "CVC-GWV-BZU-082026" at bounding box center [288, 230] width 7 height 7
checkbox input "false"
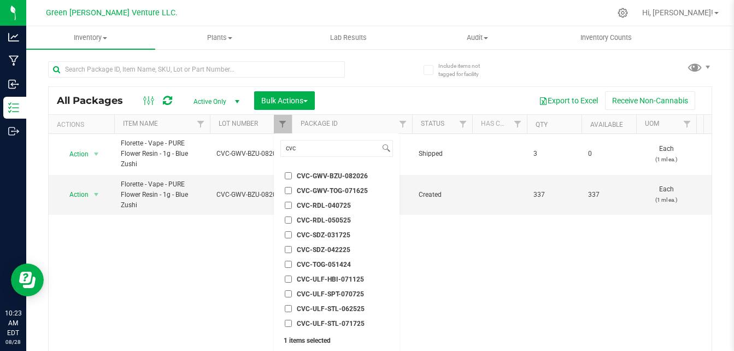
scroll to position [29, 0]
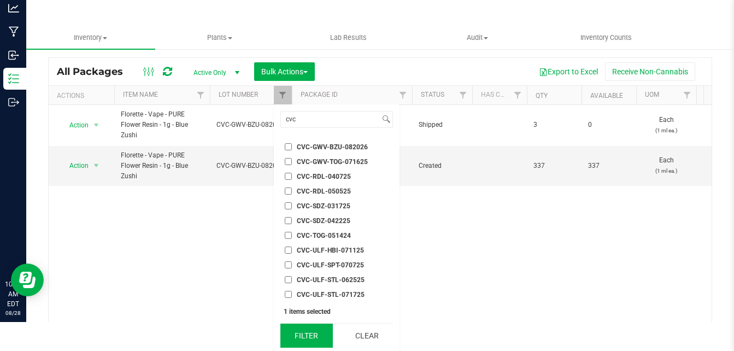
click at [308, 337] on button "Filter" at bounding box center [306, 336] width 52 height 24
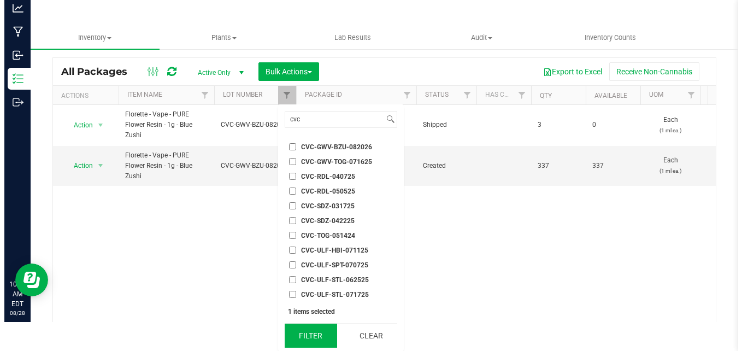
scroll to position [0, 0]
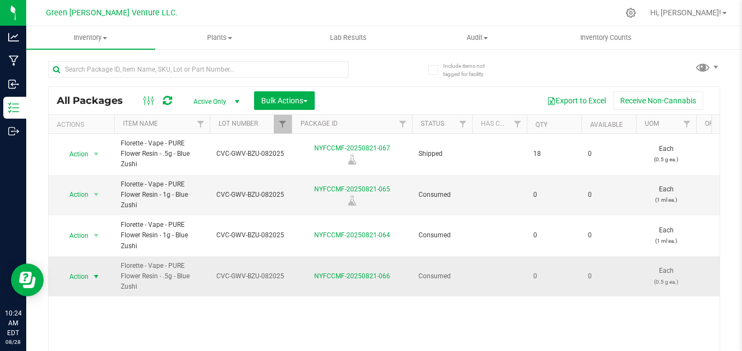
click at [85, 274] on span "Action" at bounding box center [75, 276] width 30 height 15
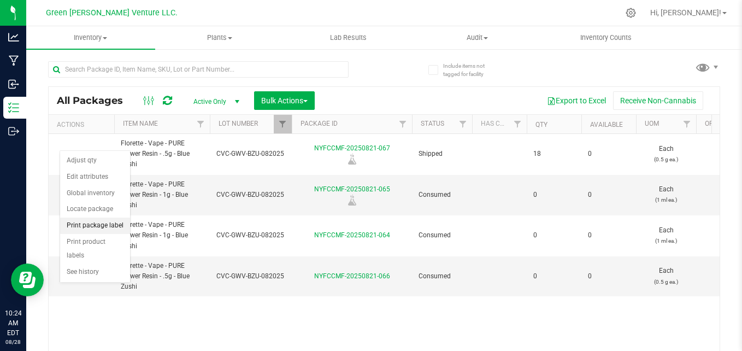
click at [109, 220] on li "Print package label" at bounding box center [95, 226] width 70 height 16
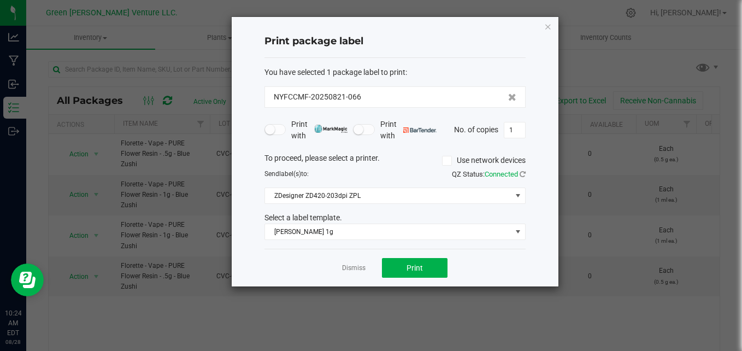
click at [364, 241] on div "You have selected 1 package label to print : NYFCCMF-20250821-066 Print with Pr…" at bounding box center [395, 153] width 261 height 191
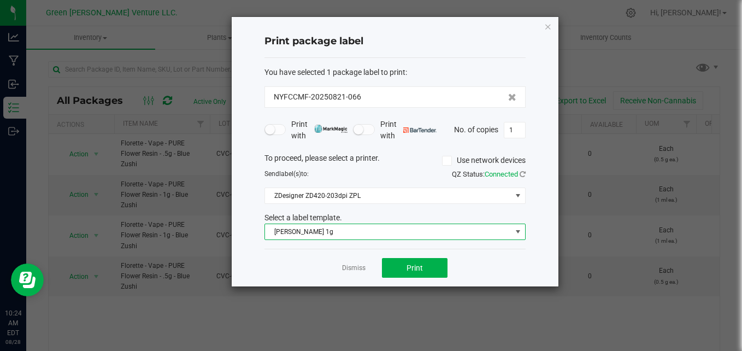
click at [377, 235] on span "[PERSON_NAME] 1g" at bounding box center [388, 231] width 247 height 15
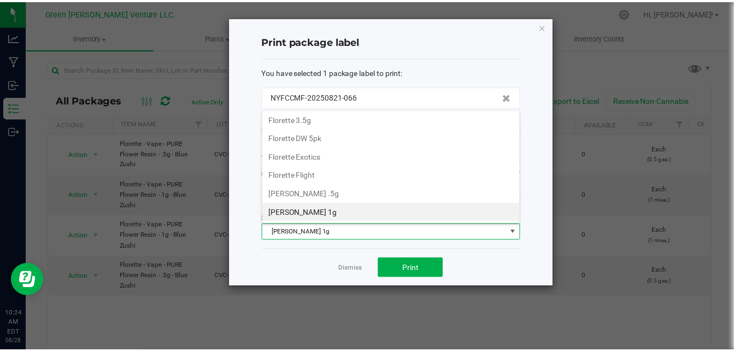
scroll to position [16, 261]
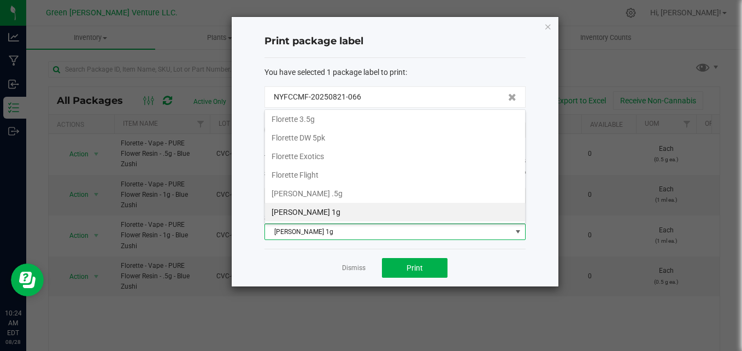
drag, startPoint x: 338, startPoint y: 195, endPoint x: 345, endPoint y: 218, distance: 24.6
click at [338, 194] on li "[PERSON_NAME] .5g" at bounding box center [395, 193] width 260 height 19
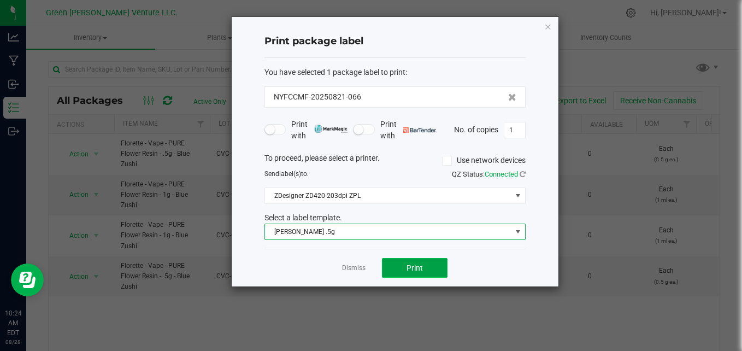
click at [415, 261] on button "Print" at bounding box center [415, 268] width 66 height 20
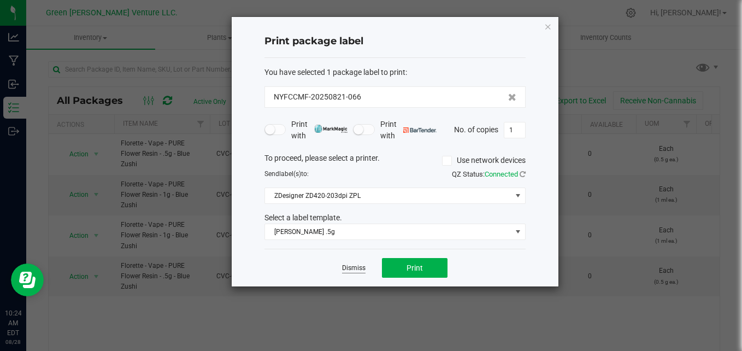
click at [356, 271] on link "Dismiss" at bounding box center [354, 267] width 24 height 9
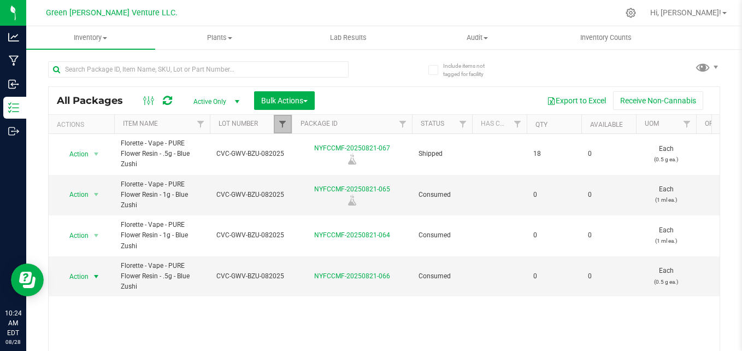
click at [283, 124] on span "Filter" at bounding box center [282, 124] width 9 height 9
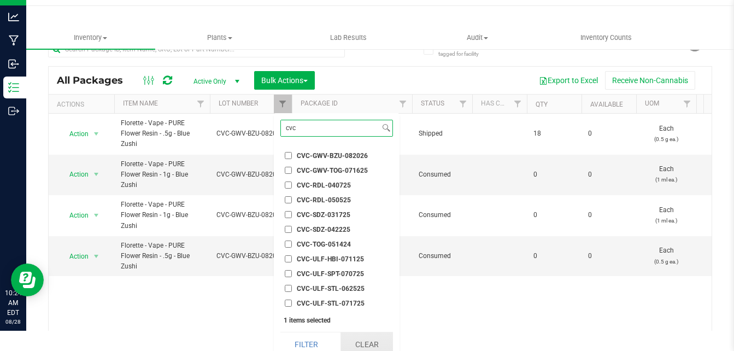
scroll to position [29, 0]
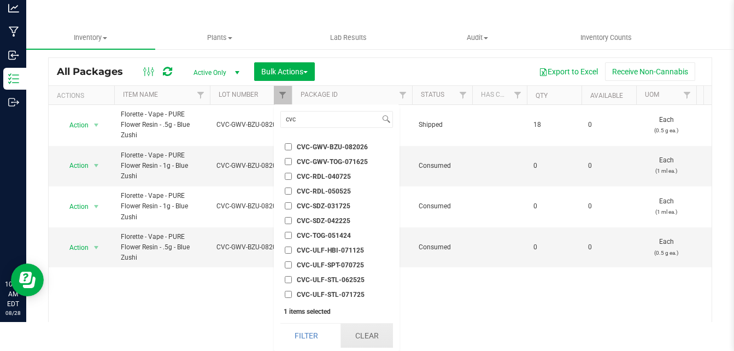
click at [356, 336] on button "Clear" at bounding box center [367, 336] width 52 height 24
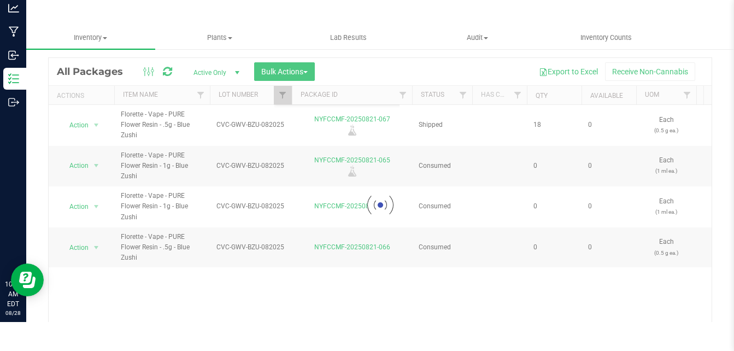
scroll to position [0, 0]
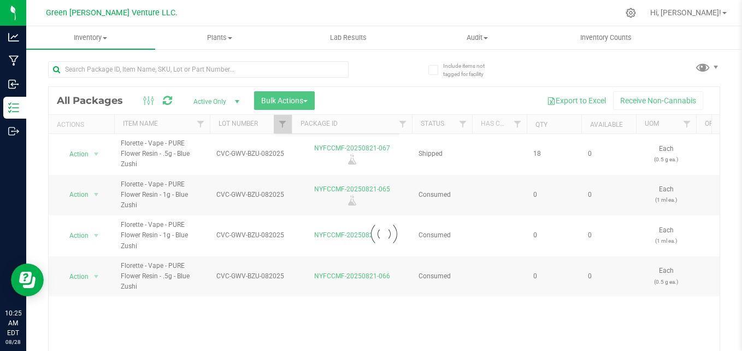
checkbox input "false"
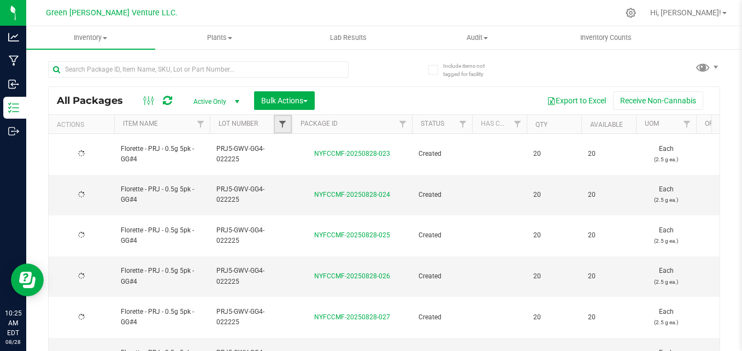
click at [283, 127] on span "Filter" at bounding box center [282, 124] width 9 height 9
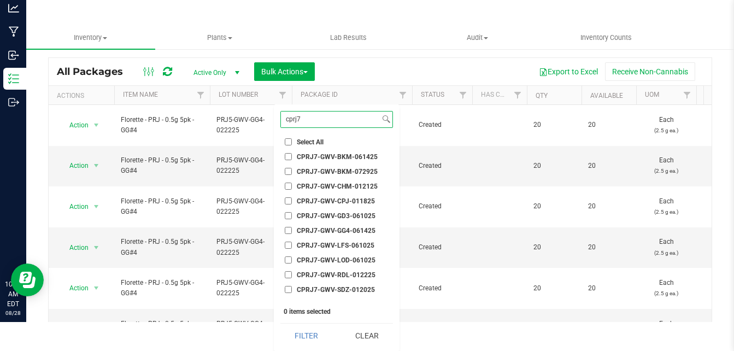
type input "cprj7"
click at [366, 169] on span "CPRJ7-GWV-BKM-072925" at bounding box center [337, 171] width 81 height 7
click at [292, 169] on input "CPRJ7-GWV-BKM-072925" at bounding box center [288, 171] width 7 height 7
checkbox input "true"
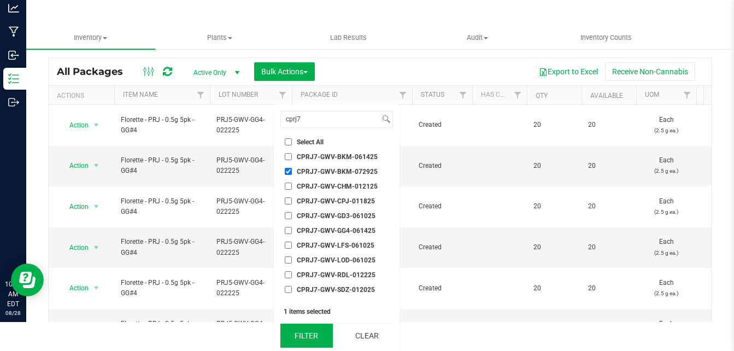
click at [297, 336] on button "Filter" at bounding box center [306, 336] width 52 height 24
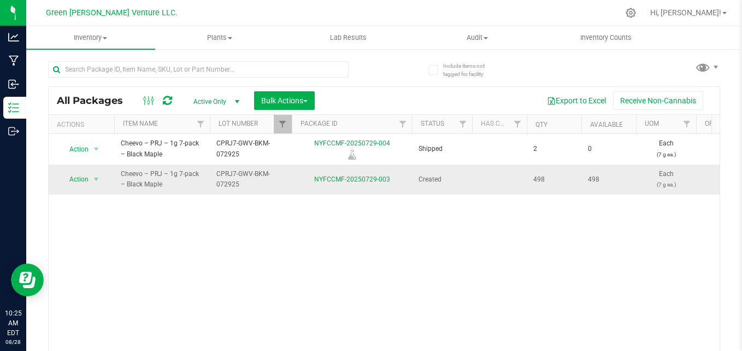
click at [77, 171] on td "Action Action Adjust qty Create package Edit attributes Global inventory Locate…" at bounding box center [82, 180] width 66 height 30
click at [84, 177] on span "Action" at bounding box center [75, 179] width 30 height 15
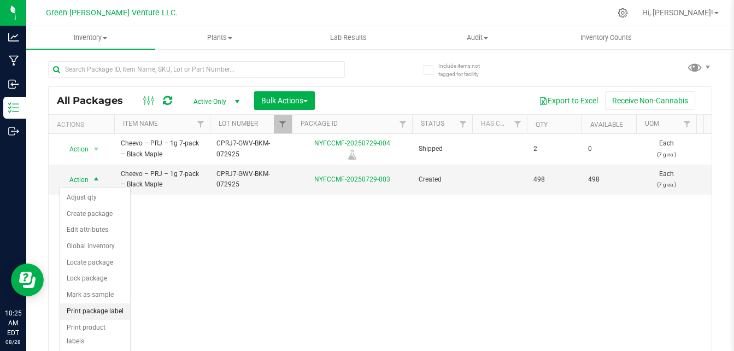
click at [90, 305] on li "Print package label" at bounding box center [95, 311] width 70 height 16
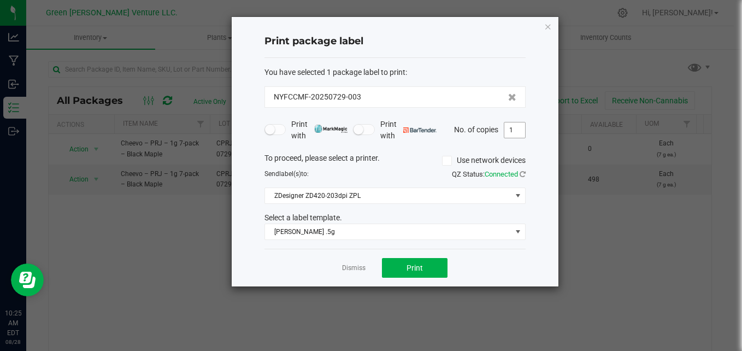
click at [515, 131] on input "1" at bounding box center [515, 129] width 21 height 15
type input "100"
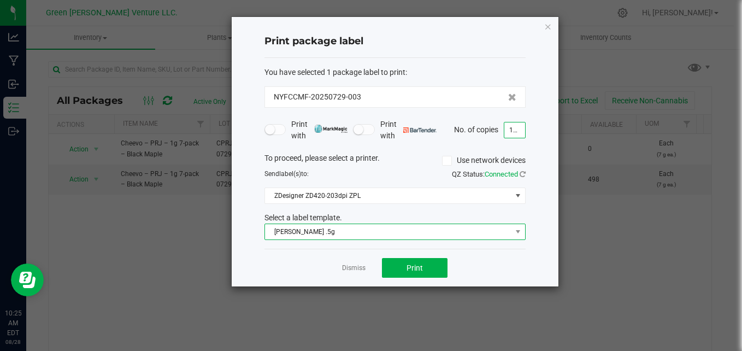
click at [339, 233] on span "[PERSON_NAME] .5g" at bounding box center [388, 231] width 247 height 15
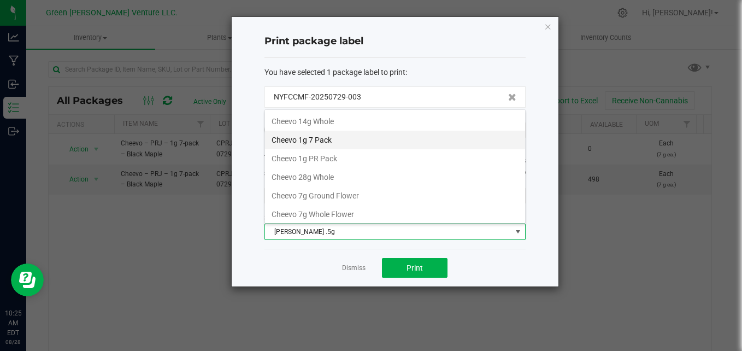
click at [337, 140] on li "Cheevo 1g 7 Pack" at bounding box center [395, 140] width 260 height 19
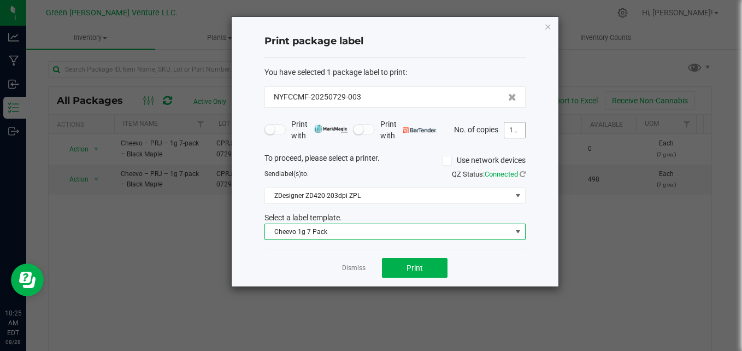
click at [520, 127] on input "100" at bounding box center [515, 129] width 21 height 15
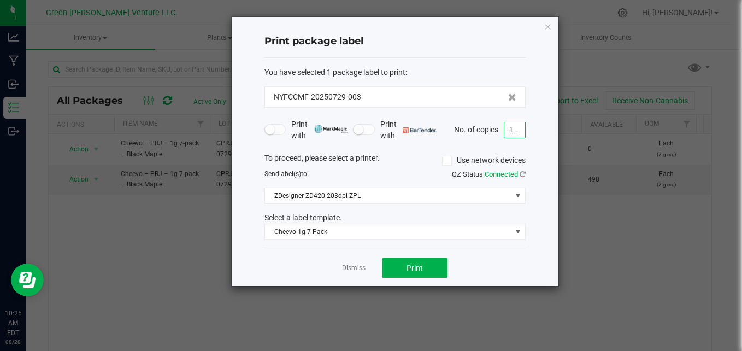
click at [508, 265] on div "Dismiss Print" at bounding box center [395, 268] width 261 height 38
click at [417, 269] on span "Print" at bounding box center [415, 267] width 16 height 9
drag, startPoint x: 350, startPoint y: 276, endPoint x: 351, endPoint y: 268, distance: 7.1
click at [350, 275] on div "Dismiss Print" at bounding box center [395, 268] width 261 height 38
click at [351, 267] on link "Dismiss" at bounding box center [354, 267] width 24 height 9
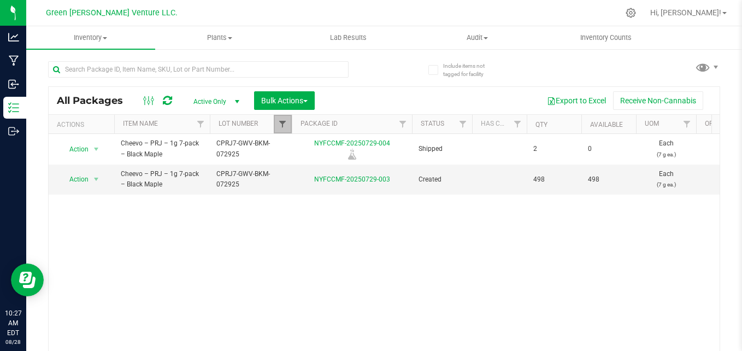
click at [286, 124] on span "Filter" at bounding box center [282, 124] width 9 height 9
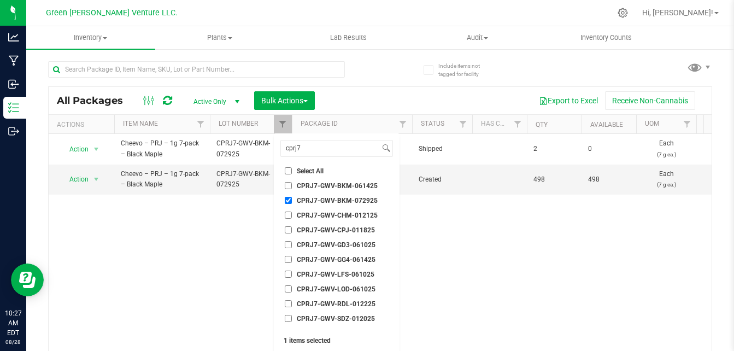
click at [327, 198] on span "CPRJ7-GWV-BKM-072925" at bounding box center [337, 200] width 81 height 7
click at [292, 198] on input "CPRJ7-GWV-BKM-072925" at bounding box center [288, 200] width 7 height 7
checkbox input "false"
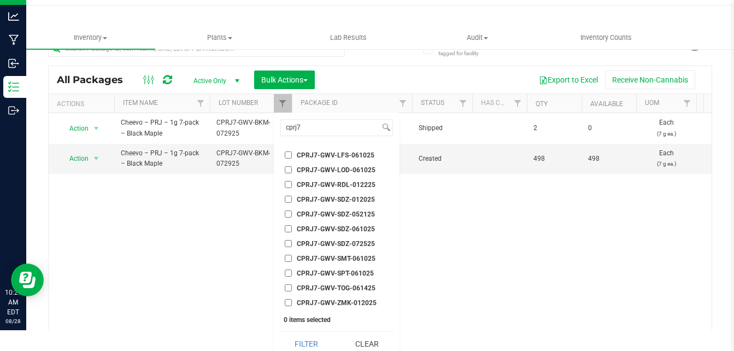
scroll to position [29, 0]
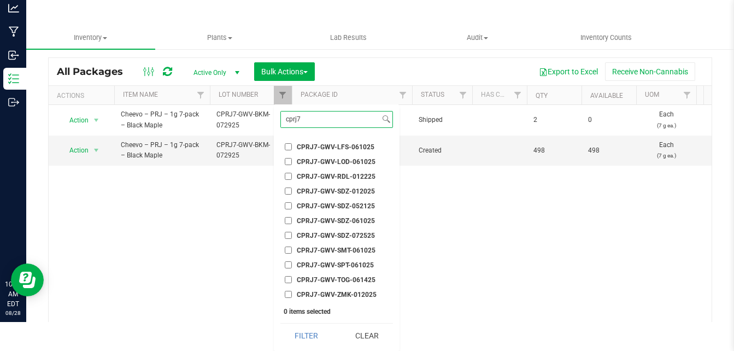
drag, startPoint x: 335, startPoint y: 125, endPoint x: 245, endPoint y: 100, distance: 93.0
click at [245, 110] on body "Analytics Manufacturing Inbound Inventory Outbound 10:27 AM EDT 08/28/2025 08/2…" at bounding box center [367, 146] width 734 height 351
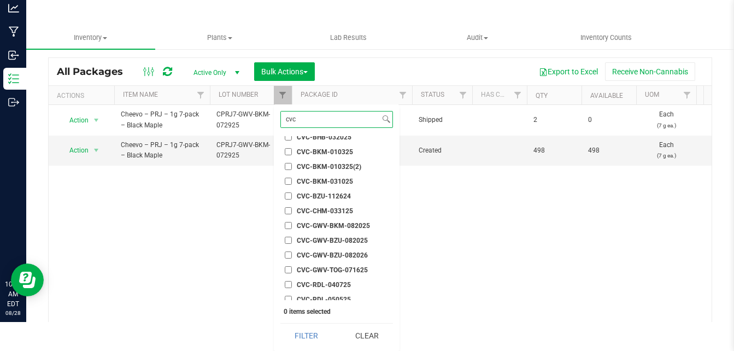
scroll to position [19, 0]
type input "cvc"
click at [342, 253] on span "CVC-GWV-BZU-082026" at bounding box center [332, 256] width 71 height 7
click at [292, 253] on input "CVC-GWV-BZU-082026" at bounding box center [288, 256] width 7 height 7
checkbox input "true"
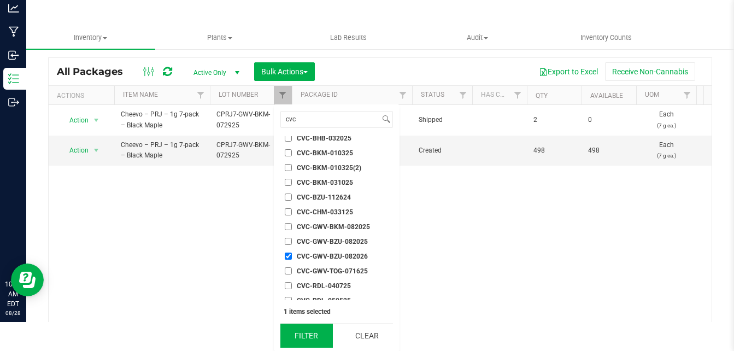
click at [315, 331] on button "Filter" at bounding box center [306, 336] width 52 height 24
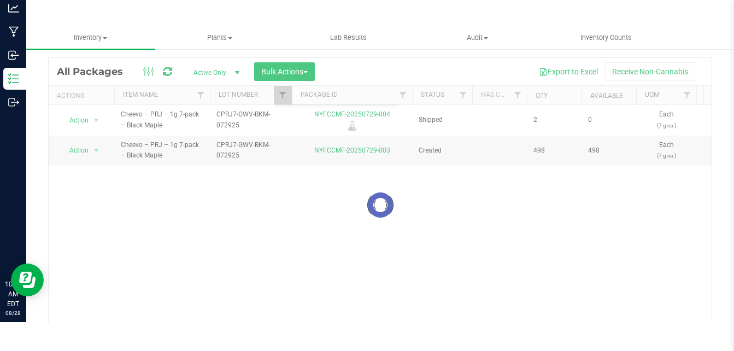
scroll to position [0, 0]
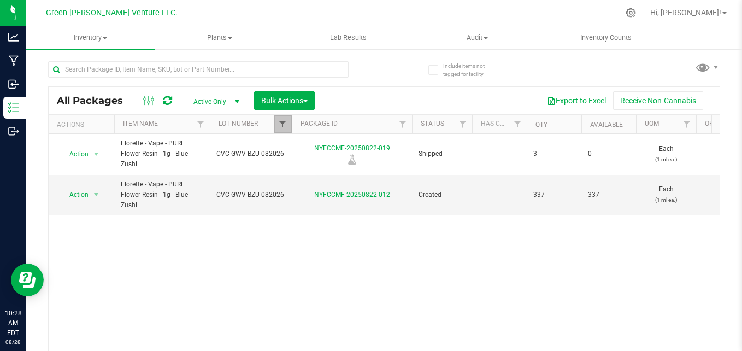
click at [283, 120] on span "Filter" at bounding box center [282, 124] width 9 height 9
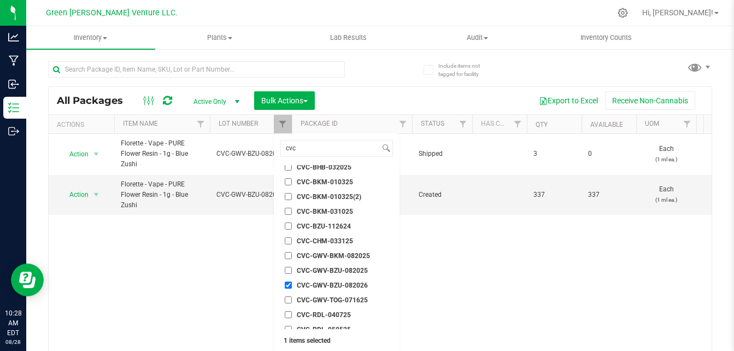
click at [353, 272] on span "CVC-GWV-BZU-082025" at bounding box center [332, 270] width 71 height 7
click at [292, 272] on input "CVC-GWV-BZU-082025" at bounding box center [288, 270] width 7 height 7
checkbox input "true"
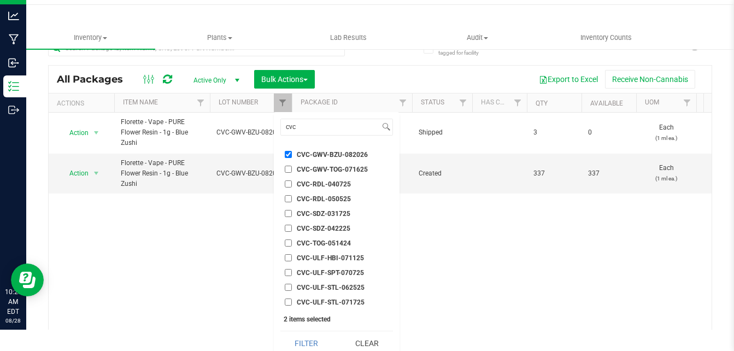
scroll to position [29, 0]
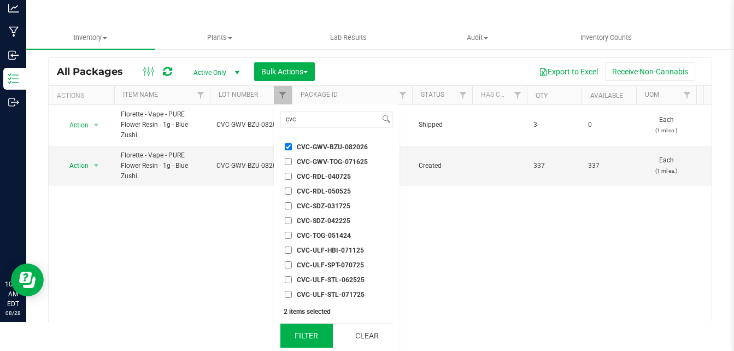
click at [313, 332] on button "Filter" at bounding box center [306, 336] width 52 height 24
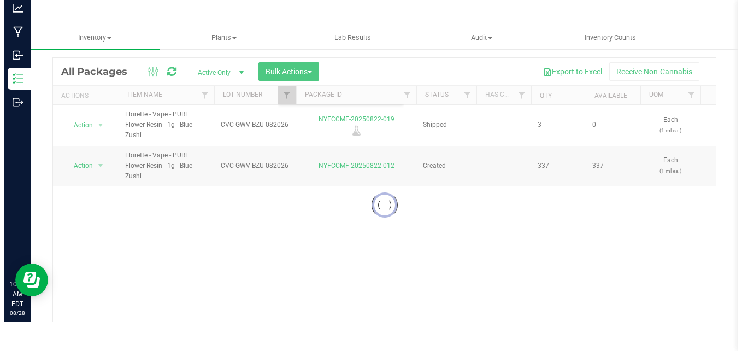
scroll to position [0, 0]
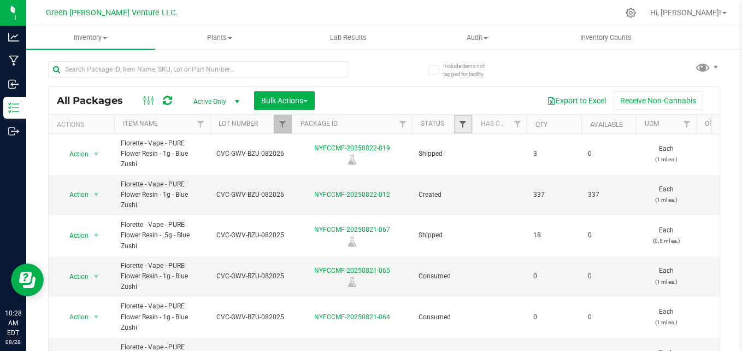
click at [462, 124] on span "Filter" at bounding box center [463, 124] width 9 height 9
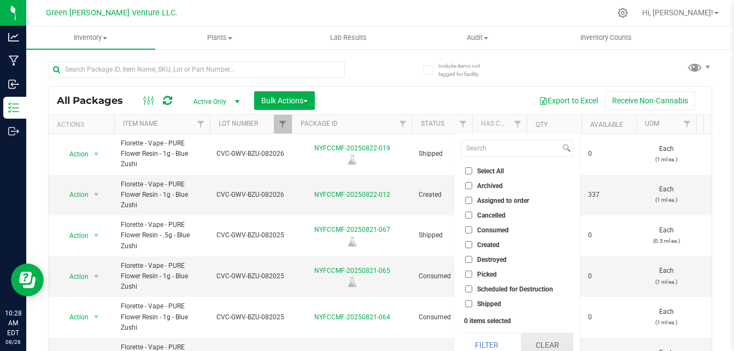
click at [544, 339] on button "Clear" at bounding box center [547, 345] width 52 height 24
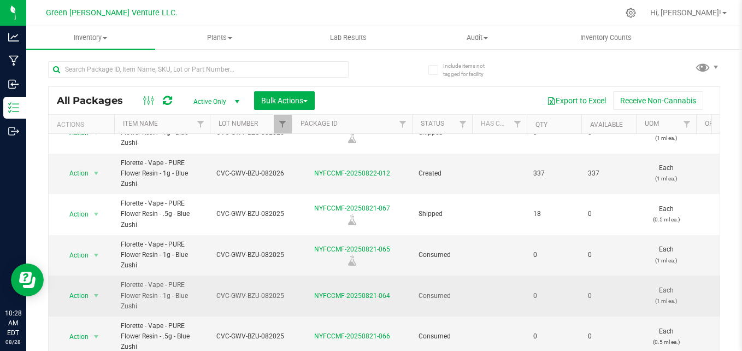
scroll to position [32, 0]
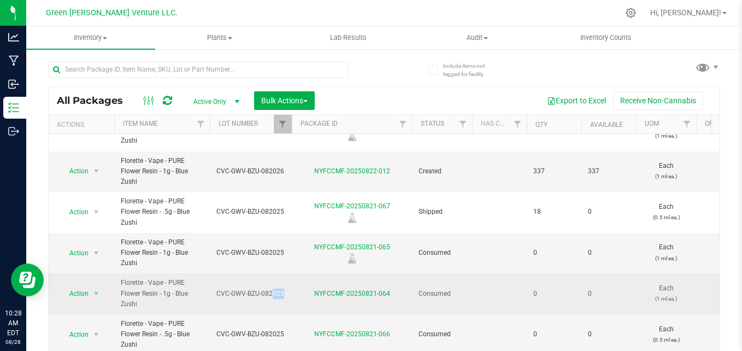
drag, startPoint x: 241, startPoint y: 288, endPoint x: 301, endPoint y: 289, distance: 60.7
drag, startPoint x: 301, startPoint y: 289, endPoint x: 226, endPoint y: 300, distance: 75.8
click at [228, 300] on td "CVC-GWV-BZU-082025" at bounding box center [251, 293] width 82 height 41
click at [93, 289] on span "select" at bounding box center [96, 293] width 9 height 9
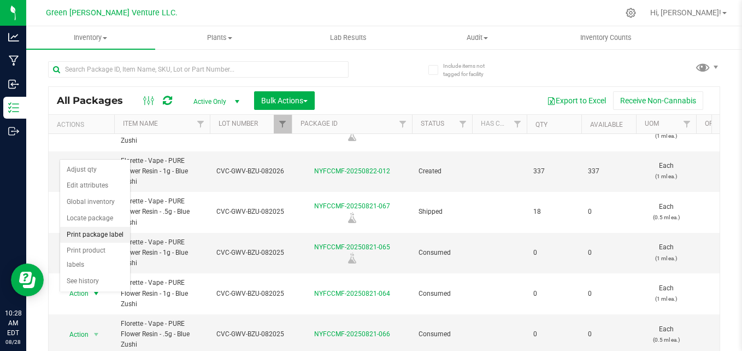
click at [112, 238] on li "Print package label" at bounding box center [95, 235] width 70 height 16
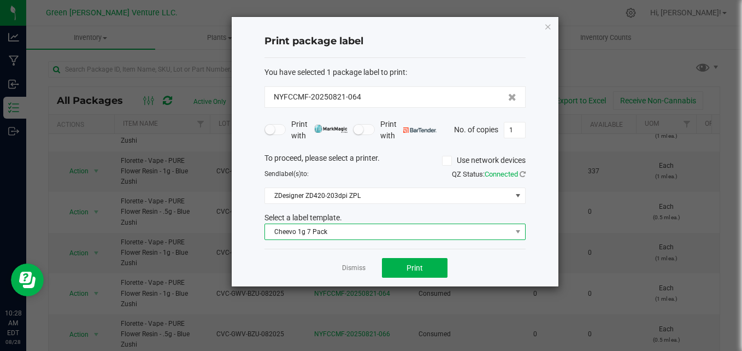
click at [337, 231] on span "Cheevo 1g 7 Pack" at bounding box center [388, 231] width 247 height 15
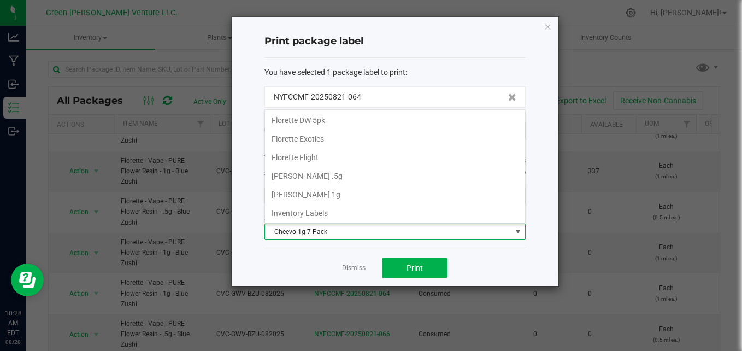
scroll to position [188, 0]
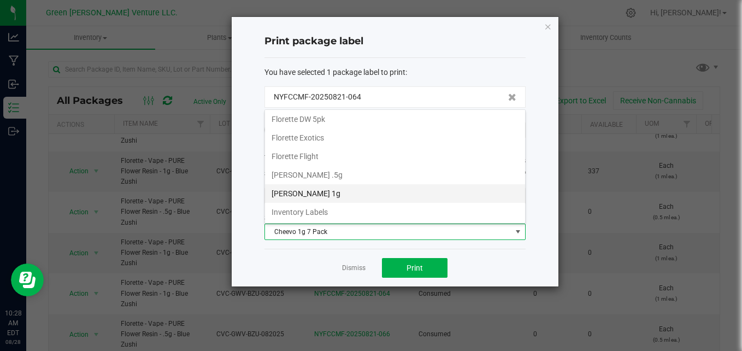
click at [340, 190] on li "[PERSON_NAME] 1g" at bounding box center [395, 193] width 260 height 19
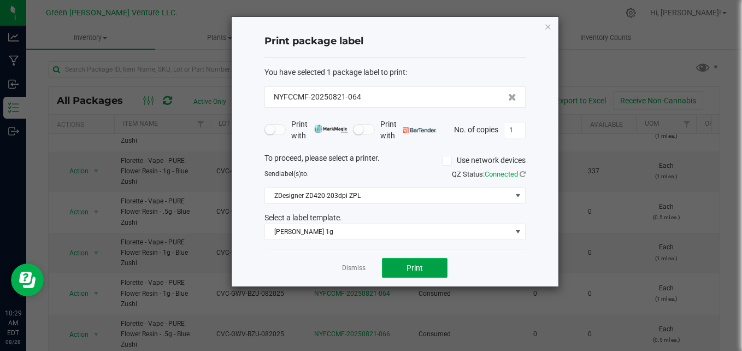
click at [410, 271] on span "Print" at bounding box center [415, 267] width 16 height 9
click at [364, 269] on link "Dismiss" at bounding box center [354, 267] width 24 height 9
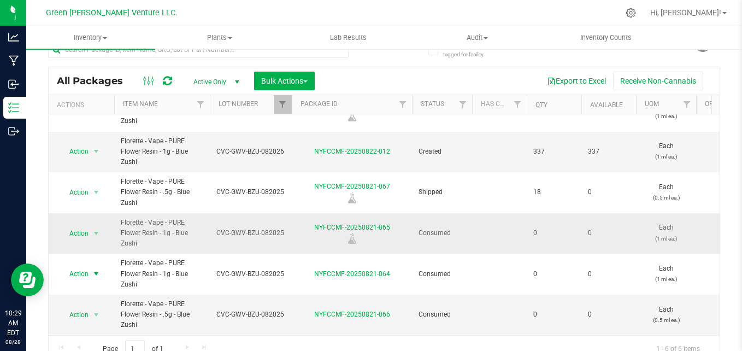
scroll to position [31, 0]
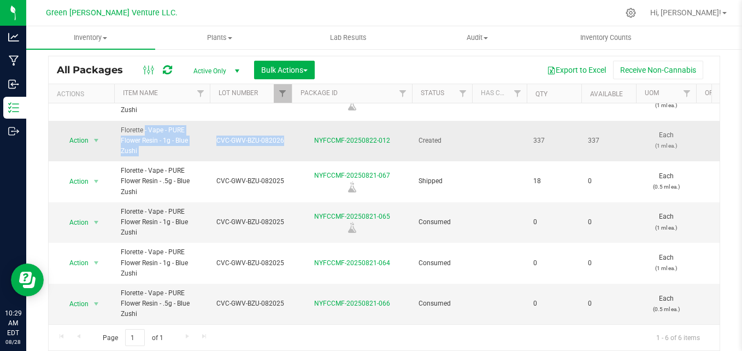
drag, startPoint x: 116, startPoint y: 117, endPoint x: 312, endPoint y: 133, distance: 196.9
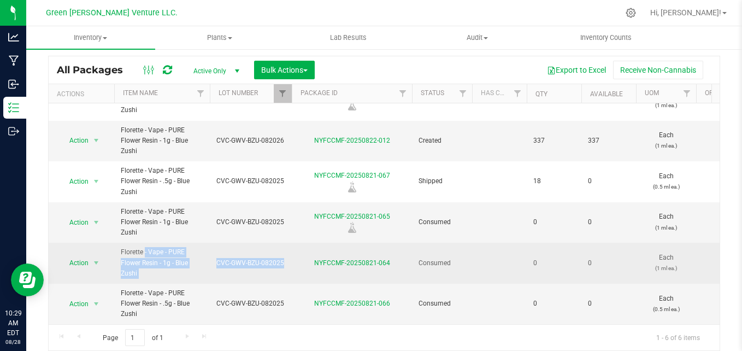
drag, startPoint x: 121, startPoint y: 242, endPoint x: 303, endPoint y: 272, distance: 184.5
drag, startPoint x: 303, startPoint y: 272, endPoint x: 258, endPoint y: 266, distance: 45.8
click at [258, 266] on td "CVC-GWV-BZU-082025" at bounding box center [251, 263] width 82 height 41
click at [248, 270] on td "CVC-GWV-BZU-082025" at bounding box center [251, 263] width 82 height 41
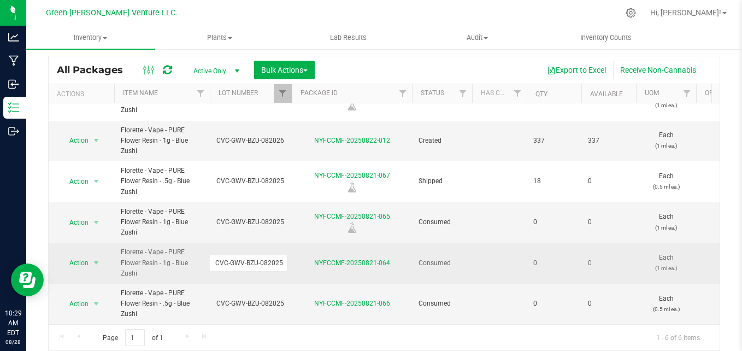
click at [248, 268] on td "CVC-GWV-BZU-082025" at bounding box center [251, 263] width 82 height 41
click at [195, 271] on td "Florette - Vape - PURE Flower Resin - 1g - Blue Zushi" at bounding box center [162, 263] width 96 height 41
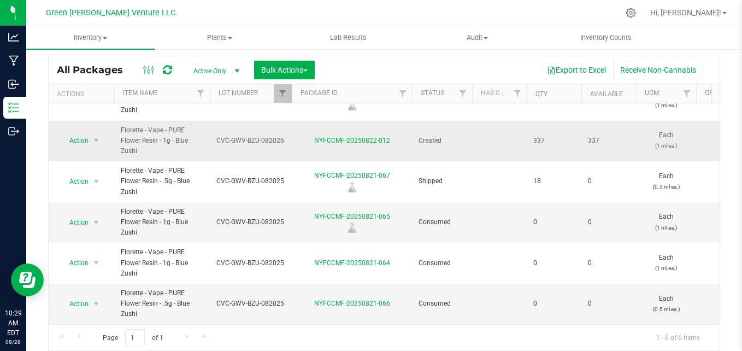
drag, startPoint x: 558, startPoint y: 128, endPoint x: 469, endPoint y: 128, distance: 88.6
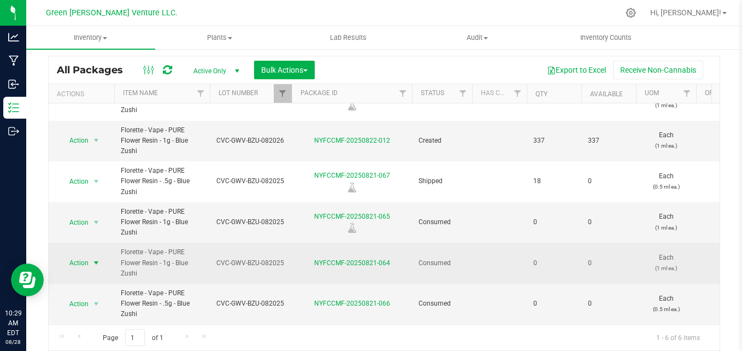
click at [78, 255] on span "Action" at bounding box center [75, 262] width 30 height 15
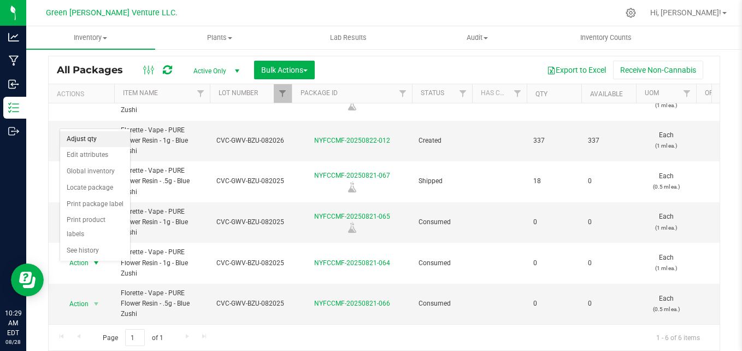
click at [101, 142] on li "Adjust qty" at bounding box center [95, 139] width 70 height 16
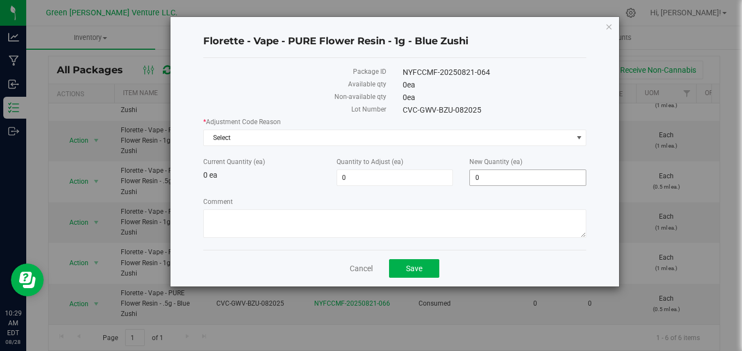
click at [492, 185] on span "0 0" at bounding box center [528, 177] width 117 height 16
drag, startPoint x: 500, startPoint y: 171, endPoint x: 502, endPoint y: 181, distance: 10.5
click at [500, 173] on span "0 0" at bounding box center [528, 177] width 117 height 16
type input "337"
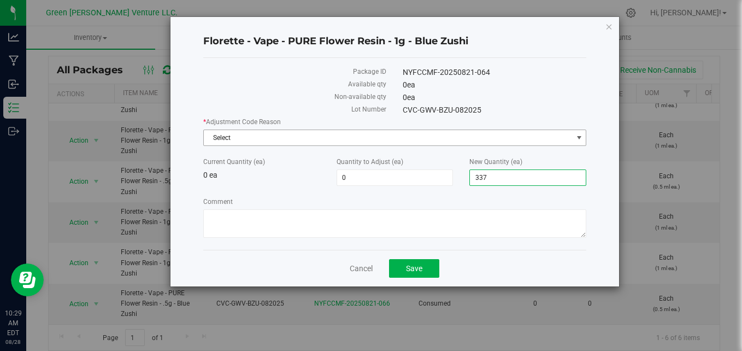
type input "337"
click at [327, 136] on span "Select" at bounding box center [388, 137] width 369 height 15
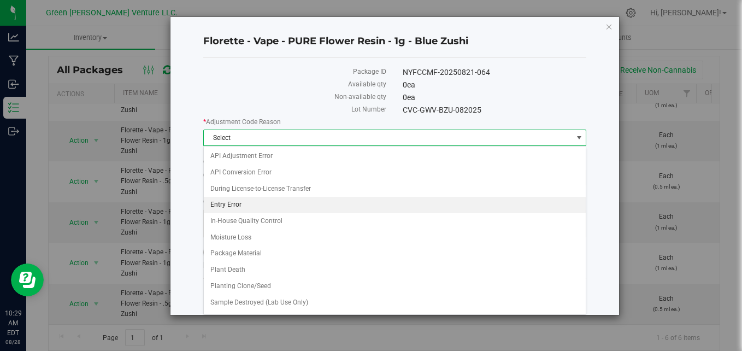
click at [226, 206] on li "Entry Error" at bounding box center [395, 205] width 383 height 16
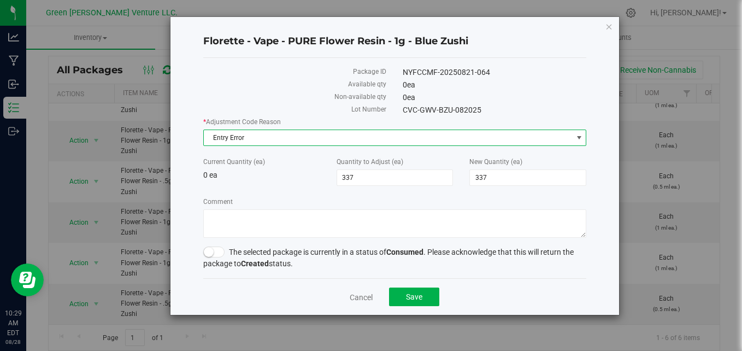
click at [218, 254] on span at bounding box center [214, 252] width 22 height 11
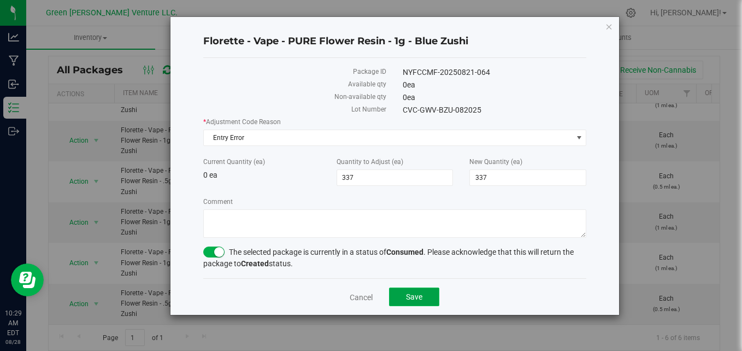
click at [414, 291] on button "Save" at bounding box center [414, 297] width 50 height 19
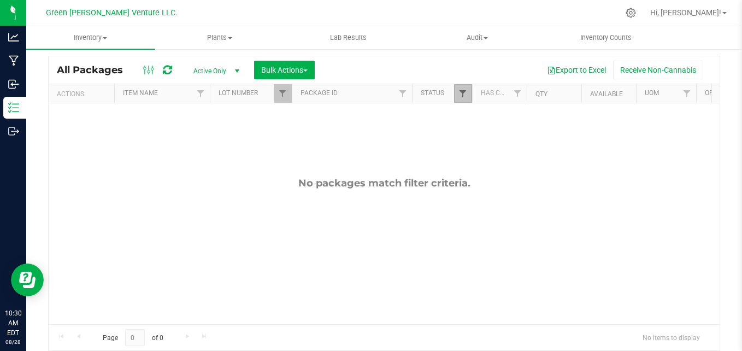
click at [462, 96] on span "Filter" at bounding box center [463, 93] width 9 height 9
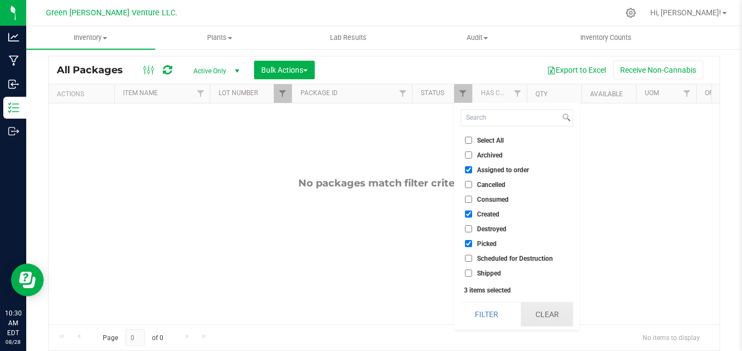
click at [532, 318] on button "Clear" at bounding box center [547, 314] width 52 height 24
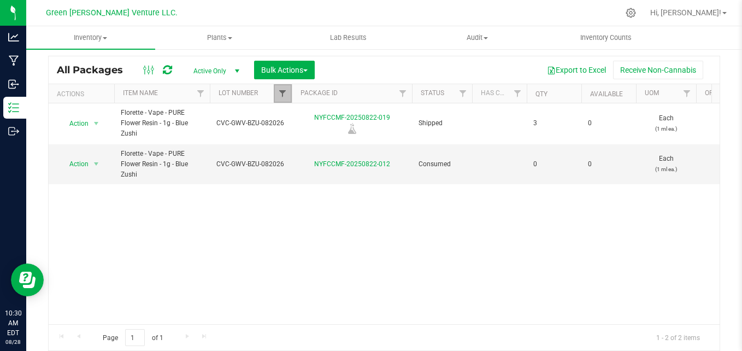
click at [284, 96] on span "Filter" at bounding box center [282, 93] width 9 height 9
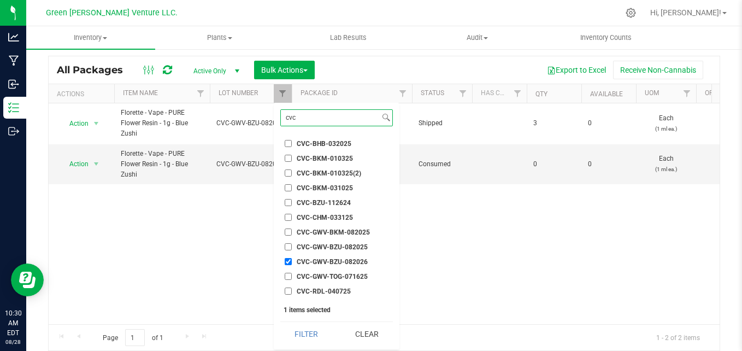
type input "cvc"
click at [315, 244] on span "CVC-GWV-BZU-082025" at bounding box center [332, 247] width 71 height 7
click at [292, 243] on input "CVC-GWV-BZU-082025" at bounding box center [288, 246] width 7 height 7
checkbox input "true"
click at [365, 334] on button "Clear" at bounding box center [367, 334] width 52 height 24
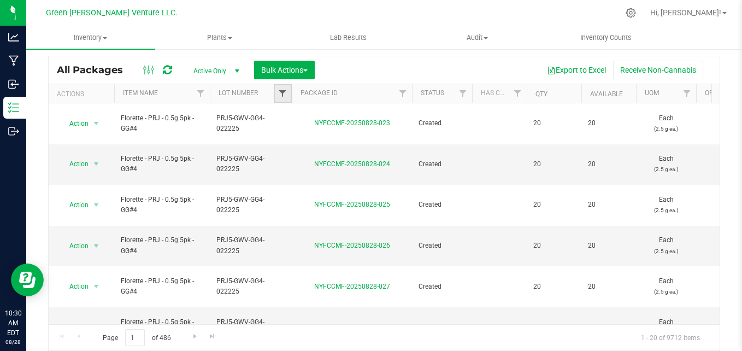
click at [286, 90] on span "Filter" at bounding box center [282, 93] width 9 height 9
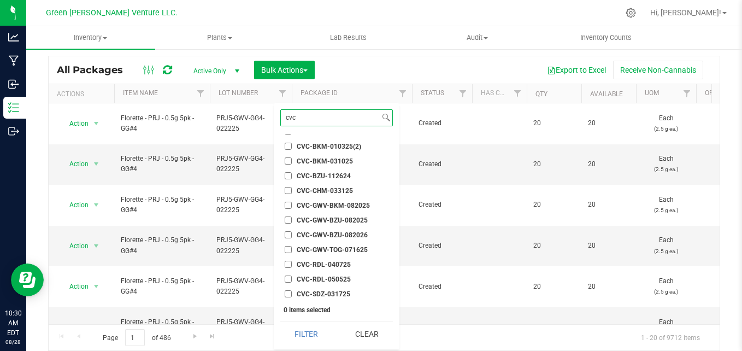
scroll to position [55, 0]
type input "cvc"
click at [333, 187] on span "CVC-GWV-BKM-082025" at bounding box center [333, 189] width 73 height 7
click at [292, 187] on input "CVC-GWV-BKM-082025" at bounding box center [288, 188] width 7 height 7
checkbox input "true"
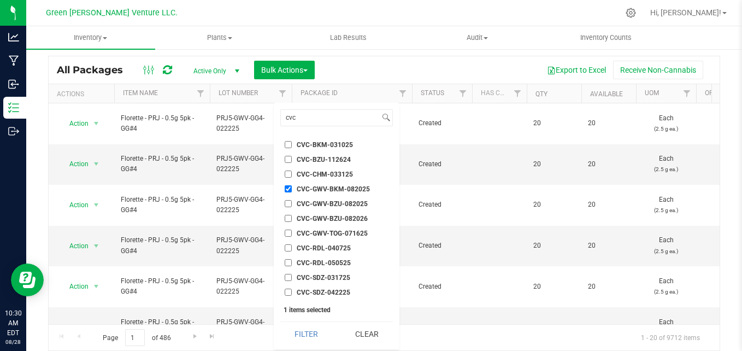
click at [352, 203] on span "CVC-GWV-BZU-082025" at bounding box center [332, 204] width 71 height 7
click at [292, 203] on input "CVC-GWV-BZU-082025" at bounding box center [288, 203] width 7 height 7
checkbox input "true"
click at [358, 186] on span "CVC-GWV-BKM-082025" at bounding box center [333, 189] width 73 height 7
click at [292, 185] on input "CVC-GWV-BKM-082025" at bounding box center [288, 188] width 7 height 7
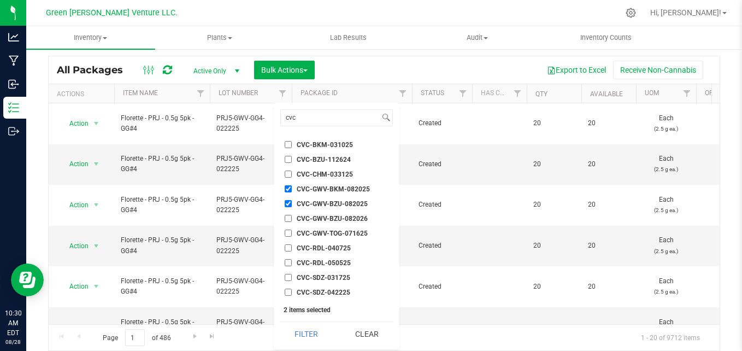
checkbox input "false"
click at [312, 331] on button "Filter" at bounding box center [306, 334] width 52 height 24
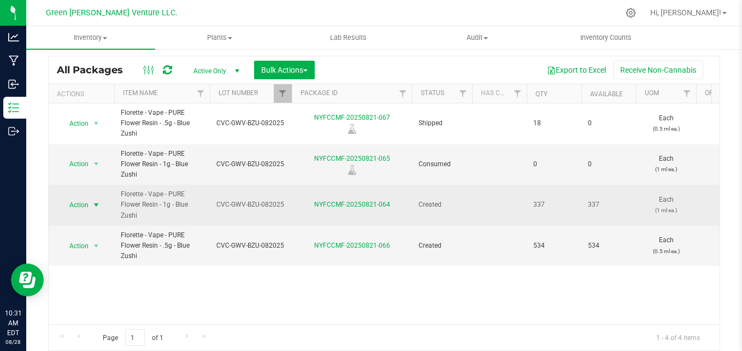
click at [92, 205] on span "select" at bounding box center [96, 205] width 9 height 9
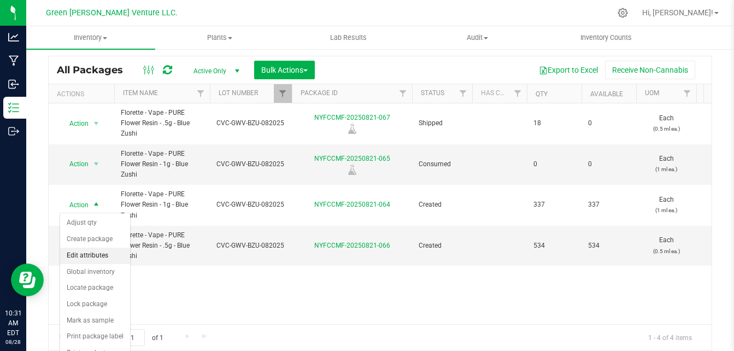
click at [96, 257] on li "Edit attributes" at bounding box center [95, 256] width 70 height 16
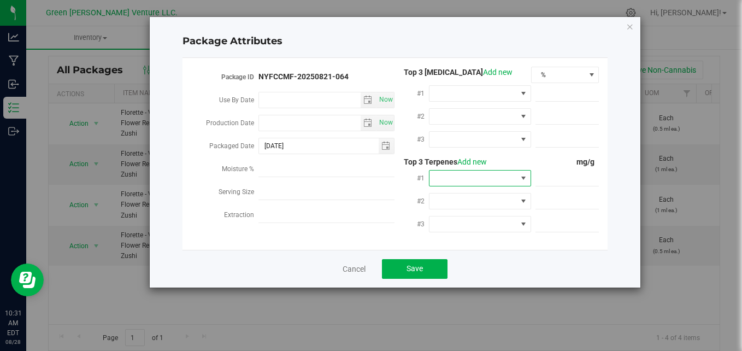
click at [454, 173] on span at bounding box center [473, 178] width 87 height 15
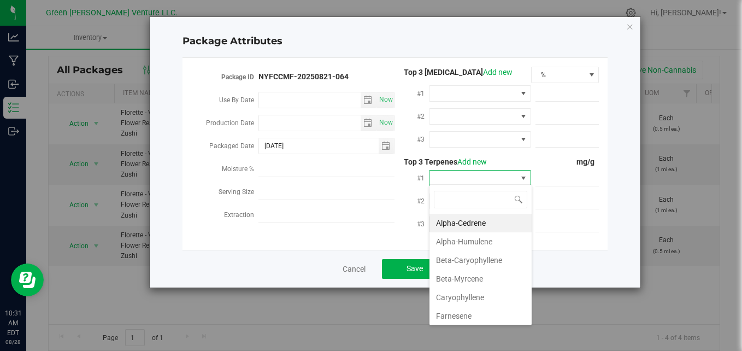
scroll to position [16, 102]
click at [628, 28] on icon "Close modal" at bounding box center [630, 26] width 8 height 13
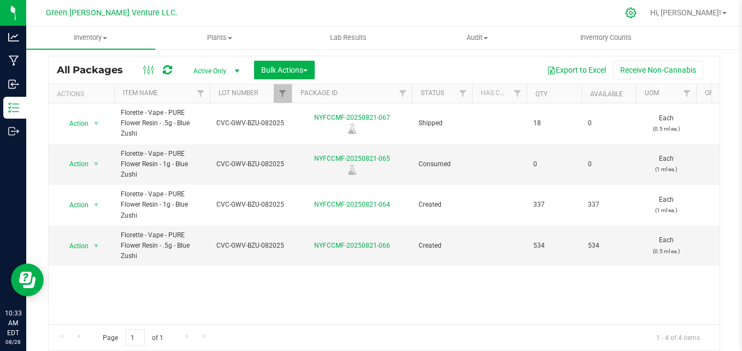
click at [636, 11] on icon at bounding box center [631, 13] width 10 height 10
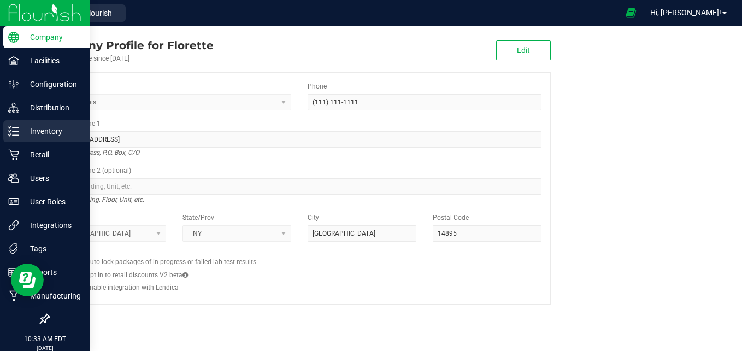
click at [20, 131] on p "Inventory" at bounding box center [52, 131] width 66 height 13
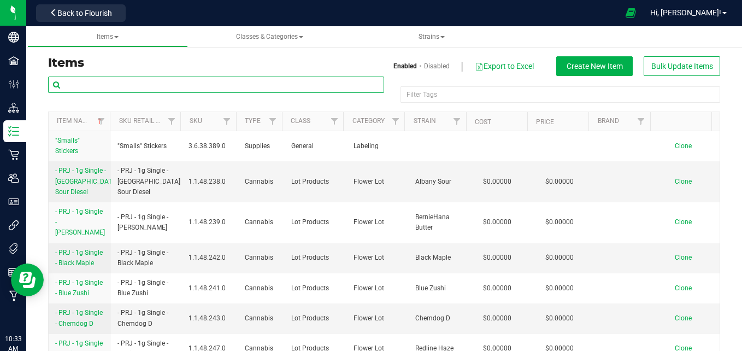
click at [179, 84] on input "text" at bounding box center [216, 85] width 336 height 16
type input "blue zushi"
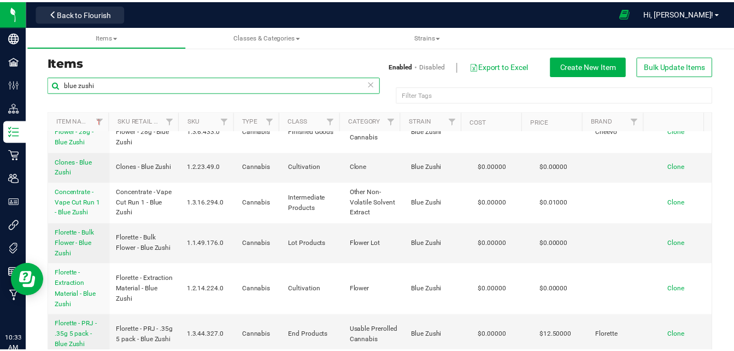
scroll to position [109, 0]
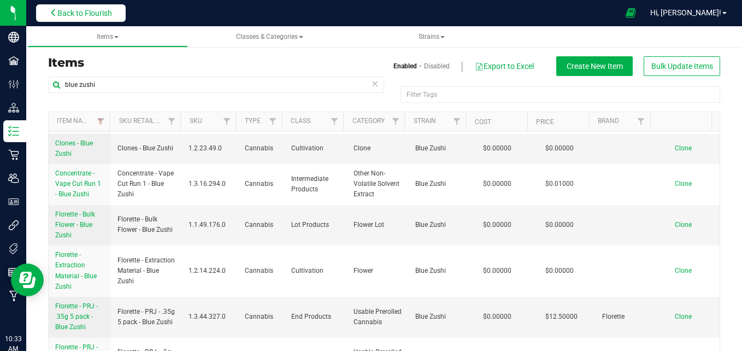
click at [84, 13] on span "Back to Flourish" at bounding box center [84, 13] width 55 height 9
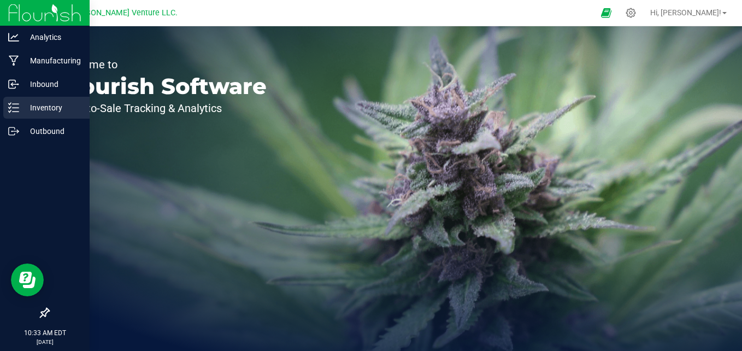
click at [15, 112] on line at bounding box center [16, 112] width 6 height 0
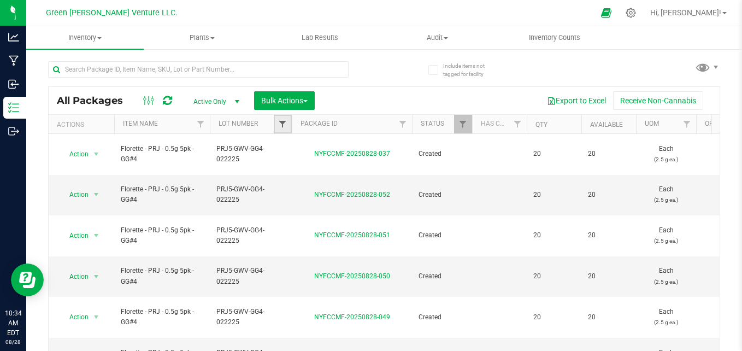
click at [283, 125] on span "Filter" at bounding box center [282, 124] width 9 height 9
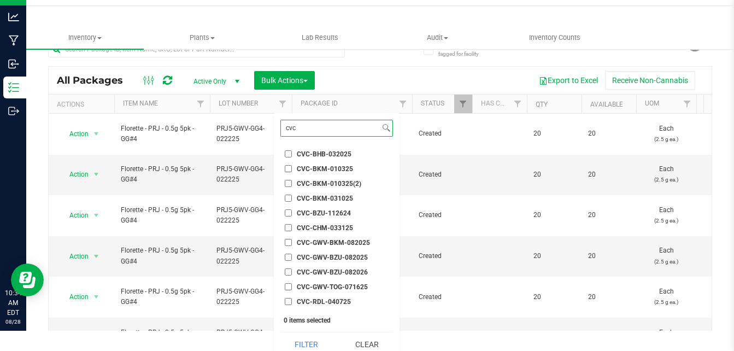
scroll to position [29, 0]
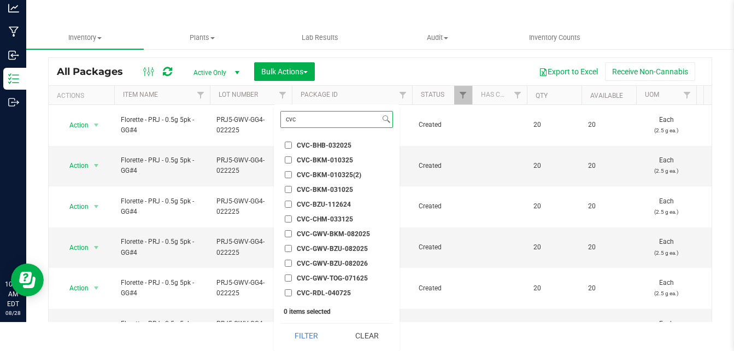
type input "cvc"
click at [335, 260] on span "CVC-GWV-BZU-082026" at bounding box center [332, 263] width 71 height 7
click at [292, 260] on input "CVC-GWV-BZU-082026" at bounding box center [288, 263] width 7 height 7
checkbox input "true"
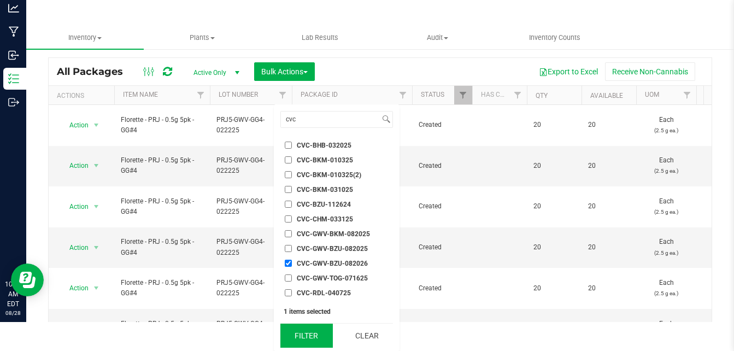
click at [296, 330] on button "Filter" at bounding box center [306, 336] width 52 height 24
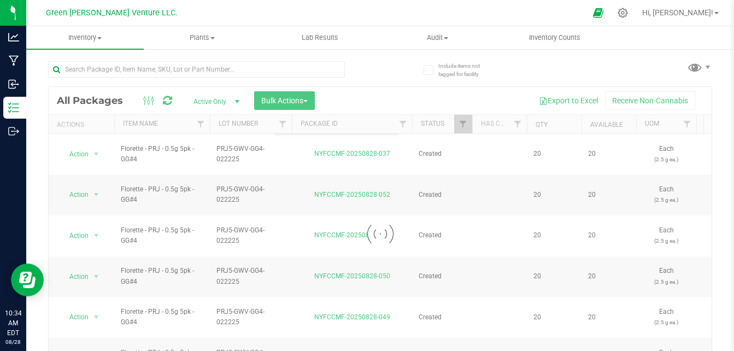
scroll to position [0, 0]
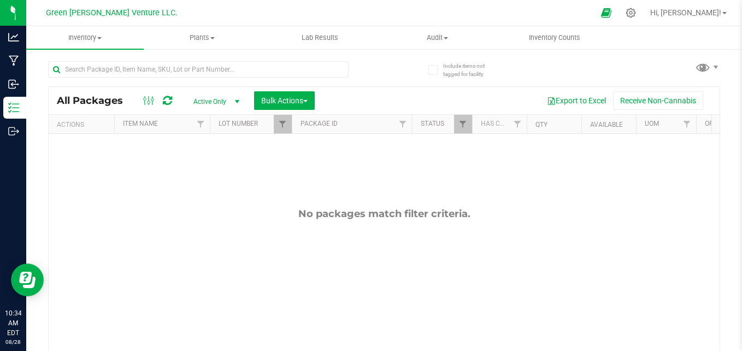
click at [476, 121] on th "Has COA" at bounding box center [499, 124] width 55 height 19
click at [464, 122] on span "Filter" at bounding box center [463, 124] width 9 height 9
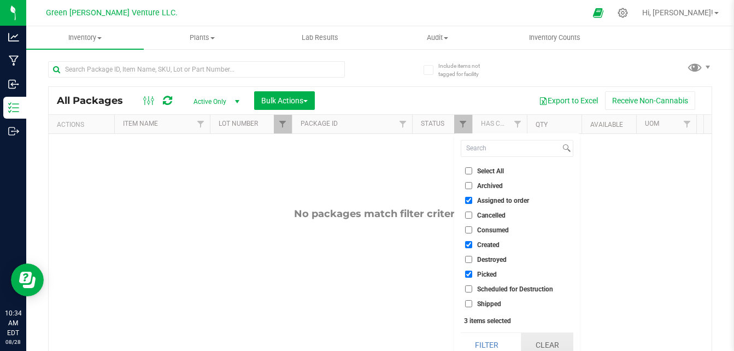
click at [539, 338] on button "Clear" at bounding box center [547, 345] width 52 height 24
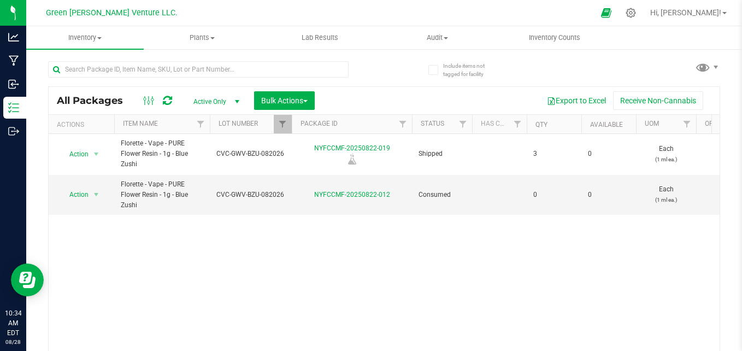
drag, startPoint x: 232, startPoint y: 152, endPoint x: 151, endPoint y: 273, distance: 146.2
click at [151, 278] on div "Action Action Edit attributes Global inventory Locate package Print package lab…" at bounding box center [384, 244] width 671 height 221
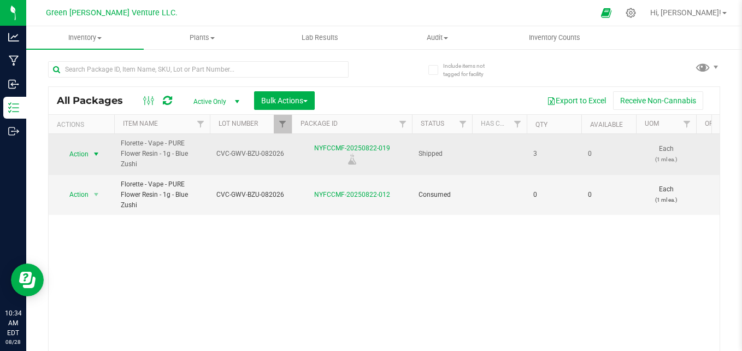
click at [85, 155] on span "Action" at bounding box center [75, 154] width 30 height 15
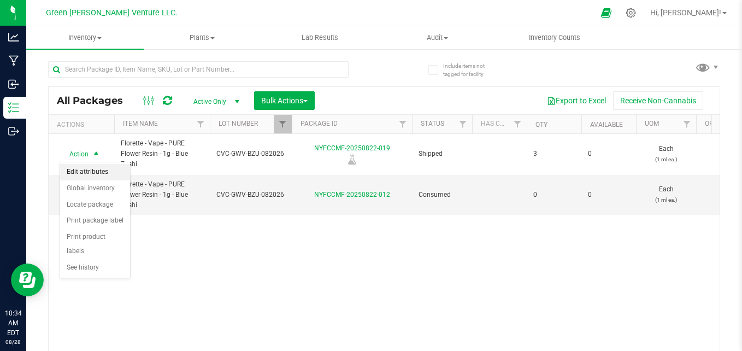
click at [97, 171] on li "Edit attributes" at bounding box center [95, 172] width 70 height 16
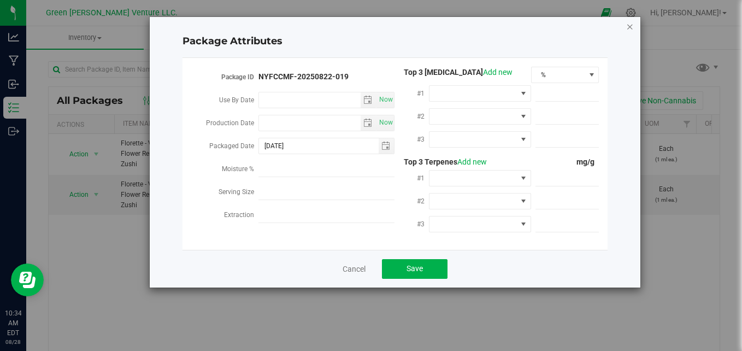
click at [626, 26] on icon "Close modal" at bounding box center [630, 26] width 8 height 13
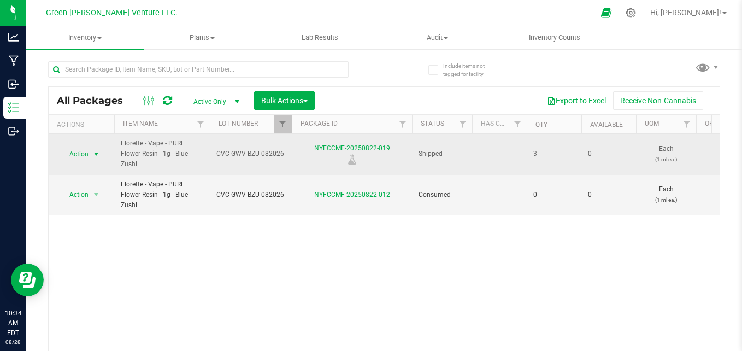
click at [89, 155] on span "Action" at bounding box center [75, 154] width 30 height 15
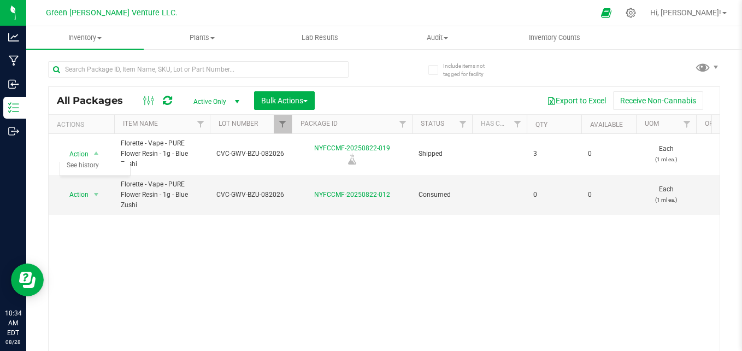
click at [230, 278] on div "Action Action Edit attributes Global inventory Locate package Print package lab…" at bounding box center [384, 244] width 671 height 221
click at [279, 125] on span "Filter" at bounding box center [282, 124] width 9 height 9
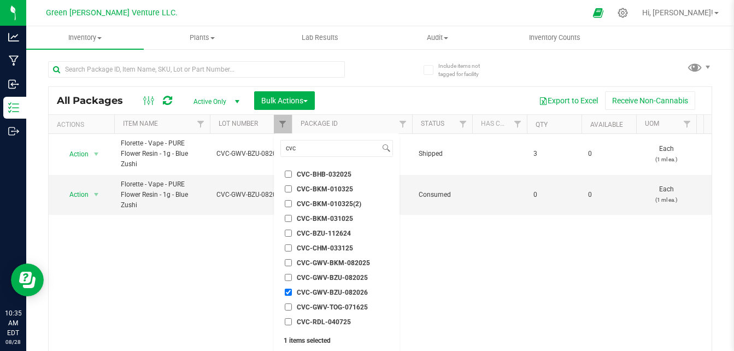
click at [297, 277] on span "CVC-GWV-BZU-082025" at bounding box center [332, 277] width 71 height 7
click at [292, 277] on input "CVC-GWV-BZU-082025" at bounding box center [288, 277] width 7 height 7
checkbox input "true"
click at [292, 290] on label "CVC-GWV-BZU-082026" at bounding box center [326, 292] width 83 height 7
click at [292, 290] on input "CVC-GWV-BZU-082026" at bounding box center [288, 292] width 7 height 7
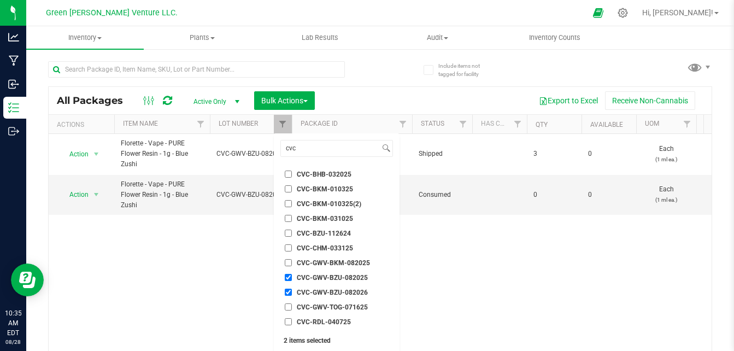
checkbox input "false"
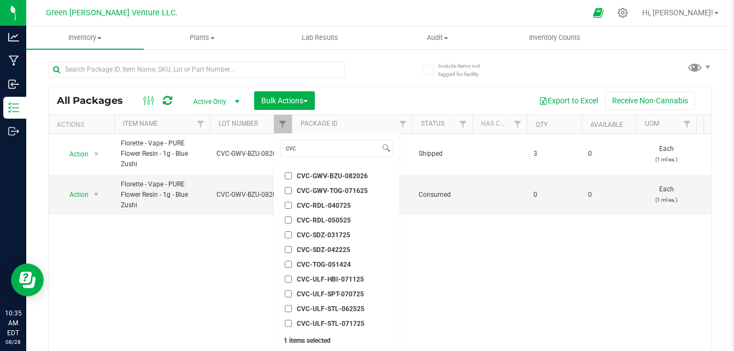
scroll to position [29, 0]
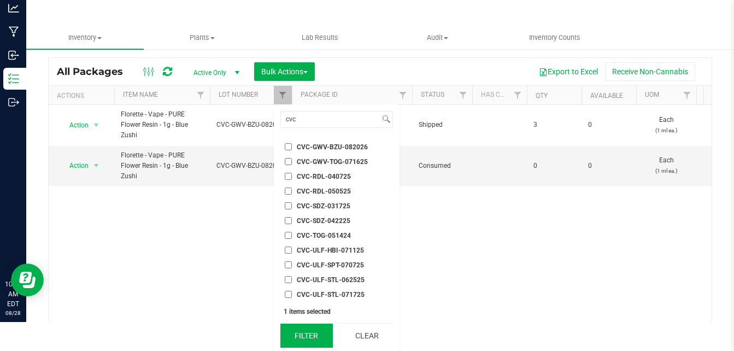
click at [320, 336] on button "Filter" at bounding box center [306, 336] width 52 height 24
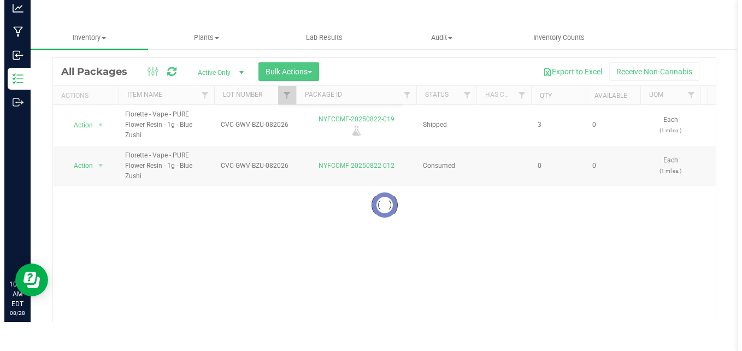
scroll to position [0, 0]
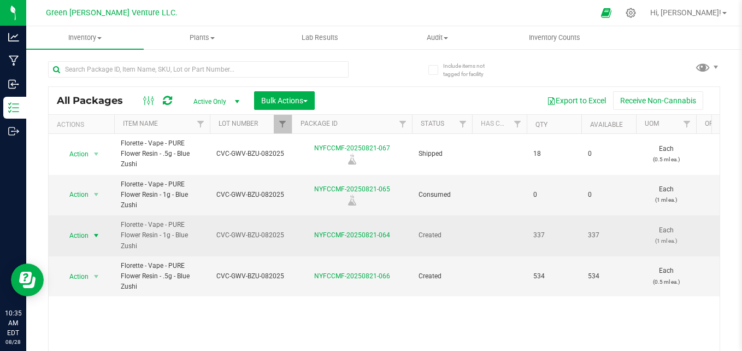
click at [87, 232] on span "Action" at bounding box center [75, 235] width 30 height 15
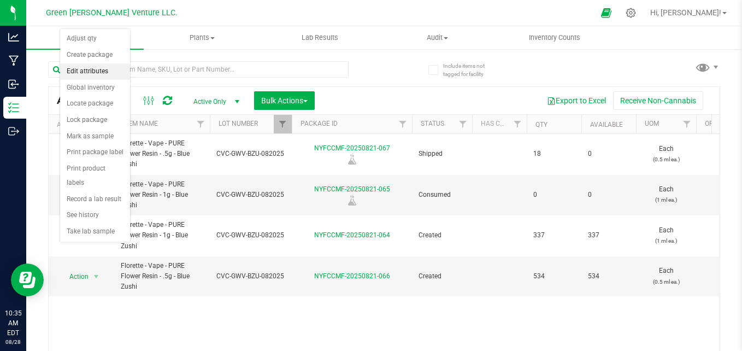
click at [89, 71] on li "Edit attributes" at bounding box center [95, 71] width 70 height 16
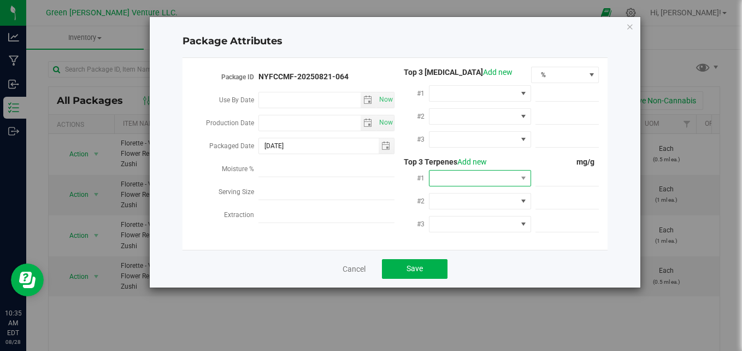
click at [444, 174] on span at bounding box center [473, 178] width 87 height 15
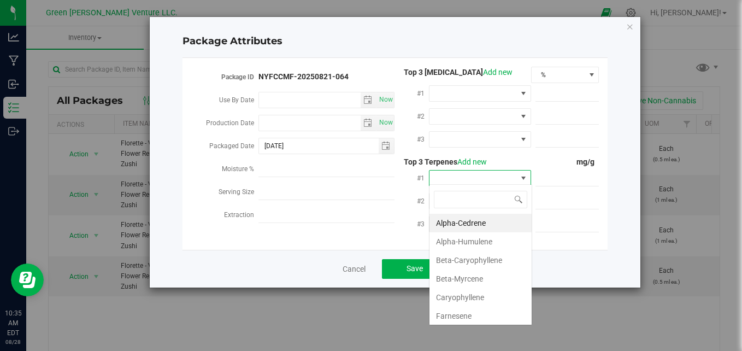
scroll to position [16, 102]
click at [458, 261] on li "Beta-Caryophyllene" at bounding box center [481, 260] width 102 height 19
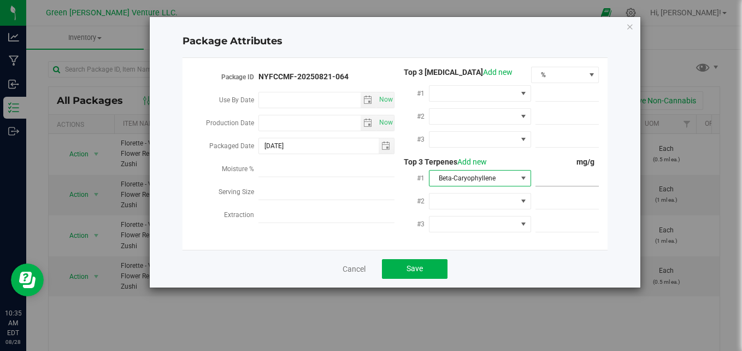
click at [538, 177] on span at bounding box center [568, 179] width 64 height 16
type input "2.3300"
click at [517, 201] on span at bounding box center [524, 201] width 14 height 15
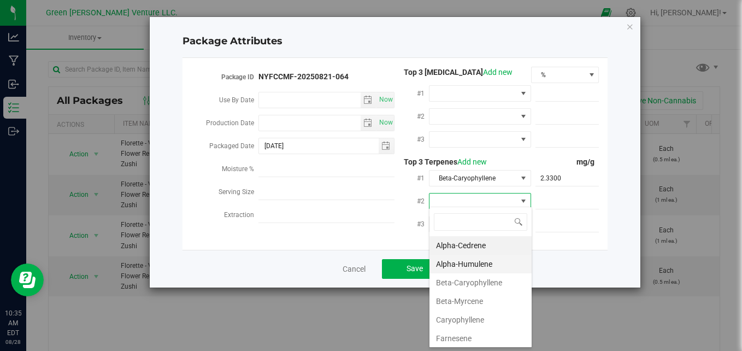
click at [479, 265] on li "Alpha-Humulene" at bounding box center [481, 264] width 102 height 19
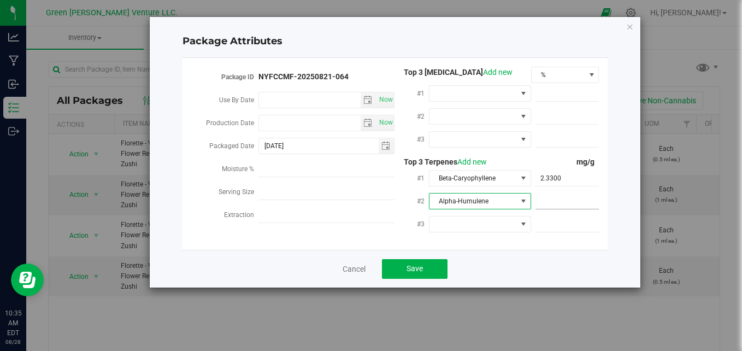
click at [557, 195] on span at bounding box center [568, 202] width 64 height 16
type input "1.0700"
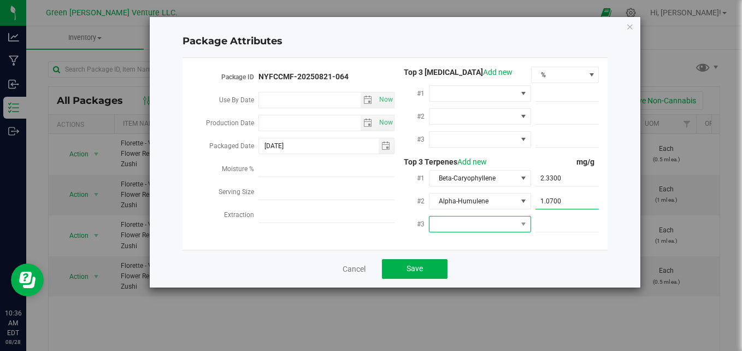
type input "1.0700"
click at [524, 227] on span at bounding box center [524, 223] width 14 height 15
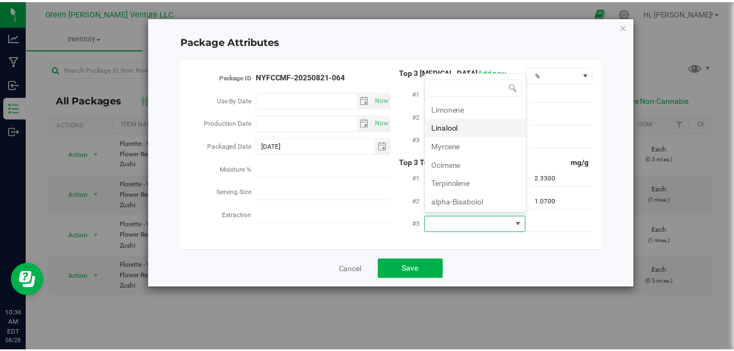
scroll to position [114, 0]
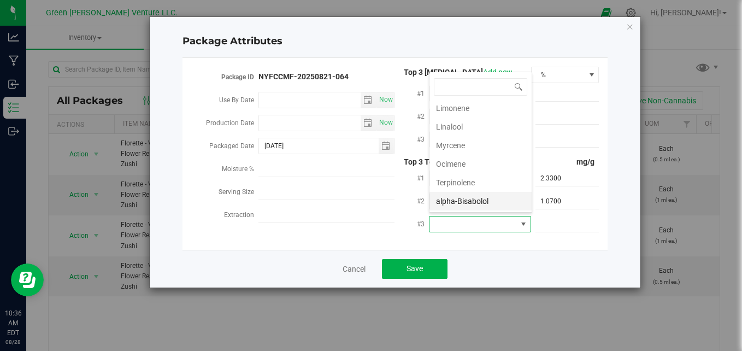
click at [485, 201] on li "alpha-Bisabolol" at bounding box center [481, 201] width 102 height 19
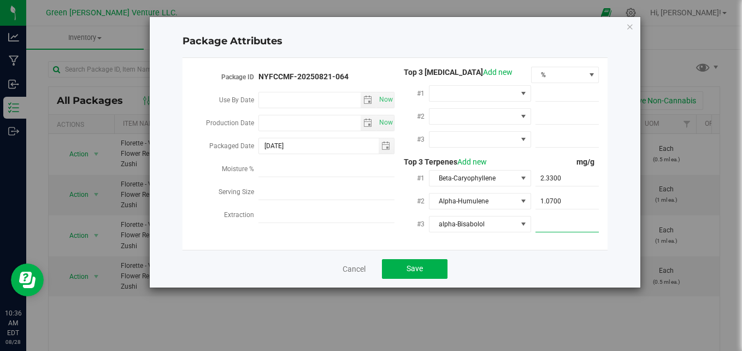
click at [561, 224] on span at bounding box center [568, 224] width 64 height 16
type input "0.9000"
click at [432, 269] on button "Save" at bounding box center [415, 269] width 66 height 20
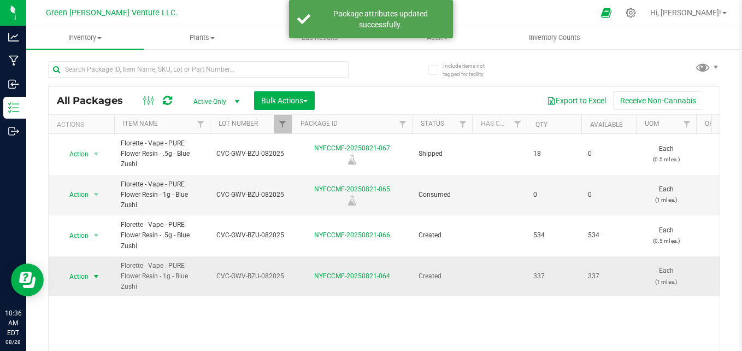
click at [81, 276] on span "Action" at bounding box center [75, 276] width 30 height 15
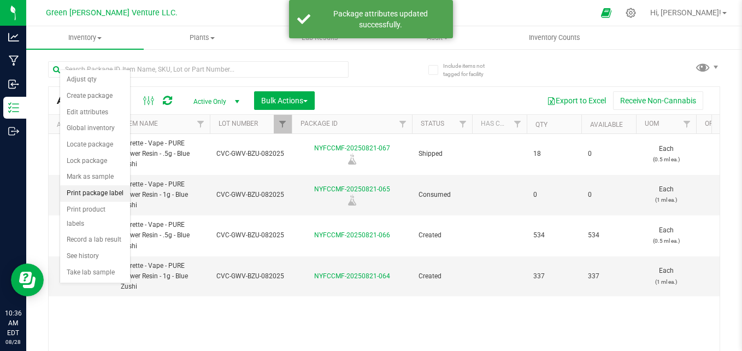
click at [97, 198] on li "Print package label" at bounding box center [95, 193] width 70 height 16
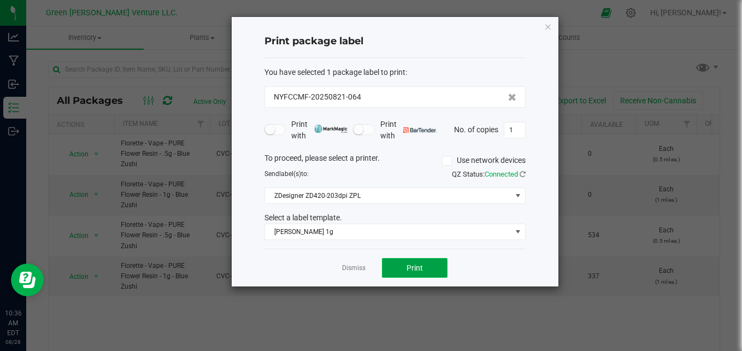
click at [430, 261] on button "Print" at bounding box center [415, 268] width 66 height 20
click at [346, 269] on link "Dismiss" at bounding box center [354, 267] width 24 height 9
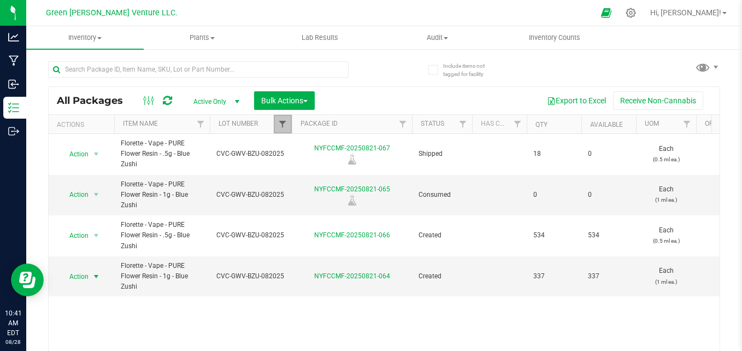
click at [283, 122] on span "Filter" at bounding box center [282, 124] width 9 height 9
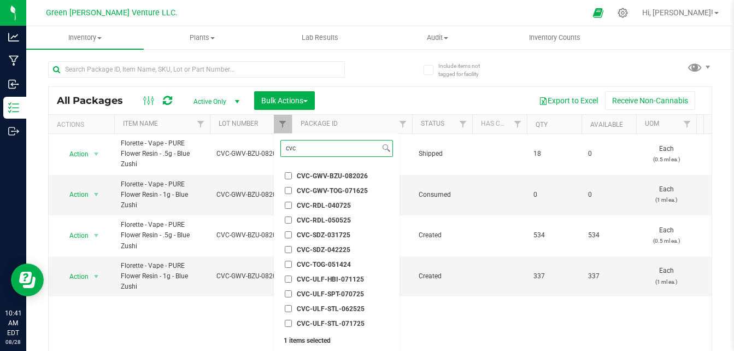
scroll to position [29, 0]
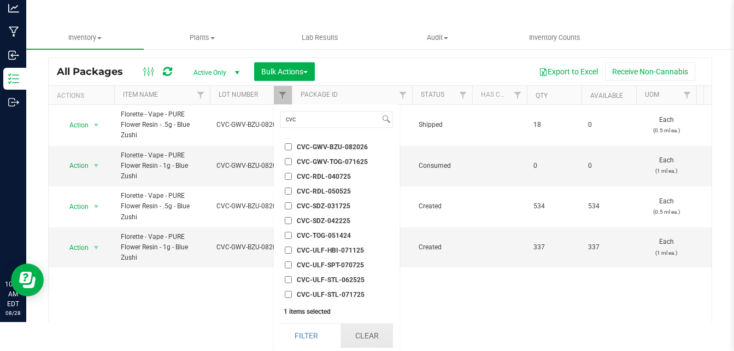
click at [353, 331] on button "Clear" at bounding box center [367, 336] width 52 height 24
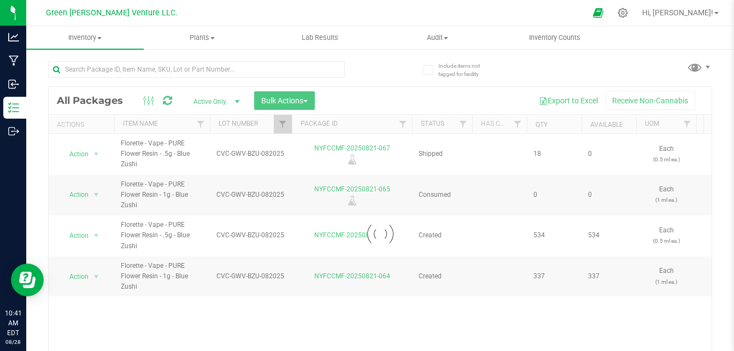
scroll to position [0, 0]
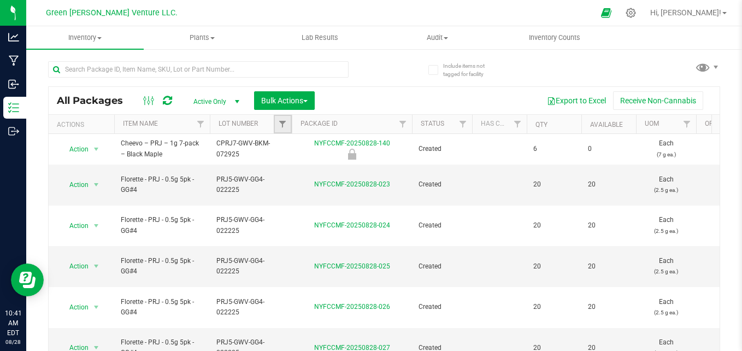
click at [279, 118] on link "Filter" at bounding box center [283, 124] width 18 height 19
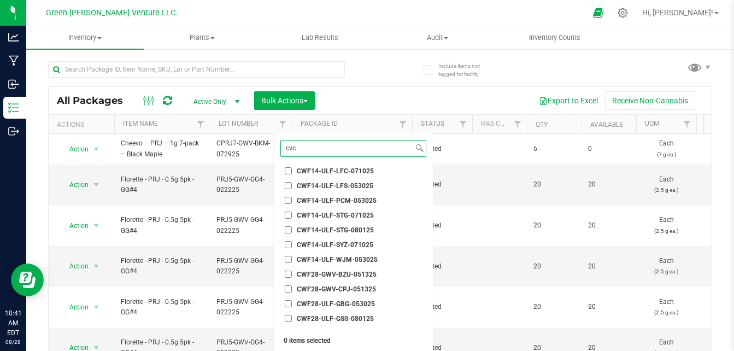
scroll to position [1823, 0]
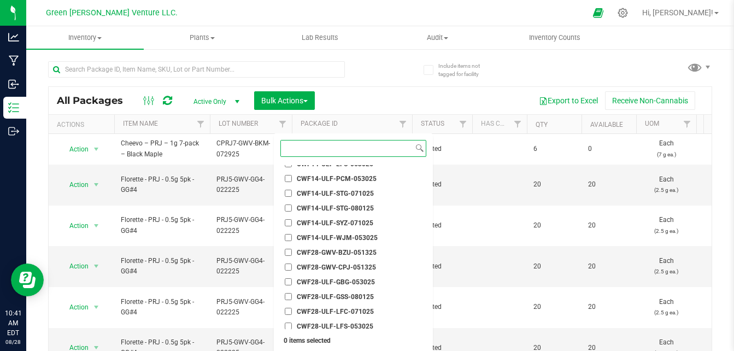
paste input "CPRJ7-GWV-BKM-072925"
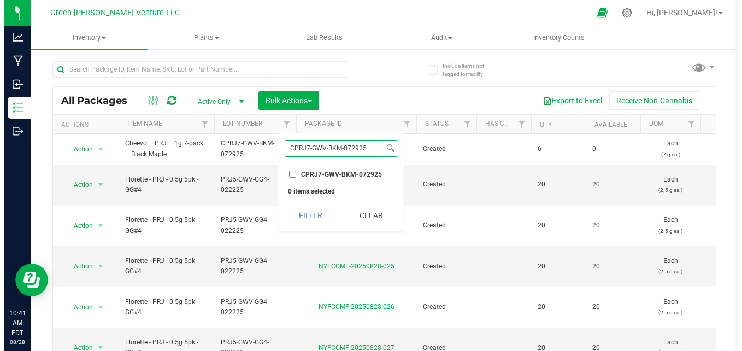
scroll to position [0, 0]
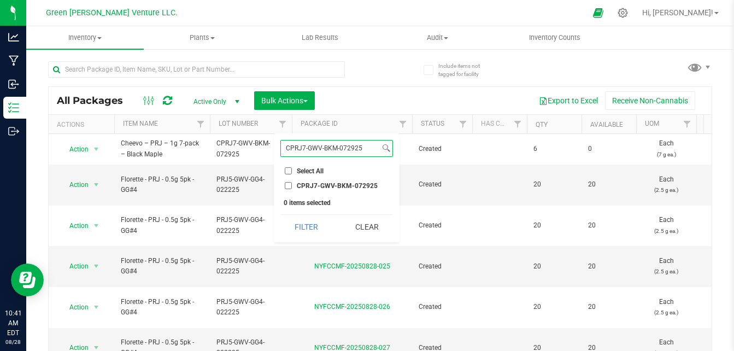
type input "CPRJ7-GWV-BKM-072925"
click at [290, 185] on input "CPRJ7-GWV-BKM-072925" at bounding box center [288, 185] width 7 height 7
checkbox input "true"
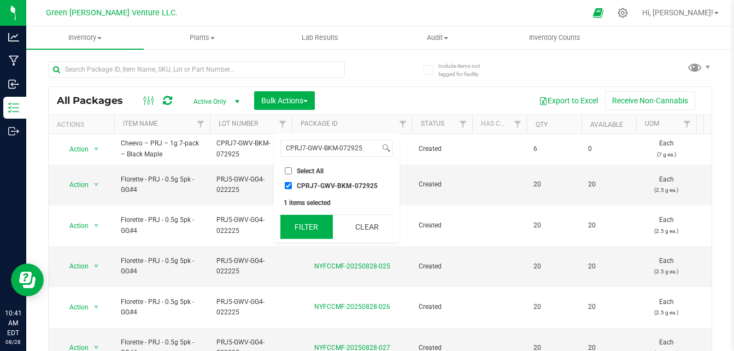
click at [308, 221] on button "Filter" at bounding box center [306, 227] width 52 height 24
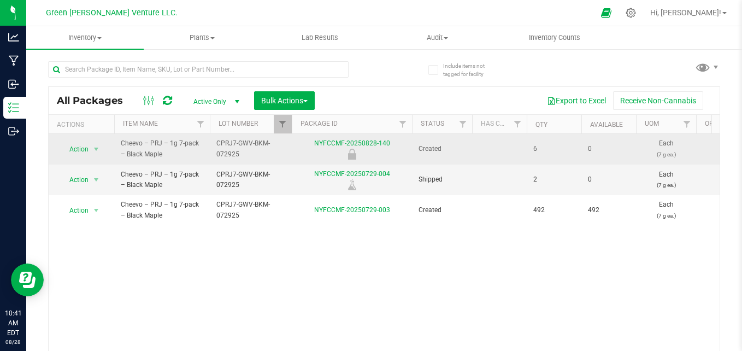
drag, startPoint x: 403, startPoint y: 139, endPoint x: 313, endPoint y: 139, distance: 89.7
click at [313, 139] on div "NYFCCMF-20250828-140" at bounding box center [352, 148] width 124 height 21
copy link "NYFCCMF-20250828-140"
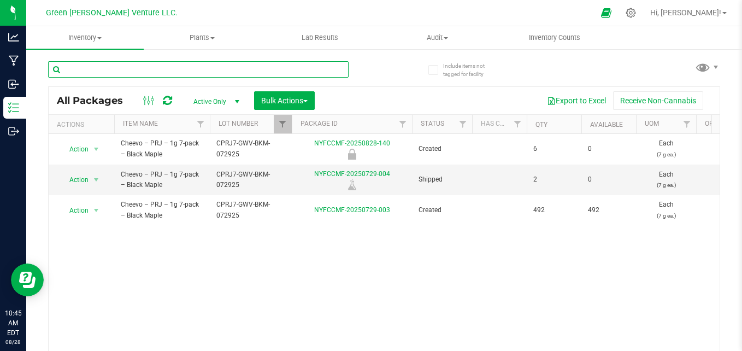
click at [239, 68] on input "text" at bounding box center [198, 69] width 301 height 16
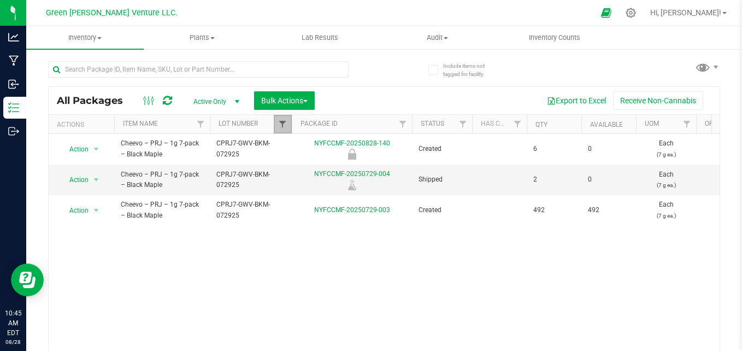
click at [285, 124] on span "Filter" at bounding box center [282, 124] width 9 height 9
checkbox input "true"
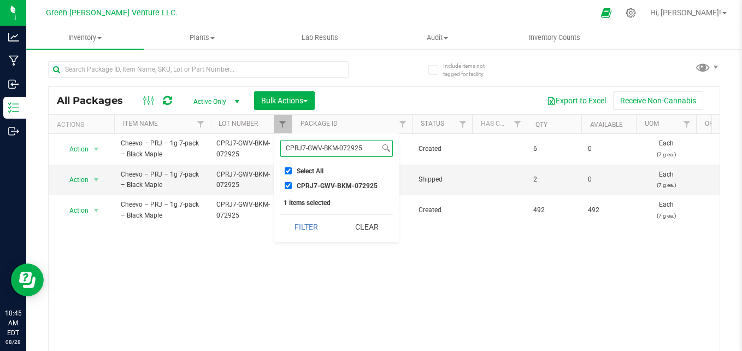
drag, startPoint x: 360, startPoint y: 154, endPoint x: 343, endPoint y: 159, distance: 17.8
click at [281, 159] on div "CPRJ7-GWV-BKM-072925 Select All 012123-01THC-193FSD 0260557147654011 2022 Outdo…" at bounding box center [337, 187] width 126 height 109
type input "5"
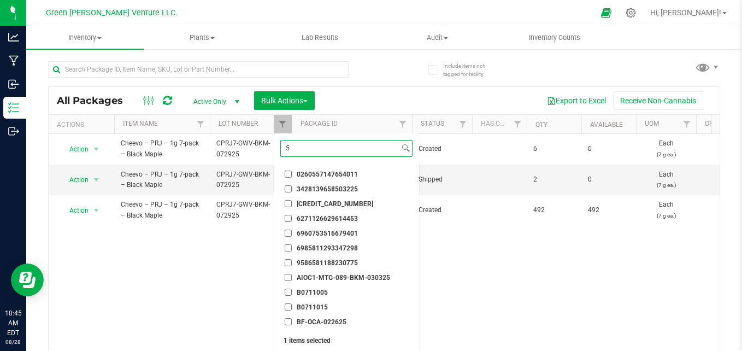
checkbox input "false"
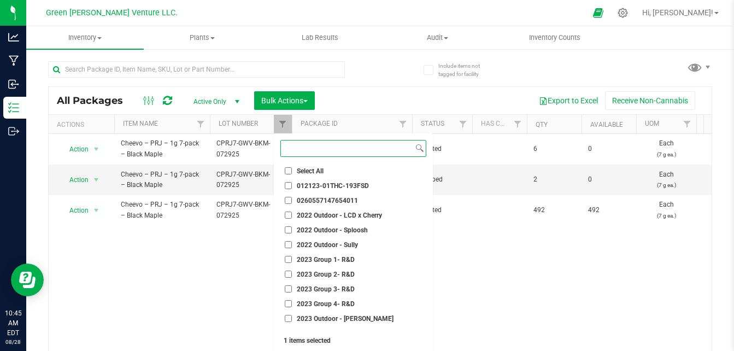
paste input "PRJ5-GWV-GG4-022225"
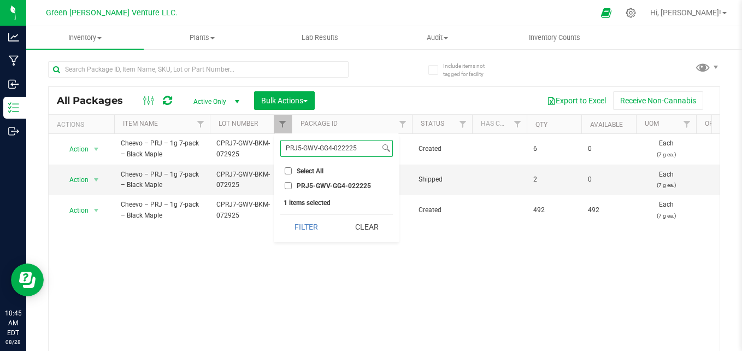
type input "PRJ5-GWV-GG4-022225"
click at [333, 184] on span "PRJ5-GWV-GG4-022225" at bounding box center [334, 186] width 74 height 7
click at [292, 184] on input "PRJ5-GWV-GG4-022225" at bounding box center [288, 185] width 7 height 7
checkbox input "true"
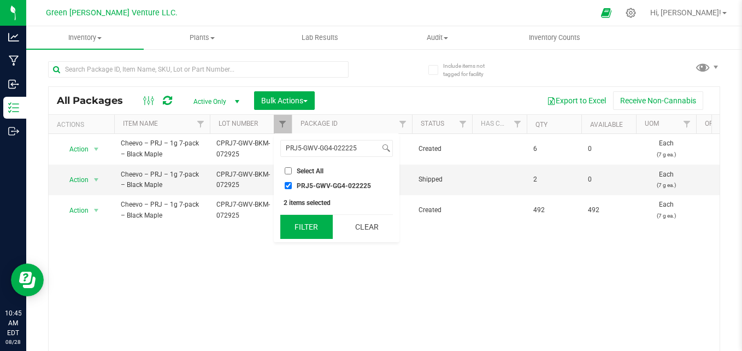
click at [313, 231] on button "Filter" at bounding box center [306, 227] width 52 height 24
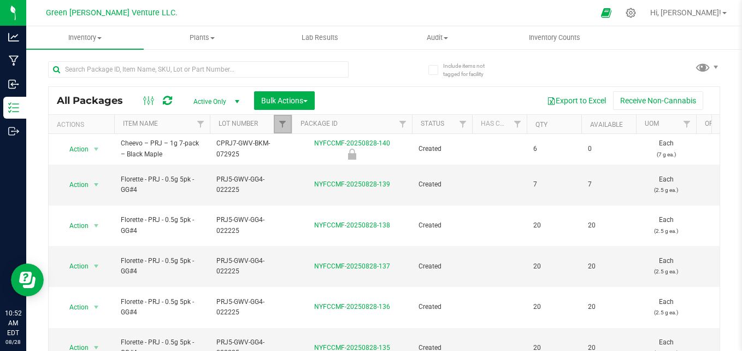
click at [277, 125] on link "Filter" at bounding box center [283, 124] width 18 height 19
checkbox input "true"
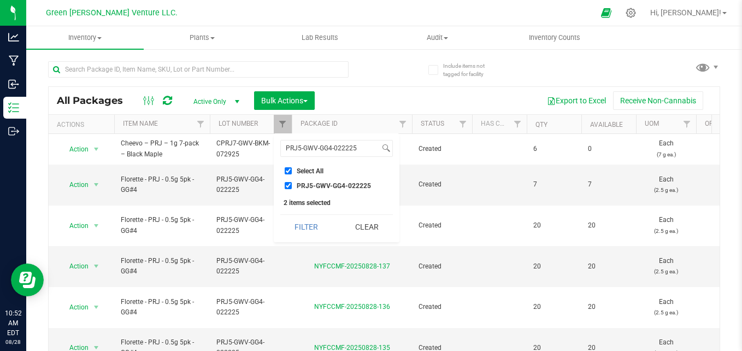
click at [288, 184] on input "PRJ5-GWV-GG4-022225" at bounding box center [288, 185] width 7 height 7
checkbox input "false"
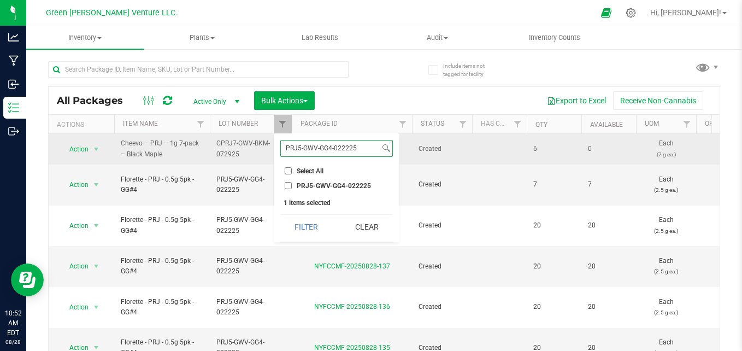
drag, startPoint x: 360, startPoint y: 145, endPoint x: 255, endPoint y: 144, distance: 105.0
click at [255, 144] on body "Analytics Manufacturing Inbound Inventory Outbound 10:52 AM EDT 08/28/2025 08/2…" at bounding box center [371, 175] width 742 height 351
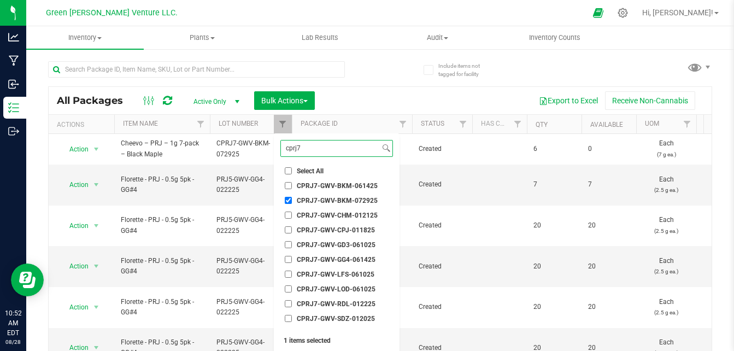
type input "cprj7"
click at [285, 200] on input "CPRJ7-GWV-BKM-072925" at bounding box center [288, 200] width 7 height 7
checkbox input "false"
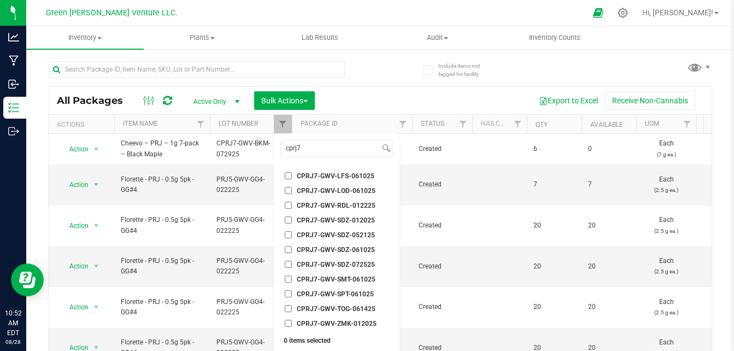
scroll to position [29, 0]
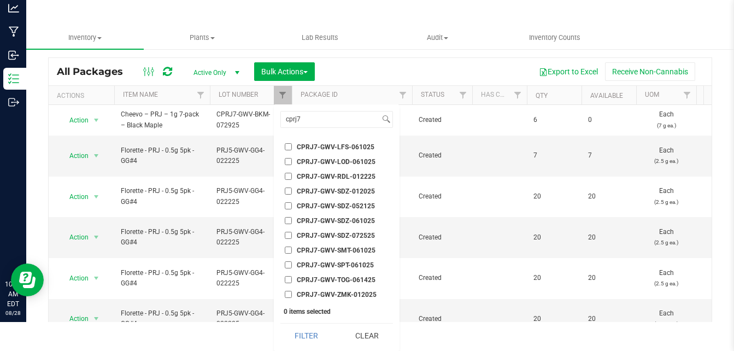
click at [344, 278] on span "CPRJ7-GWV-TOG-061425" at bounding box center [336, 280] width 79 height 7
click at [292, 278] on input "CPRJ7-GWV-TOG-061425" at bounding box center [288, 279] width 7 height 7
checkbox input "true"
click at [307, 337] on button "Filter" at bounding box center [306, 336] width 52 height 24
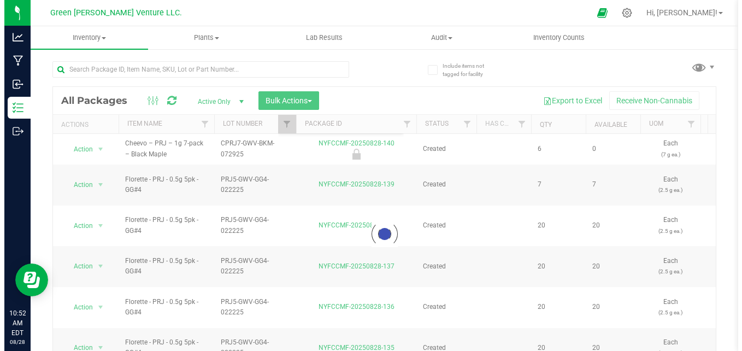
scroll to position [0, 0]
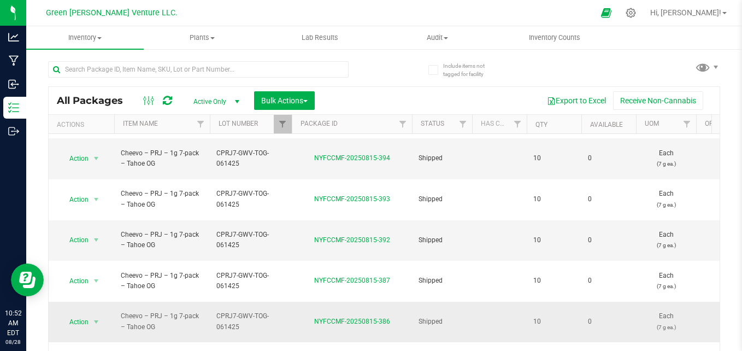
scroll to position [31, 0]
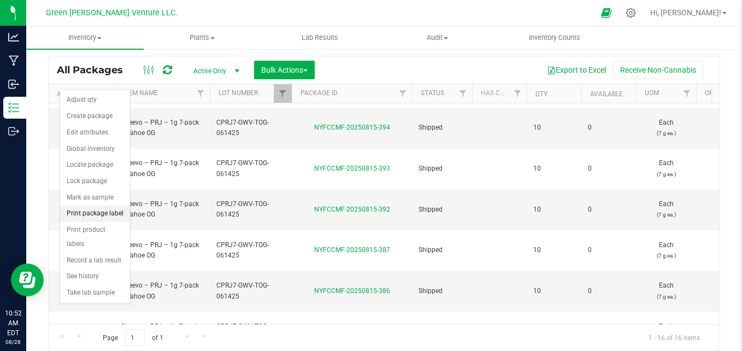
click at [86, 216] on li "Print package label" at bounding box center [95, 214] width 70 height 16
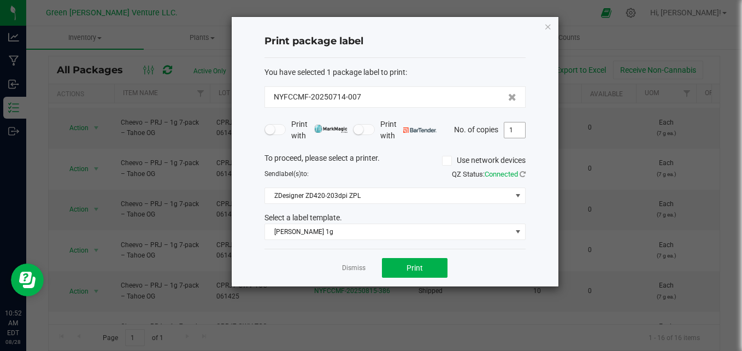
click at [519, 133] on input "1" at bounding box center [515, 129] width 21 height 15
type input "13"
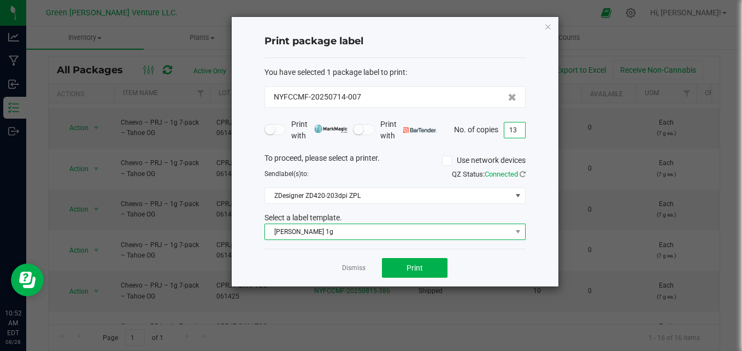
click at [363, 233] on span "[PERSON_NAME] 1g" at bounding box center [388, 231] width 247 height 15
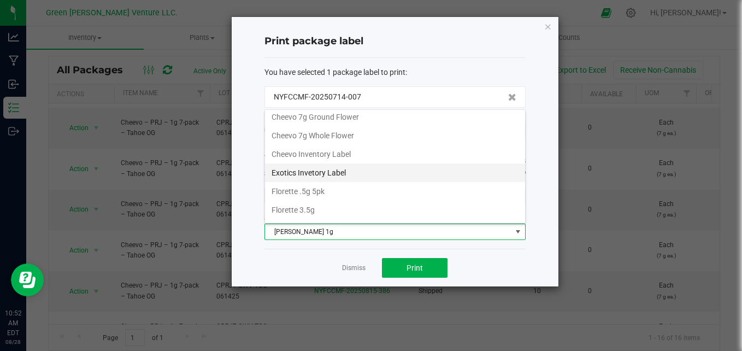
scroll to position [24, 0]
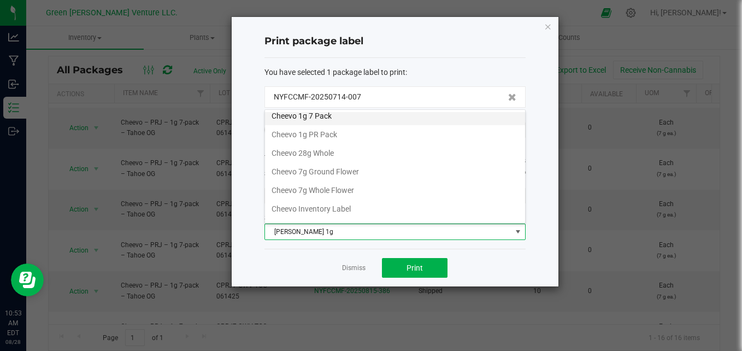
click at [343, 116] on li "Cheevo 1g 7 Pack" at bounding box center [395, 116] width 260 height 19
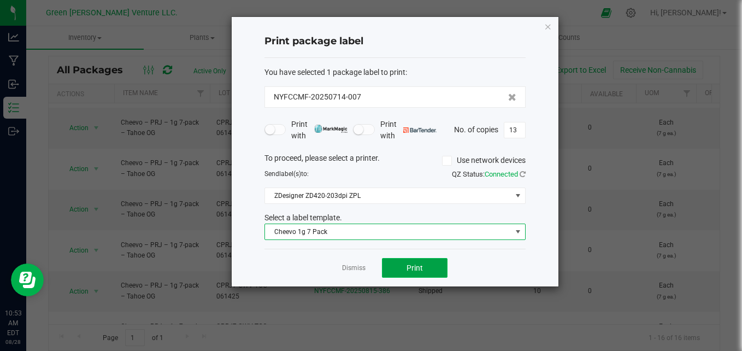
click at [415, 269] on span "Print" at bounding box center [415, 267] width 16 height 9
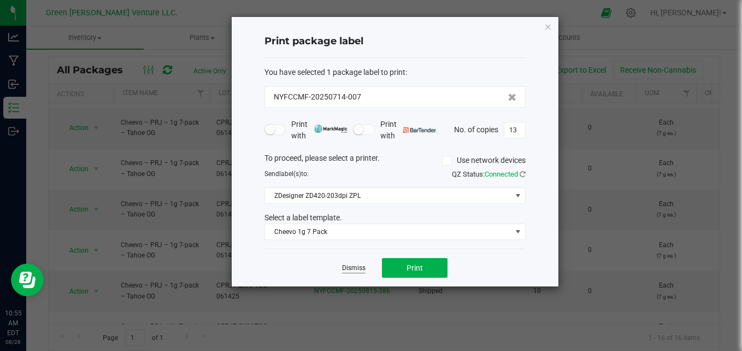
click at [354, 272] on link "Dismiss" at bounding box center [354, 267] width 24 height 9
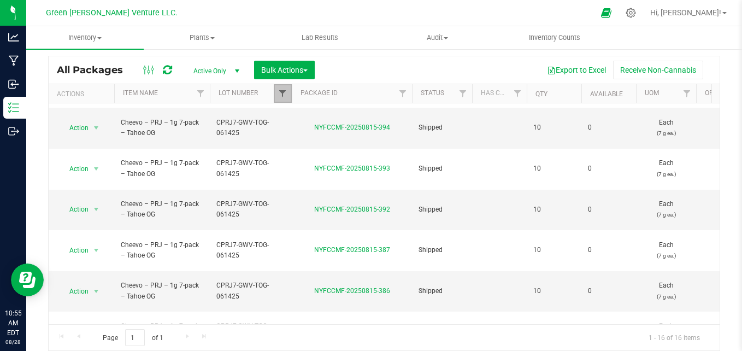
click at [280, 92] on span "Filter" at bounding box center [282, 93] width 9 height 9
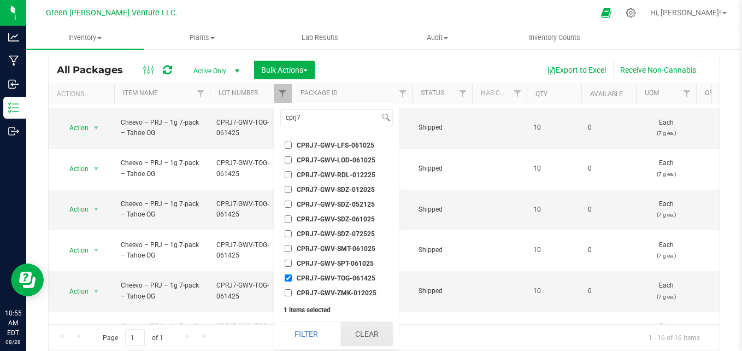
click at [364, 331] on button "Clear" at bounding box center [367, 334] width 52 height 24
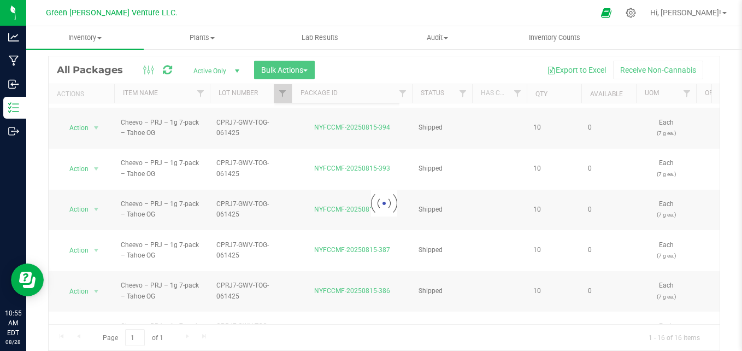
scroll to position [1191, 0]
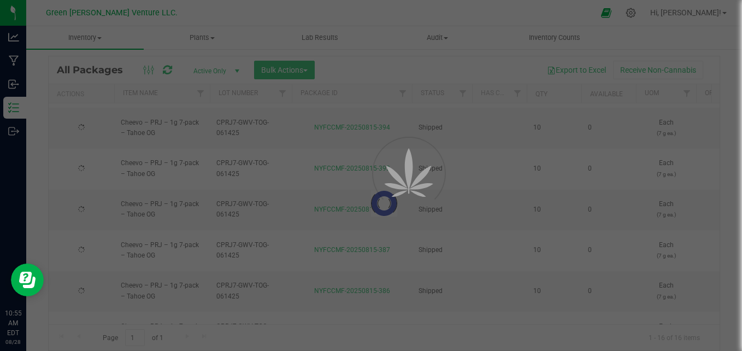
click at [280, 91] on div at bounding box center [371, 175] width 742 height 351
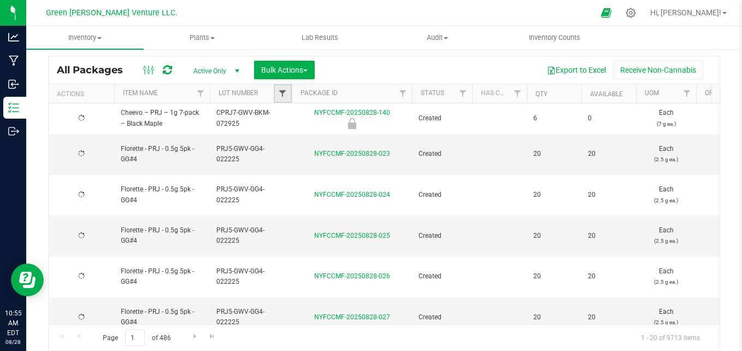
click at [279, 92] on span "Filter" at bounding box center [282, 93] width 9 height 9
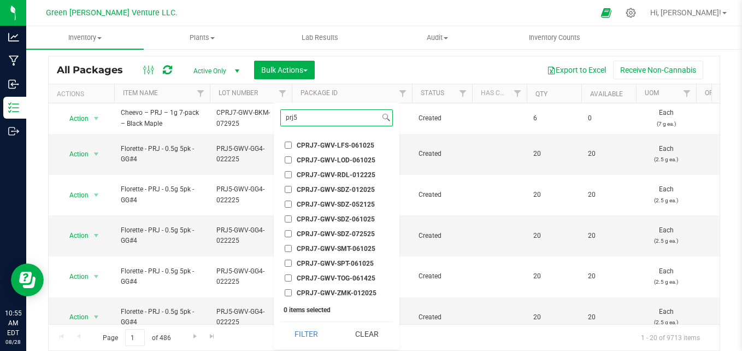
scroll to position [110, 0]
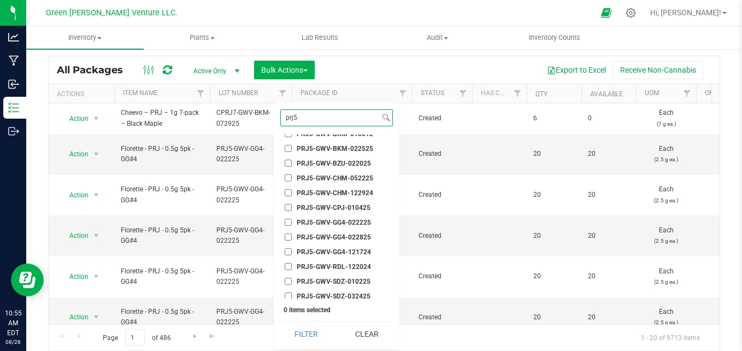
type input "prj5"
click at [358, 225] on span "PRJ5-GWV-GG4-022225" at bounding box center [334, 222] width 74 height 7
click at [292, 225] on input "PRJ5-GWV-GG4-022225" at bounding box center [288, 222] width 7 height 7
checkbox input "true"
click at [306, 338] on button "Filter" at bounding box center [306, 334] width 52 height 24
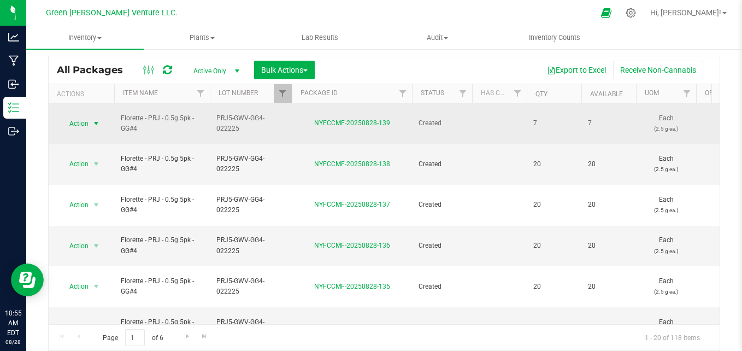
click at [90, 116] on span "select" at bounding box center [97, 123] width 14 height 15
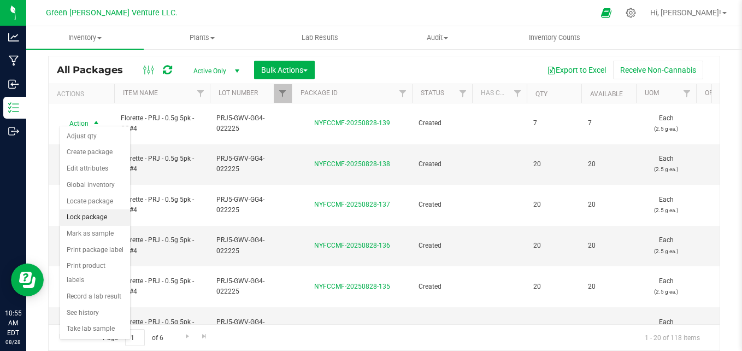
click at [104, 219] on li "Lock package" at bounding box center [95, 217] width 70 height 16
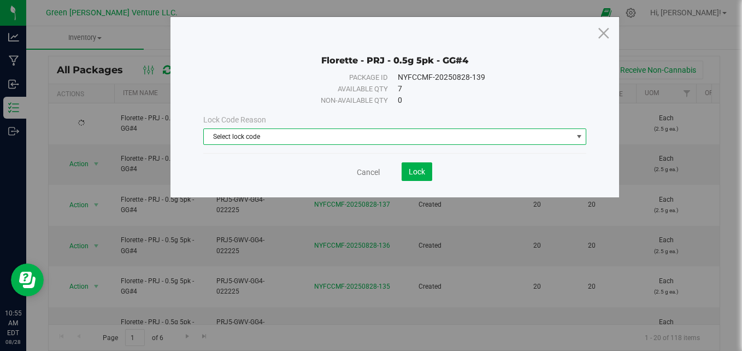
click at [392, 129] on span "Select lock code" at bounding box center [388, 136] width 369 height 15
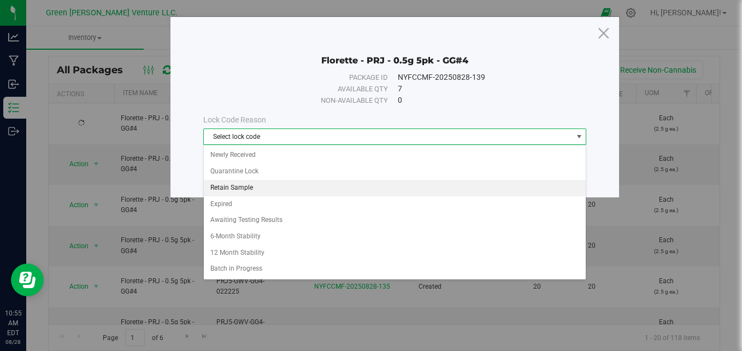
click at [278, 185] on li "Retain Sample" at bounding box center [395, 188] width 383 height 16
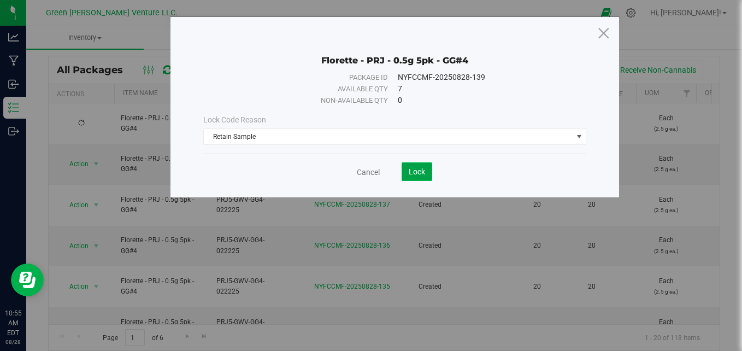
click at [414, 177] on button "Lock" at bounding box center [417, 171] width 31 height 19
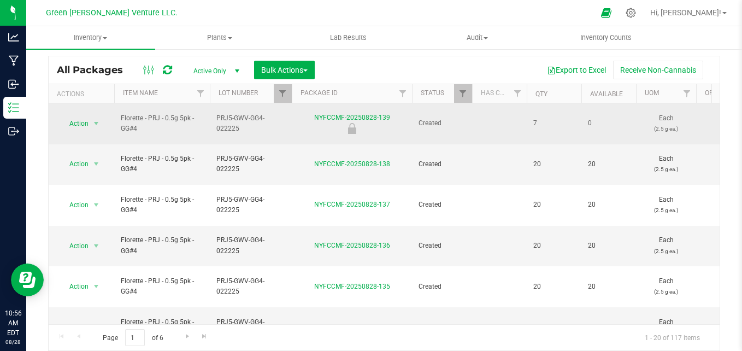
drag, startPoint x: 393, startPoint y: 108, endPoint x: 310, endPoint y: 111, distance: 82.6
click at [310, 113] on div "NYFCCMF-20250828-139" at bounding box center [352, 123] width 124 height 21
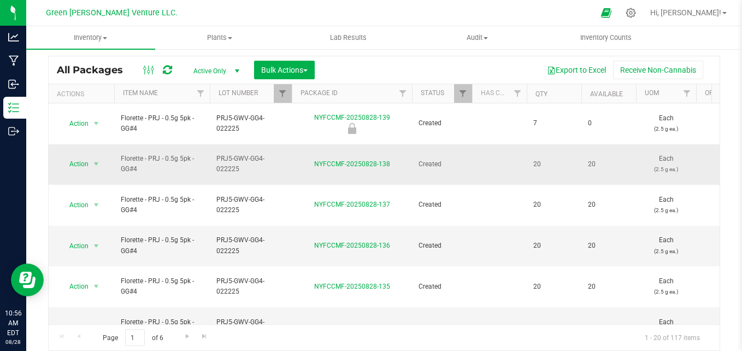
copy link "NYFCCMF-20250828-139"
click at [289, 92] on link "Filter" at bounding box center [283, 93] width 18 height 19
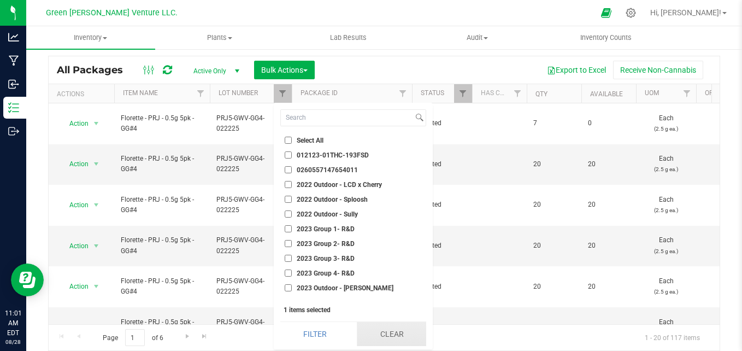
click at [373, 331] on button "Clear" at bounding box center [391, 334] width 69 height 24
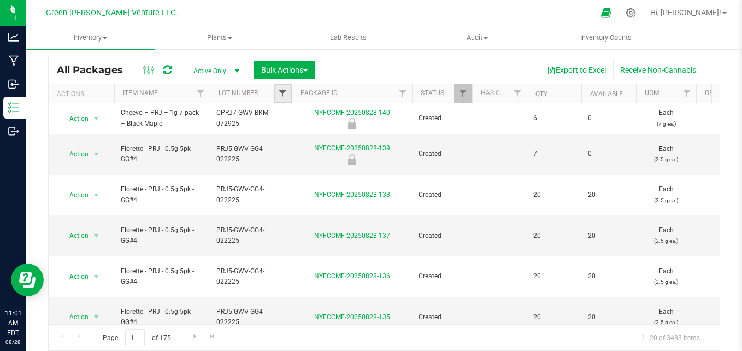
click at [283, 90] on span "Filter" at bounding box center [282, 93] width 9 height 9
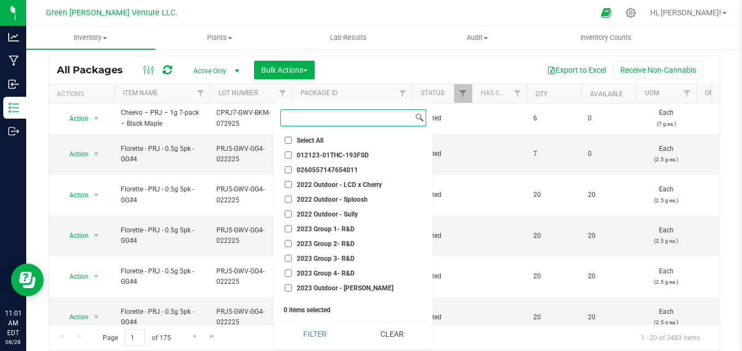
click at [321, 121] on input at bounding box center [347, 118] width 132 height 16
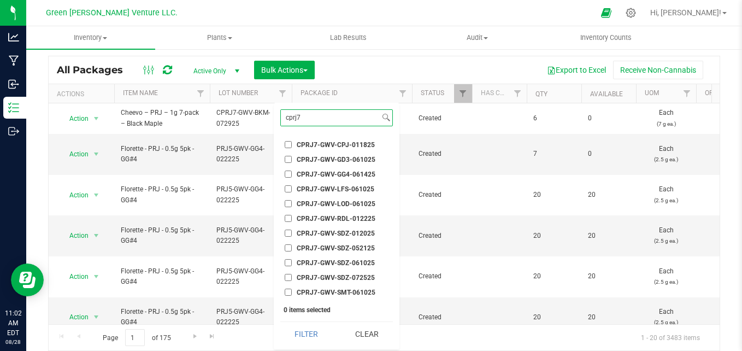
scroll to position [98, 0]
type input "cprj7"
click at [331, 262] on span "CPRJ7-GWV-SPT-061025" at bounding box center [335, 263] width 77 height 7
click at [292, 262] on input "CPRJ7-GWV-SPT-061025" at bounding box center [288, 263] width 7 height 7
checkbox input "true"
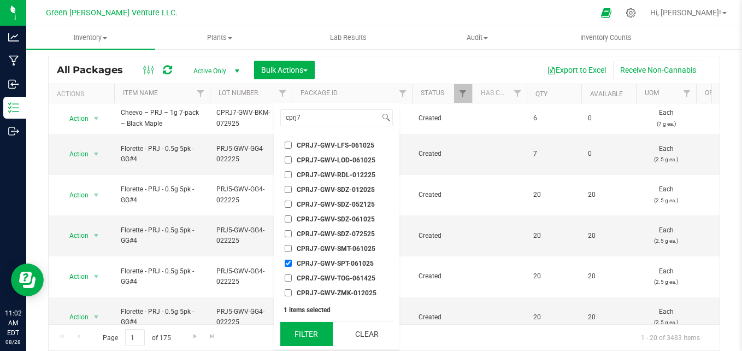
click at [316, 343] on button "Filter" at bounding box center [306, 334] width 52 height 24
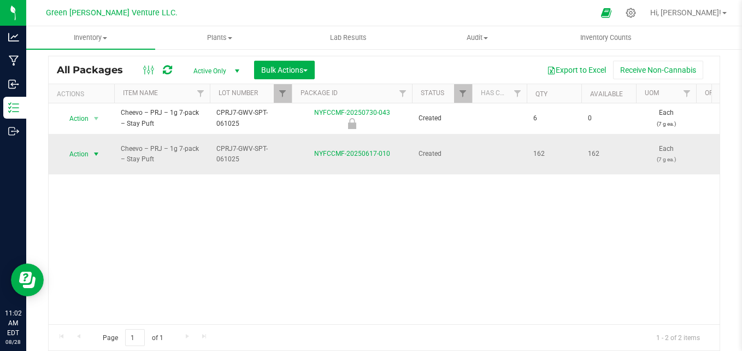
click at [73, 156] on span "Action" at bounding box center [75, 154] width 30 height 15
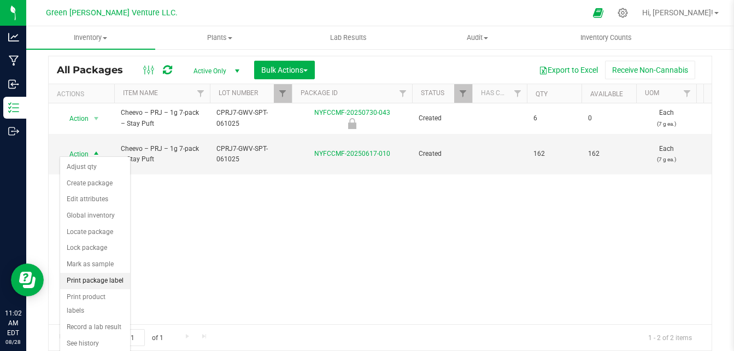
click at [97, 285] on li "Print package label" at bounding box center [95, 281] width 70 height 16
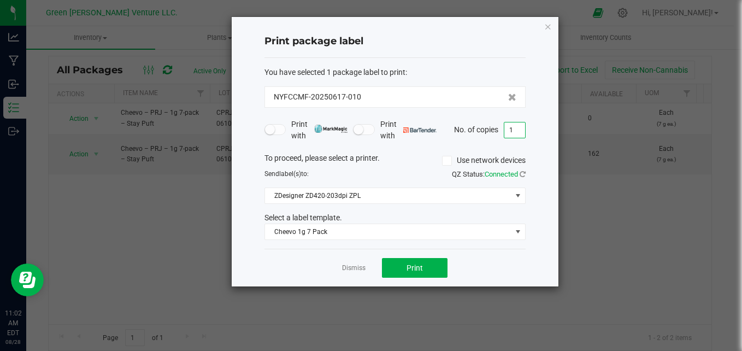
click at [518, 134] on input "1" at bounding box center [515, 129] width 21 height 15
type input "12"
click at [430, 268] on button "Print" at bounding box center [415, 268] width 66 height 20
click at [339, 271] on div "Dismiss Print" at bounding box center [395, 268] width 261 height 38
click at [349, 268] on link "Dismiss" at bounding box center [354, 267] width 24 height 9
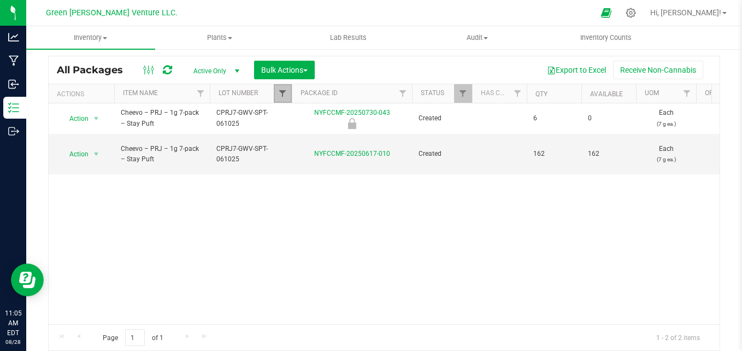
click at [279, 92] on span "Filter" at bounding box center [282, 93] width 9 height 9
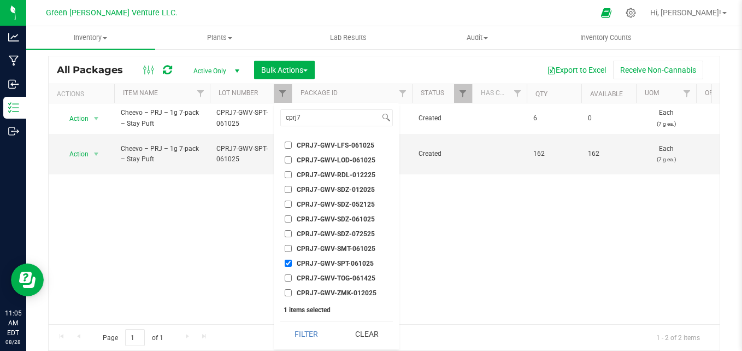
click at [288, 260] on li "CPRJ7-GWV-SPT-061025" at bounding box center [336, 262] width 113 height 11
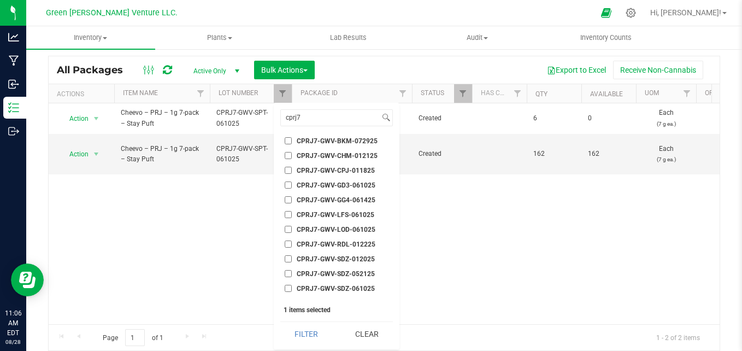
click at [357, 163] on ul "Select All 012123-01THC-193FSD 0260557147654011 2022 Outdoor - LCD x Cherry 202…" at bounding box center [336, 216] width 113 height 164
click at [355, 166] on li "CPRJ7-GWV-CPJ-011825" at bounding box center [336, 170] width 113 height 11
click at [356, 169] on span "CPRJ7-GWV-CPJ-011825" at bounding box center [336, 170] width 78 height 7
click at [292, 169] on input "CPRJ7-GWV-CPJ-011825" at bounding box center [288, 170] width 7 height 7
checkbox input "true"
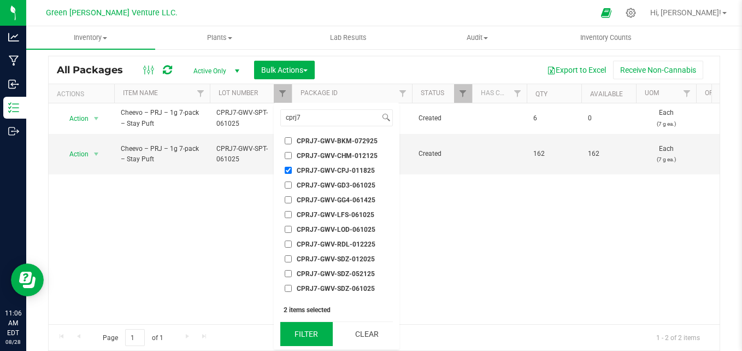
click at [313, 334] on button "Filter" at bounding box center [306, 334] width 52 height 24
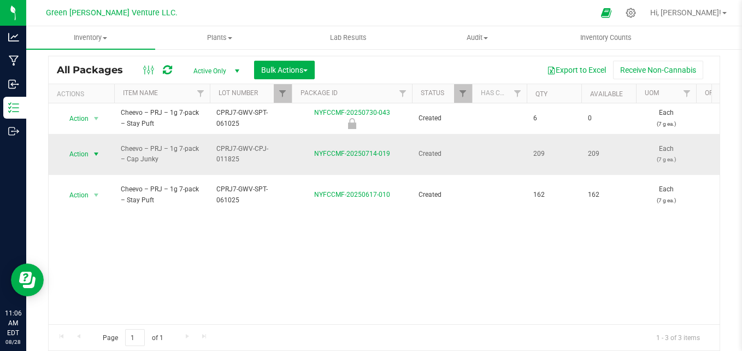
click at [76, 150] on span "Action" at bounding box center [75, 154] width 30 height 15
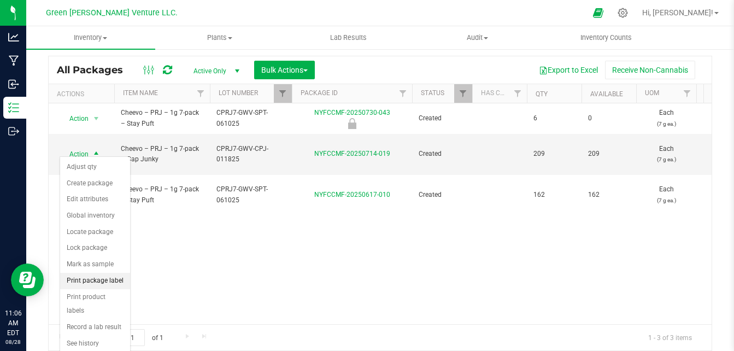
click at [76, 284] on li "Print package label" at bounding box center [95, 281] width 70 height 16
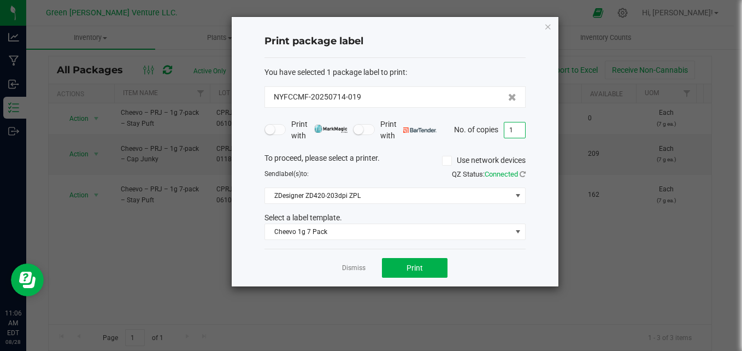
click at [517, 131] on input "1" at bounding box center [515, 129] width 21 height 15
type input "19"
click at [401, 268] on button "Print" at bounding box center [415, 268] width 66 height 20
click at [348, 262] on app-cancel-button "Dismiss" at bounding box center [354, 267] width 24 height 11
click at [347, 266] on link "Dismiss" at bounding box center [354, 267] width 24 height 9
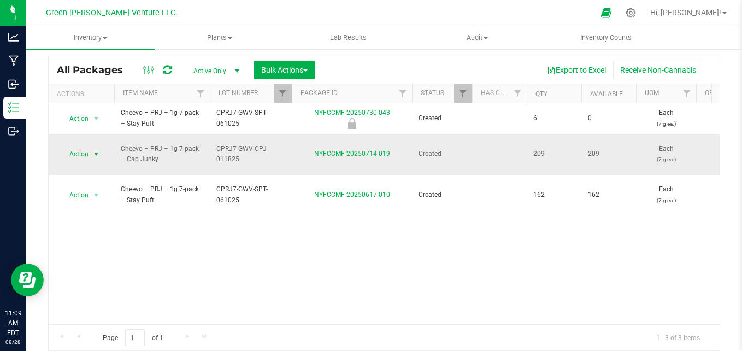
click at [91, 150] on span "select" at bounding box center [97, 154] width 14 height 15
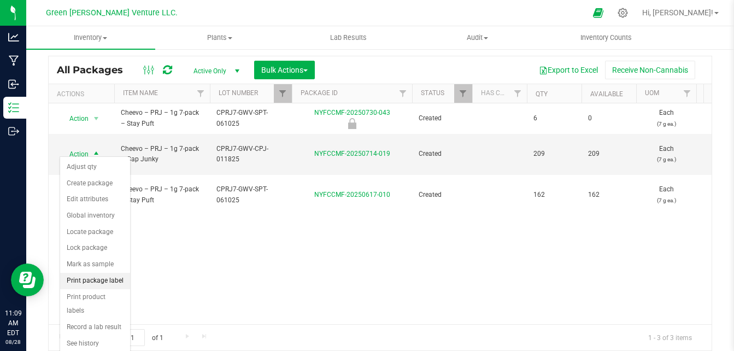
click at [104, 284] on li "Print package label" at bounding box center [95, 281] width 70 height 16
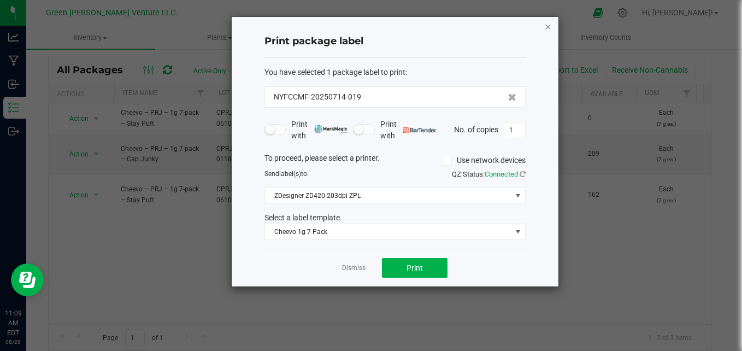
click at [548, 23] on icon "button" at bounding box center [548, 26] width 8 height 13
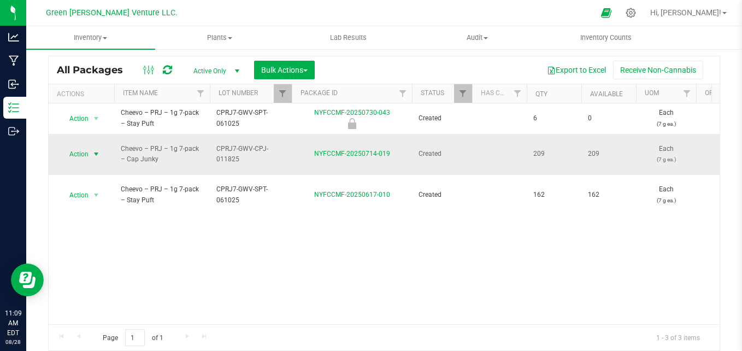
click at [88, 151] on span "Action" at bounding box center [75, 154] width 30 height 15
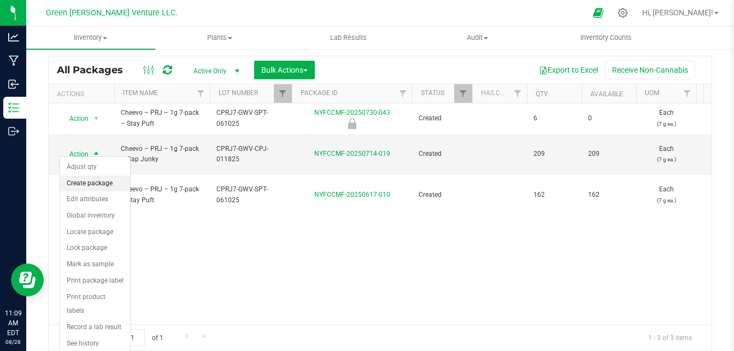
click at [93, 180] on li "Create package" at bounding box center [95, 183] width 70 height 16
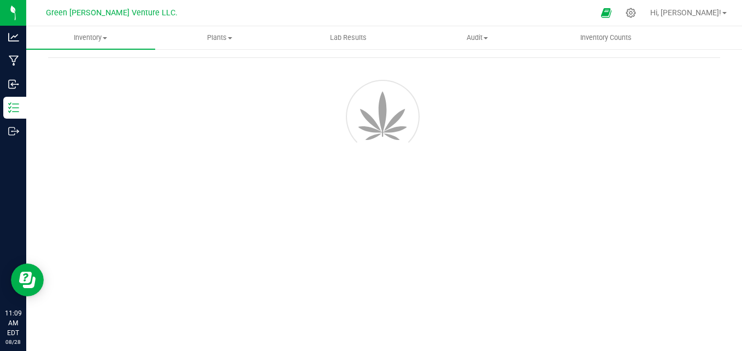
scroll to position [39, 0]
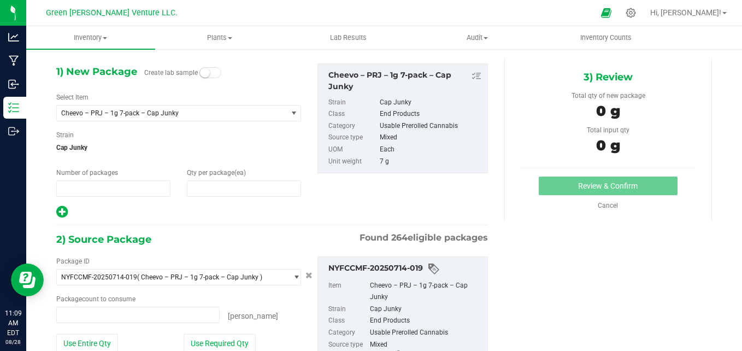
type input "1"
type input "0"
type input "0 ea"
click at [208, 184] on span at bounding box center [244, 188] width 114 height 16
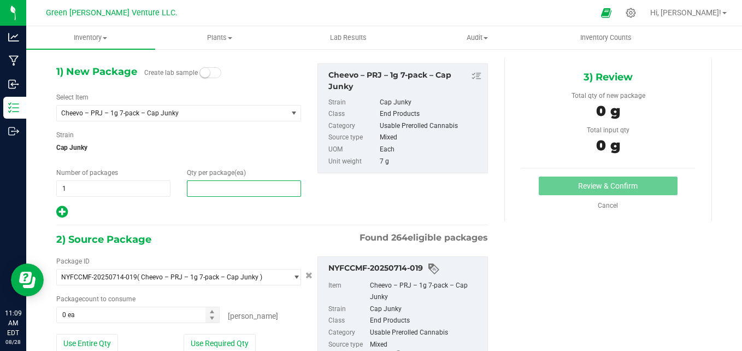
type input "6"
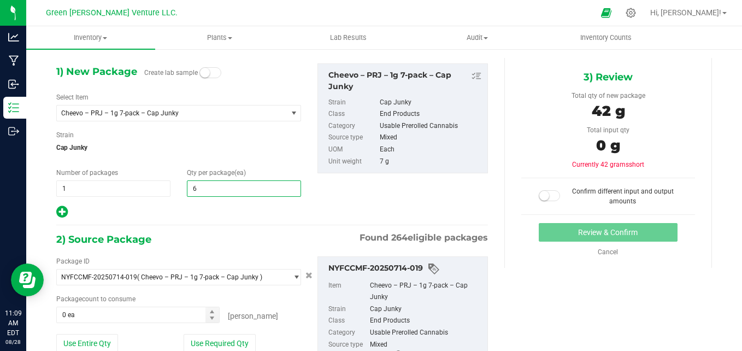
type input "6"
click at [155, 219] on div at bounding box center [178, 212] width 245 height 14
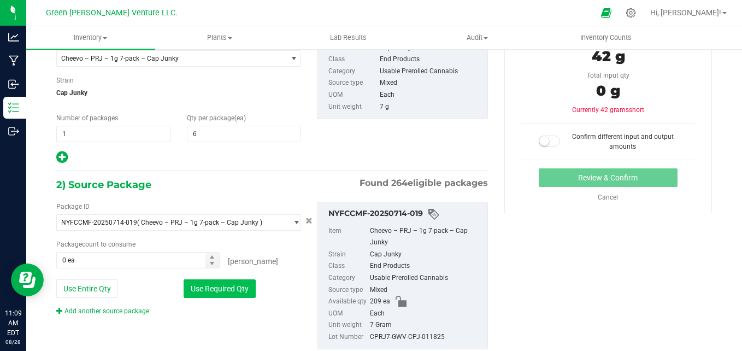
click at [196, 290] on button "Use Required Qty" at bounding box center [220, 288] width 72 height 19
type input "6 ea"
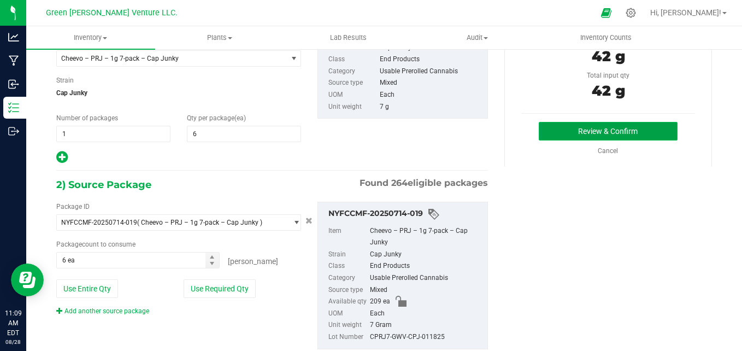
click at [567, 132] on button "Review & Confirm" at bounding box center [608, 131] width 139 height 19
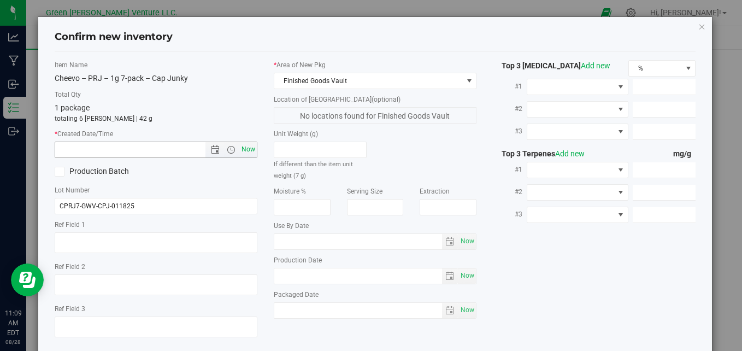
click at [248, 146] on span "Now" at bounding box center [248, 150] width 19 height 16
type input "8/28/2025 11:09 AM"
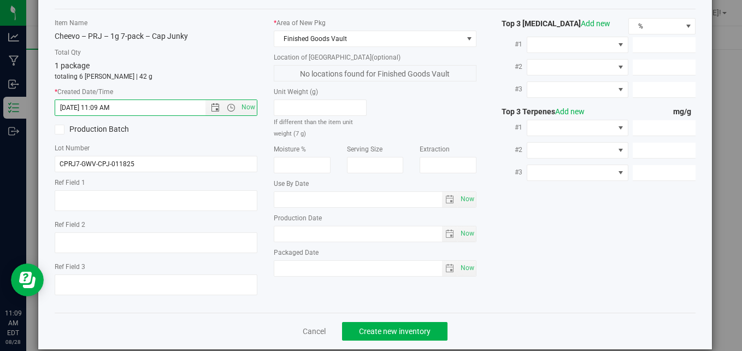
scroll to position [57, 0]
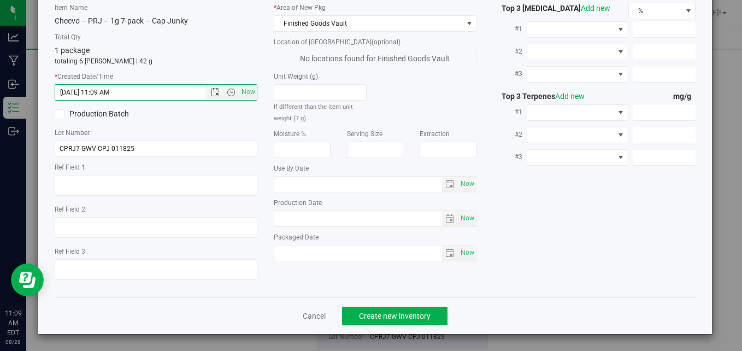
click at [383, 304] on div "Cancel Create new inventory" at bounding box center [376, 315] width 642 height 37
click at [374, 312] on span "Create new inventory" at bounding box center [395, 316] width 72 height 9
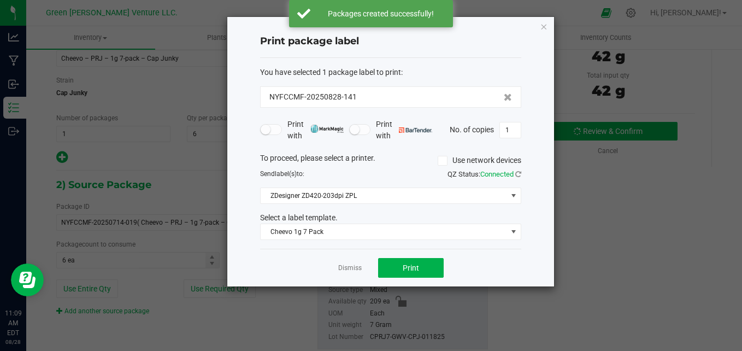
drag, startPoint x: 389, startPoint y: 99, endPoint x: 260, endPoint y: 92, distance: 129.2
click at [260, 92] on div "NYFCCMF-20250828-141" at bounding box center [390, 96] width 261 height 21
copy span "NYFCCMF-20250828-141"
click at [350, 269] on link "Dismiss" at bounding box center [350, 267] width 24 height 9
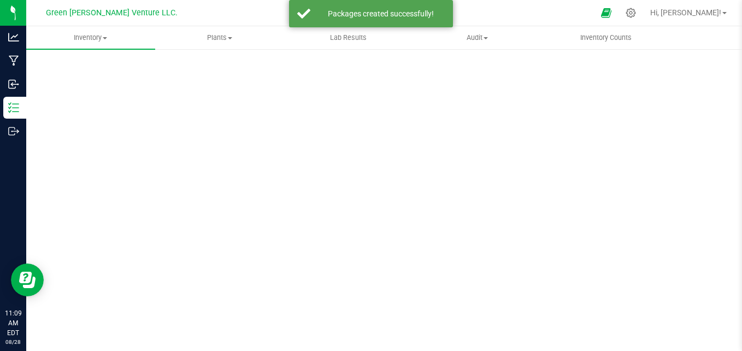
scroll to position [31, 0]
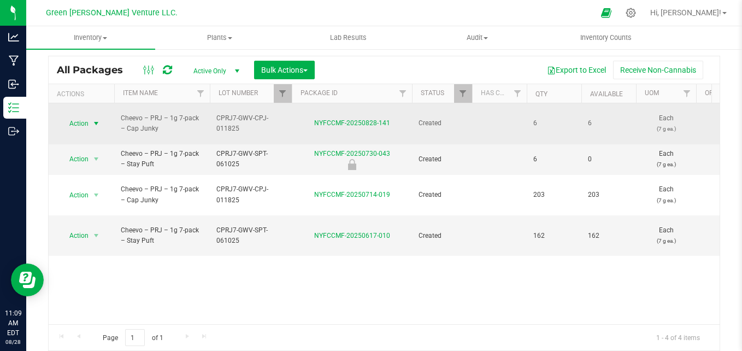
click at [70, 123] on span "Action" at bounding box center [75, 123] width 30 height 15
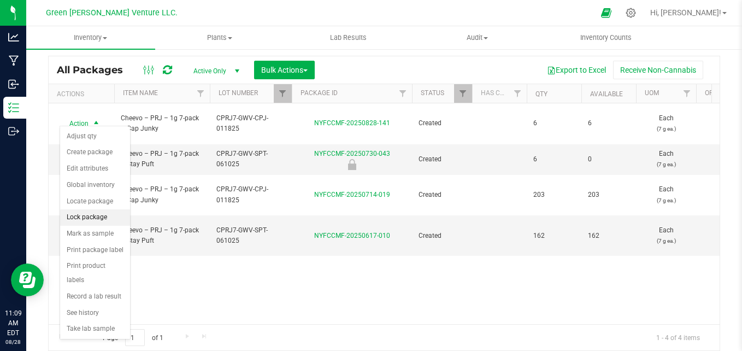
click at [104, 215] on li "Lock package" at bounding box center [95, 217] width 70 height 16
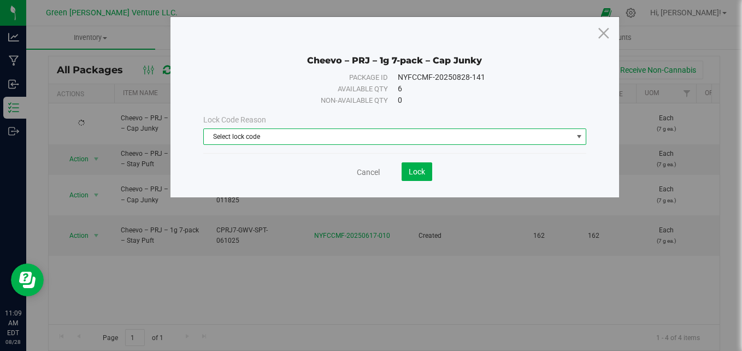
drag, startPoint x: 313, startPoint y: 136, endPoint x: 316, endPoint y: 143, distance: 7.6
click at [314, 136] on span "Select lock code" at bounding box center [388, 136] width 369 height 15
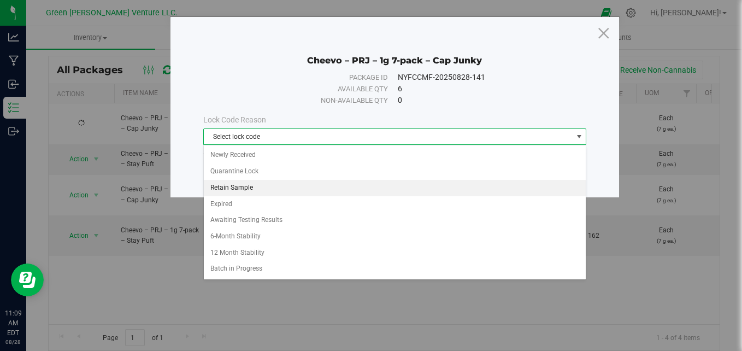
click at [261, 186] on li "Retain Sample" at bounding box center [395, 188] width 383 height 16
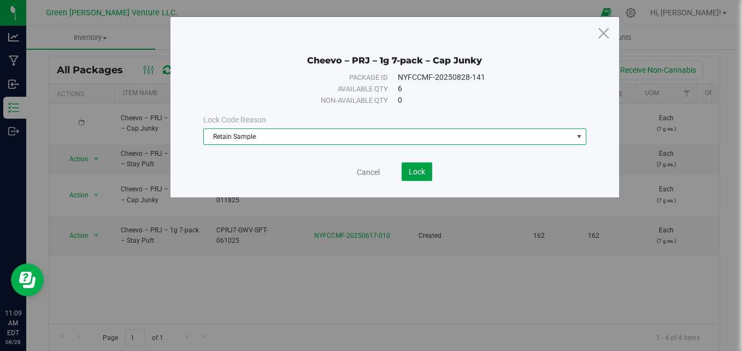
click at [416, 173] on span "Lock" at bounding box center [417, 171] width 16 height 9
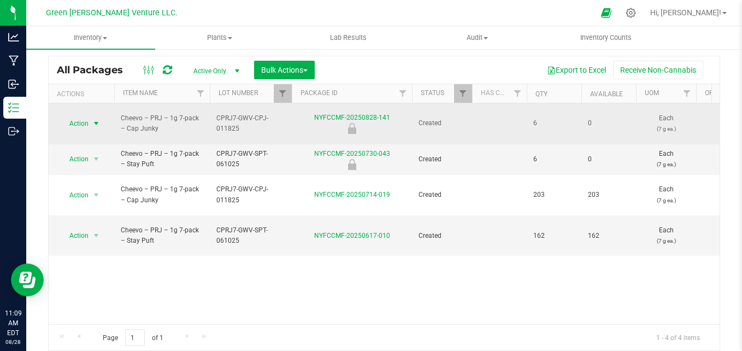
click at [95, 119] on span "select" at bounding box center [96, 123] width 9 height 9
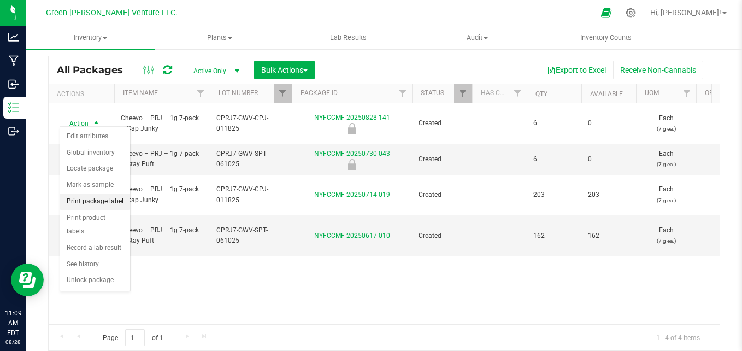
click at [103, 201] on li "Print package label" at bounding box center [95, 202] width 70 height 16
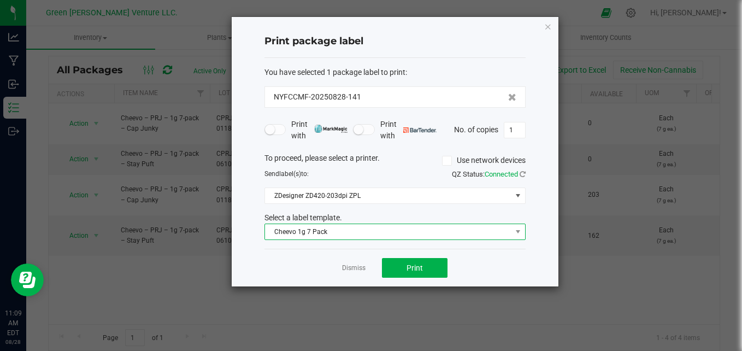
click at [331, 232] on span "Cheevo 1g 7 Pack" at bounding box center [388, 231] width 247 height 15
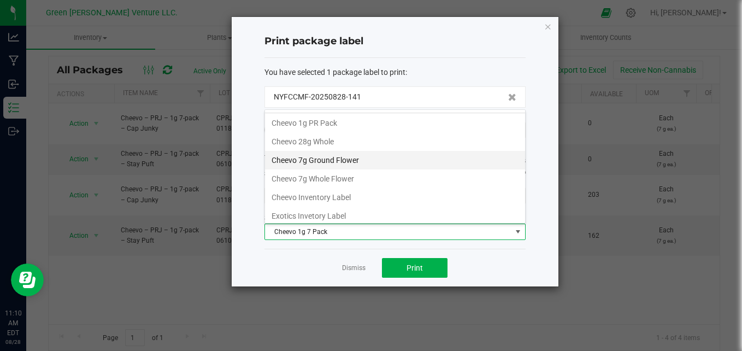
scroll to position [55, 0]
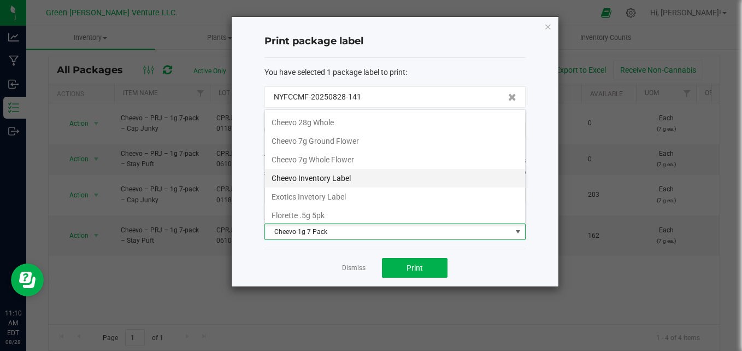
click at [323, 177] on li "Cheevo Inventory Label" at bounding box center [395, 178] width 260 height 19
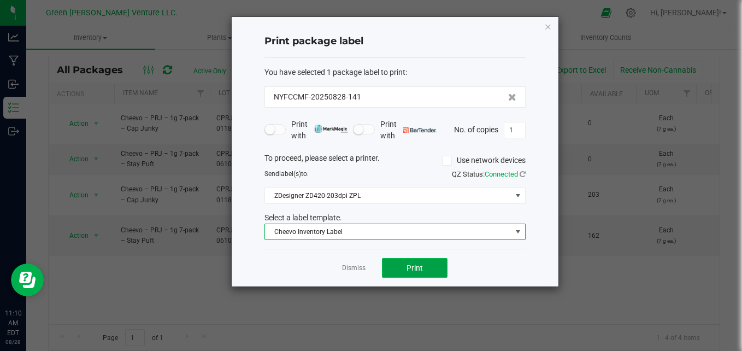
click at [412, 267] on span "Print" at bounding box center [415, 267] width 16 height 9
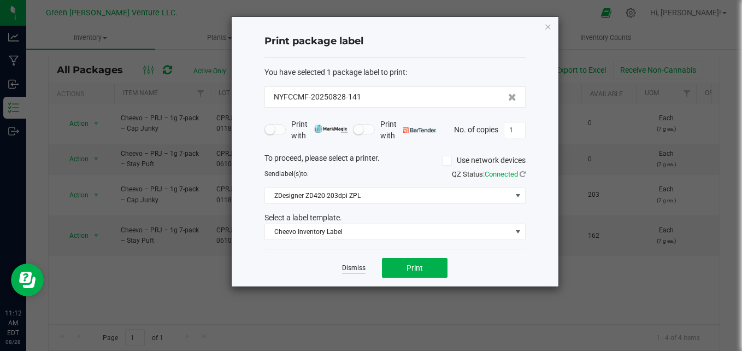
click at [359, 271] on link "Dismiss" at bounding box center [354, 267] width 24 height 9
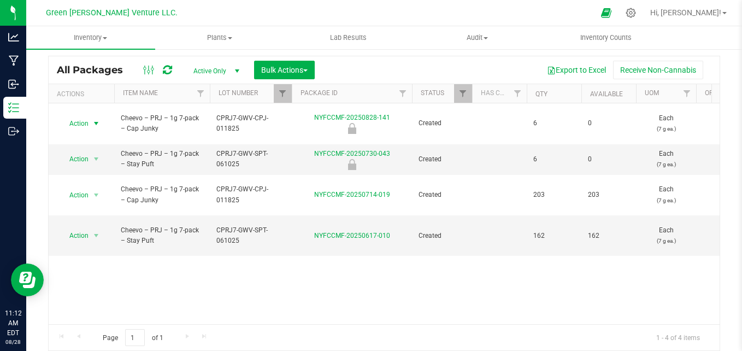
click at [283, 83] on div "All Packages Active Only Active Only Lab Samples Locked All Bulk Actions Add to…" at bounding box center [384, 69] width 671 height 27
click at [283, 84] on link "Filter" at bounding box center [283, 93] width 18 height 19
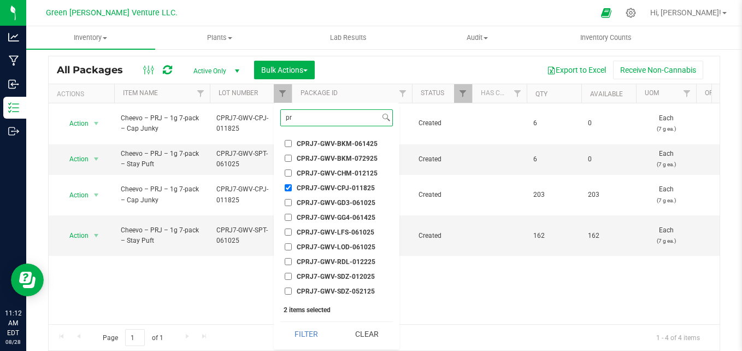
type input "p"
type input "cprj7"
click at [292, 186] on label "CPRJ7-GWV-CPJ-011825" at bounding box center [330, 187] width 90 height 7
click at [292, 186] on input "CPRJ7-GWV-CPJ-011825" at bounding box center [288, 187] width 7 height 7
checkbox input "false"
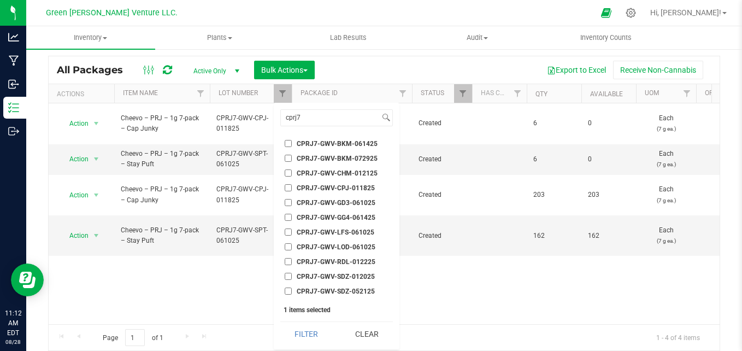
click at [358, 143] on span "CPRJ7-GWV-BKM-061425" at bounding box center [337, 143] width 81 height 7
click at [292, 143] on input "CPRJ7-GWV-BKM-061425" at bounding box center [288, 143] width 7 height 7
checkbox input "true"
click at [301, 332] on button "Filter" at bounding box center [306, 334] width 52 height 24
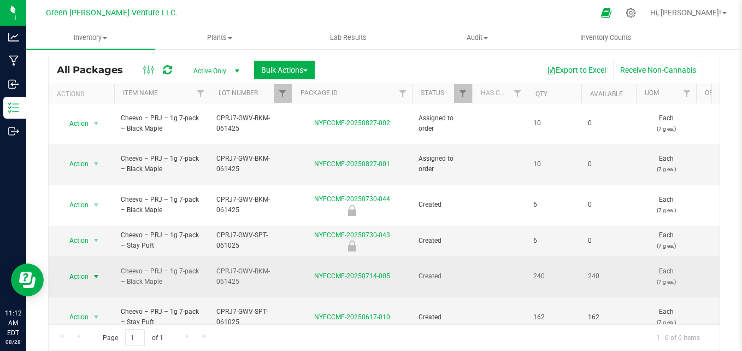
click at [92, 272] on span "select" at bounding box center [96, 276] width 9 height 9
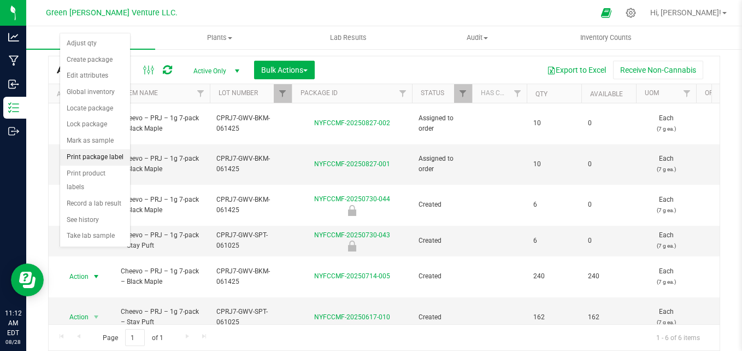
click at [92, 160] on li "Print package label" at bounding box center [95, 157] width 70 height 16
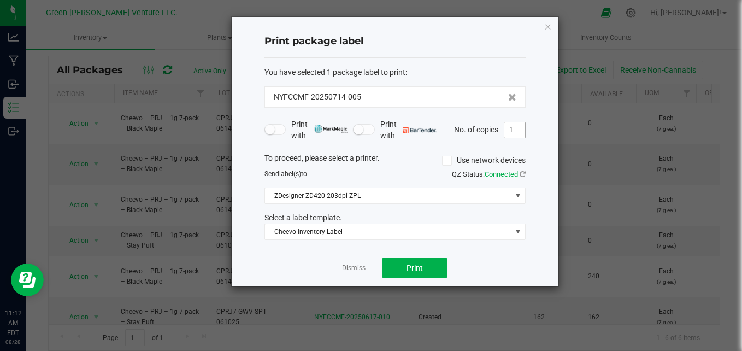
click at [517, 135] on input "1" at bounding box center [515, 129] width 21 height 15
type input "22"
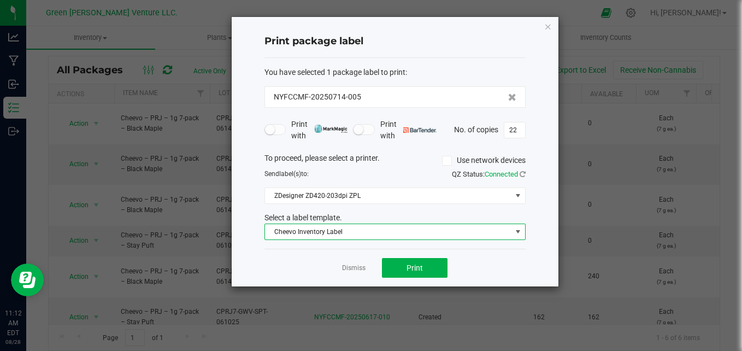
click at [361, 235] on span "Cheevo Inventory Label" at bounding box center [388, 231] width 247 height 15
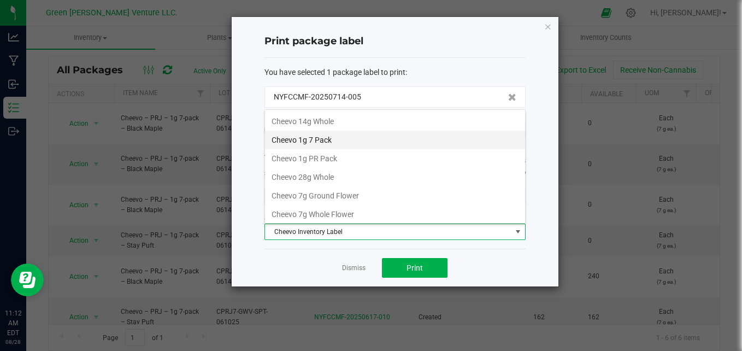
click at [338, 140] on li "Cheevo 1g 7 Pack" at bounding box center [395, 140] width 260 height 19
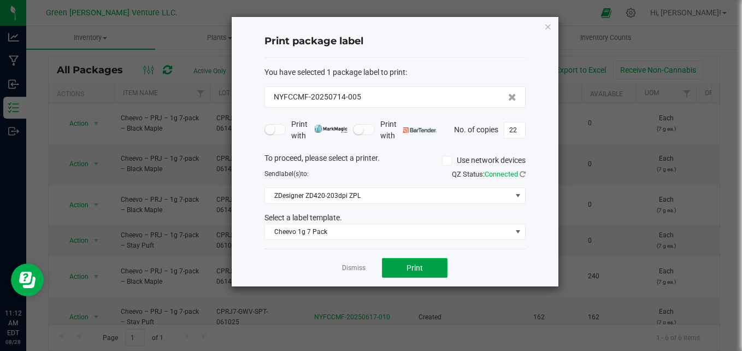
click at [410, 271] on span "Print" at bounding box center [415, 267] width 16 height 9
click at [343, 265] on link "Dismiss" at bounding box center [354, 267] width 24 height 9
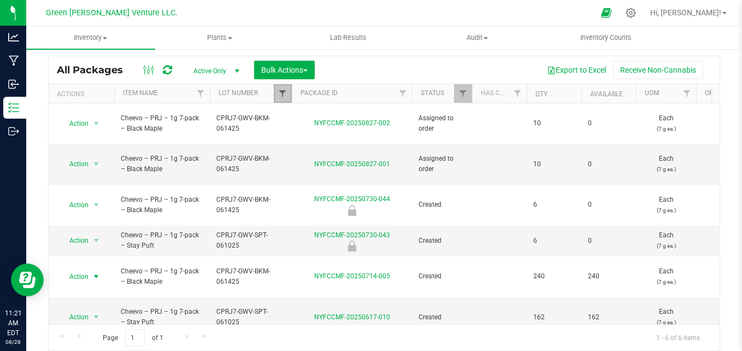
click at [284, 93] on span "Filter" at bounding box center [282, 93] width 9 height 9
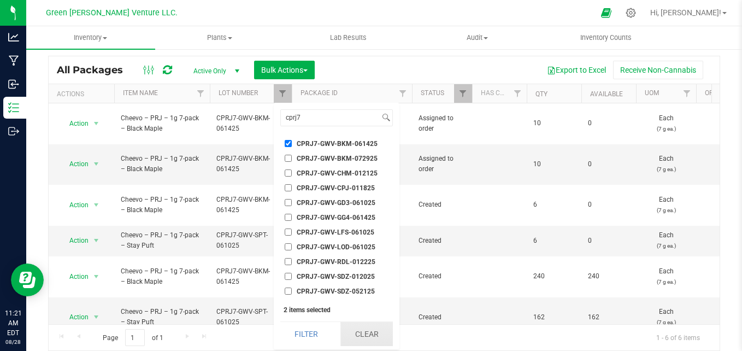
click at [365, 337] on button "Clear" at bounding box center [367, 334] width 52 height 24
